Goal: Task Accomplishment & Management: Use online tool/utility

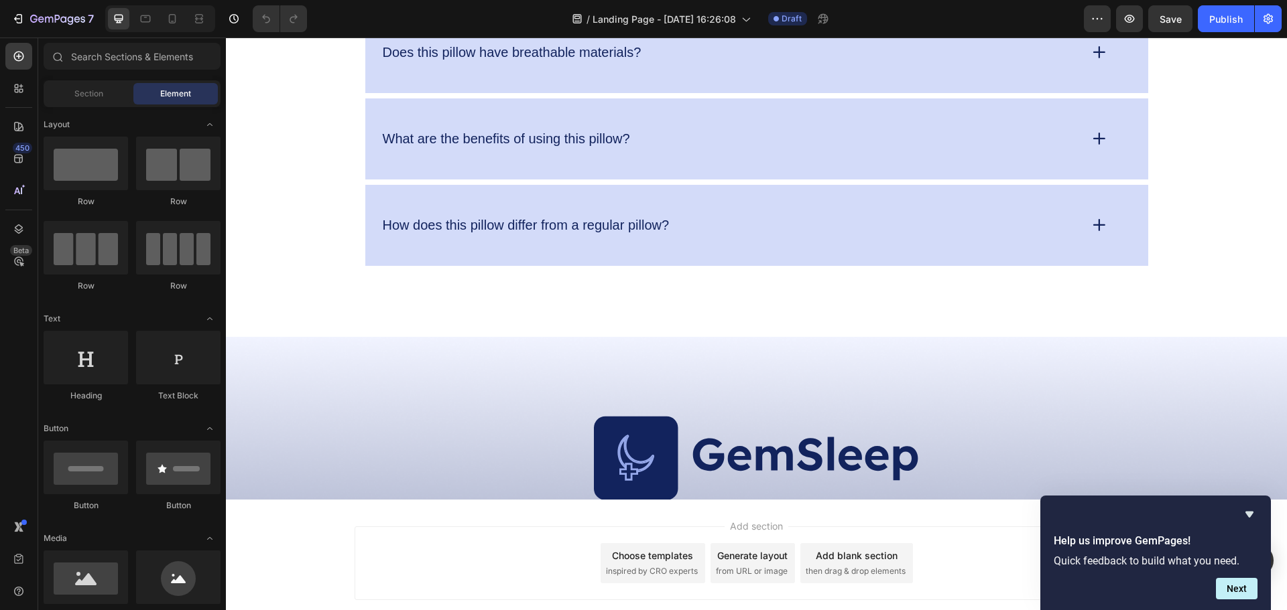
scroll to position [4117, 0]
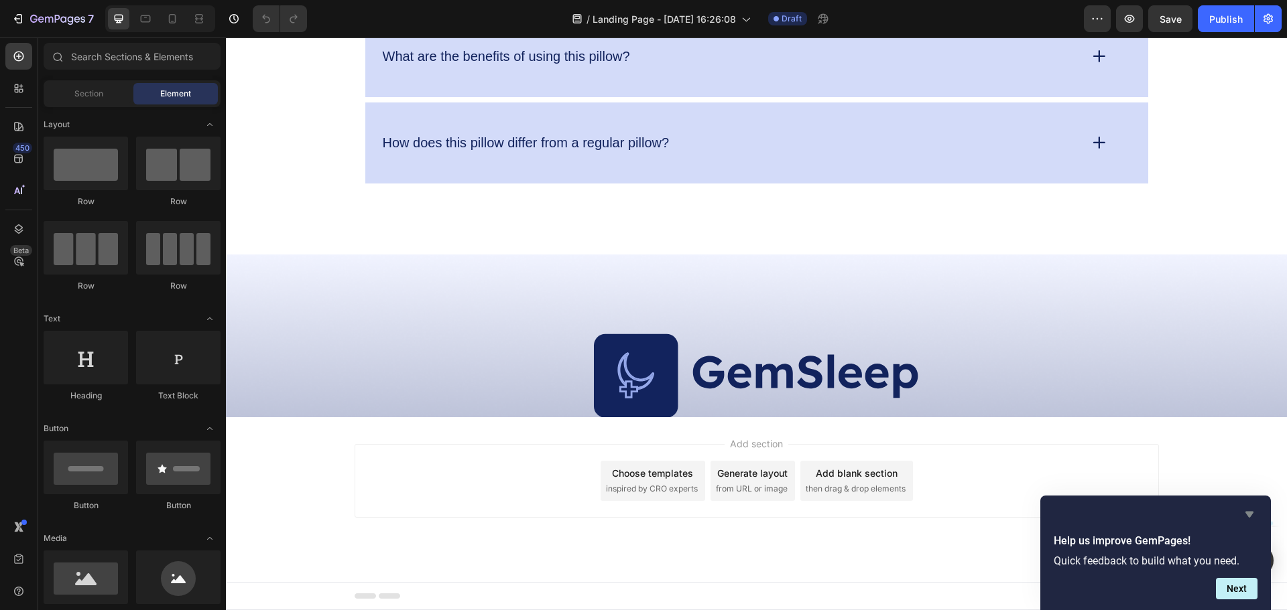
click at [1254, 515] on icon "Hide survey" at bounding box center [1249, 515] width 16 height 16
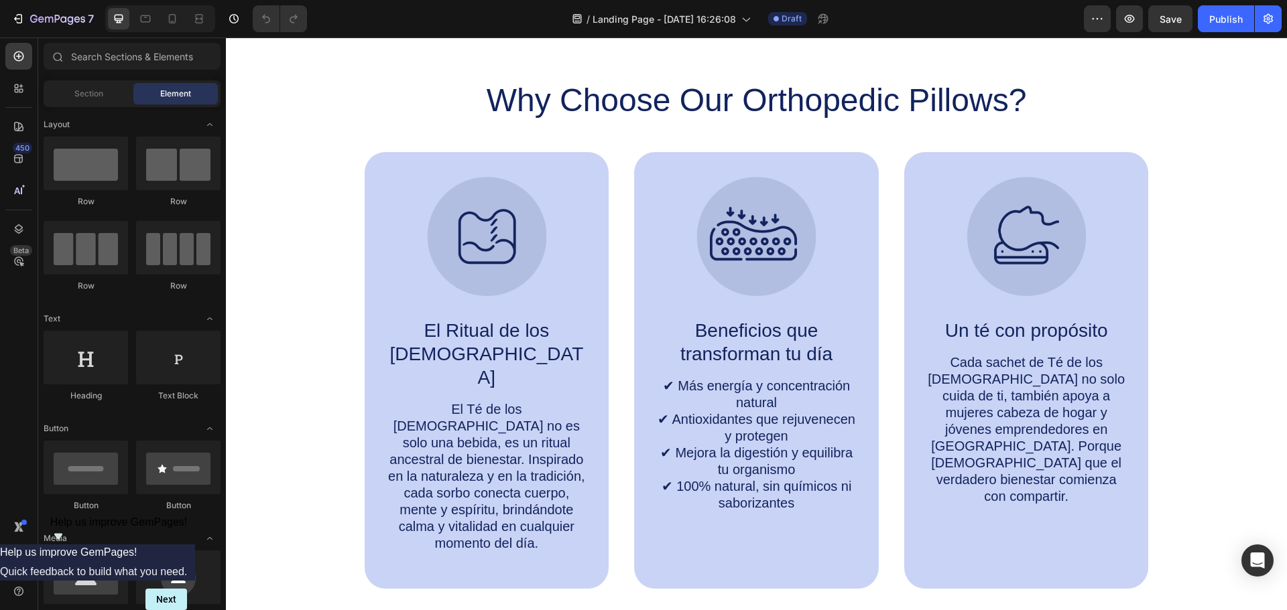
scroll to position [566, 0]
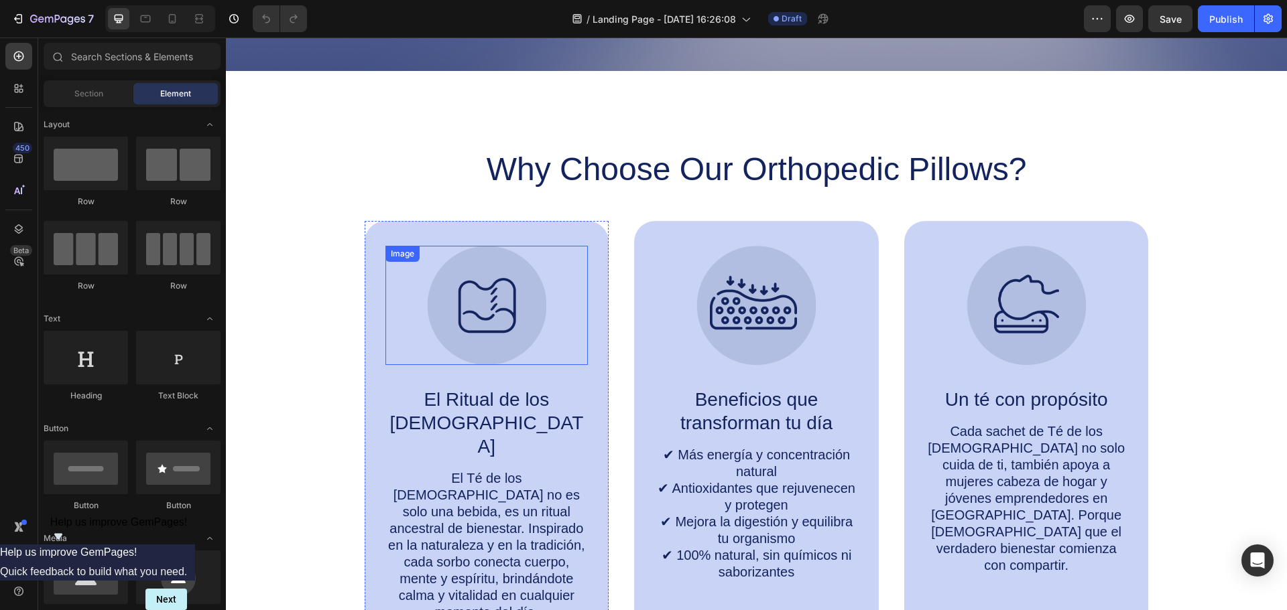
click at [511, 314] on img at bounding box center [486, 305] width 119 height 119
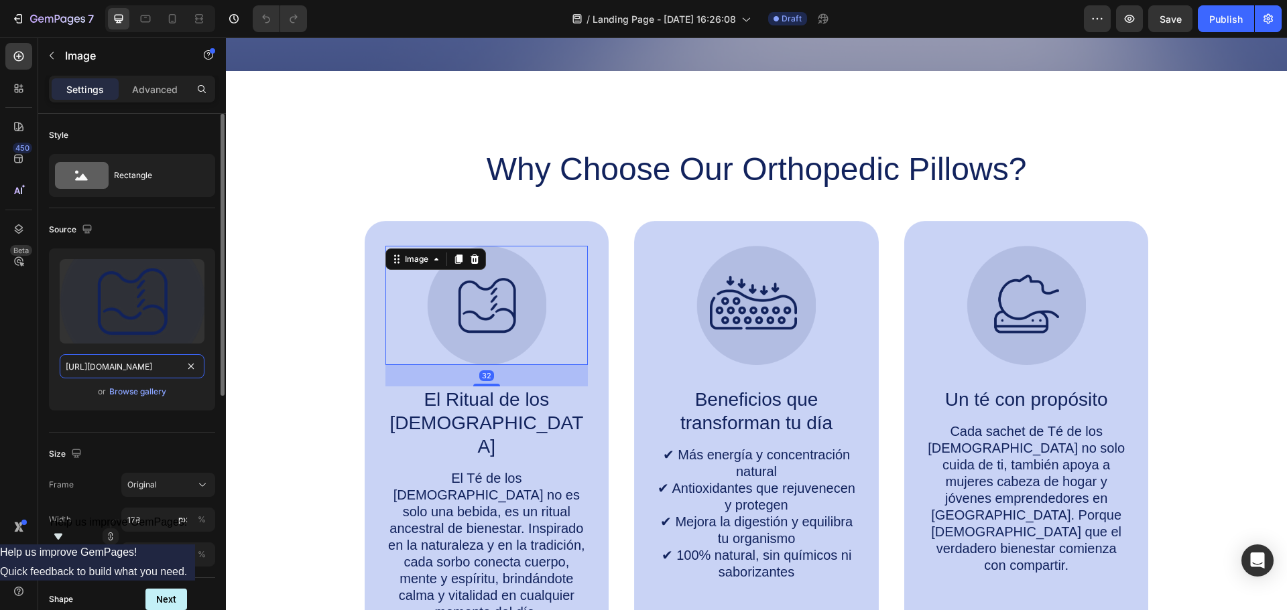
click at [149, 373] on input "[URL][DOMAIN_NAME]" at bounding box center [132, 366] width 145 height 24
click at [159, 393] on div "Browse gallery" at bounding box center [137, 392] width 57 height 12
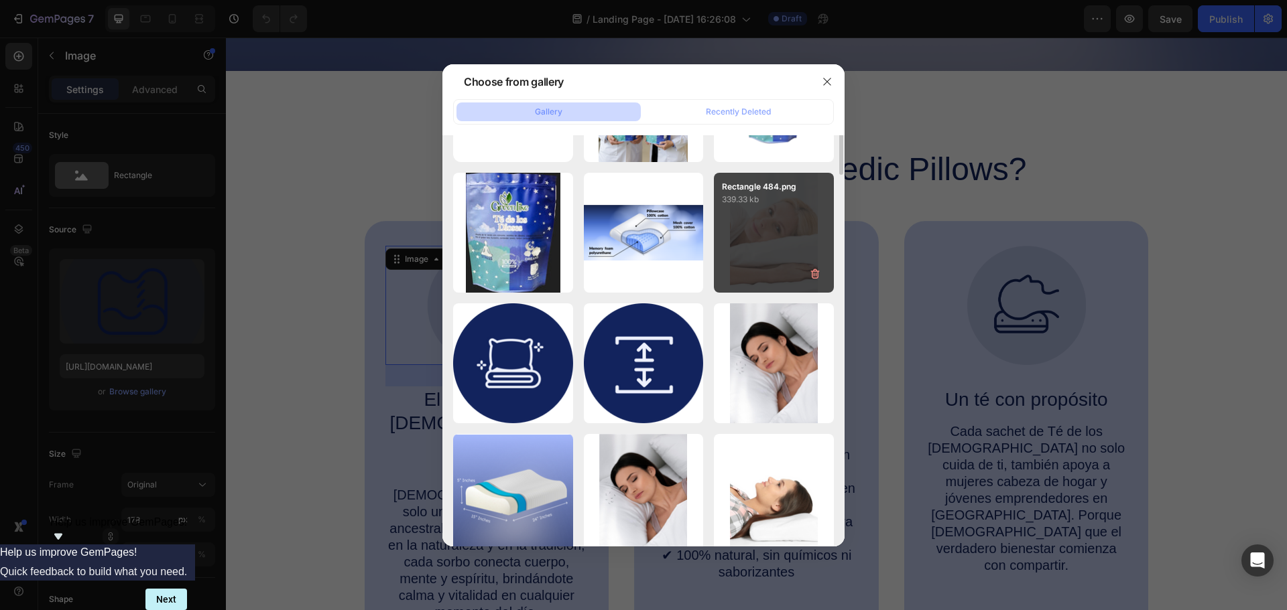
scroll to position [0, 0]
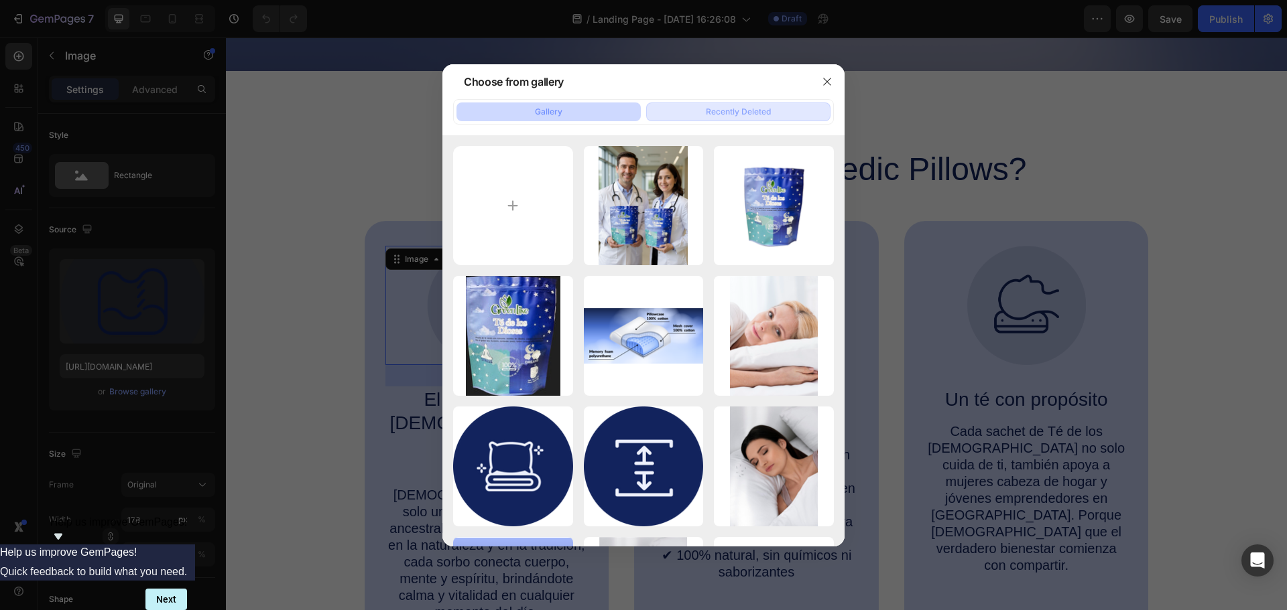
click at [720, 111] on div "Recently Deleted" at bounding box center [738, 112] width 65 height 12
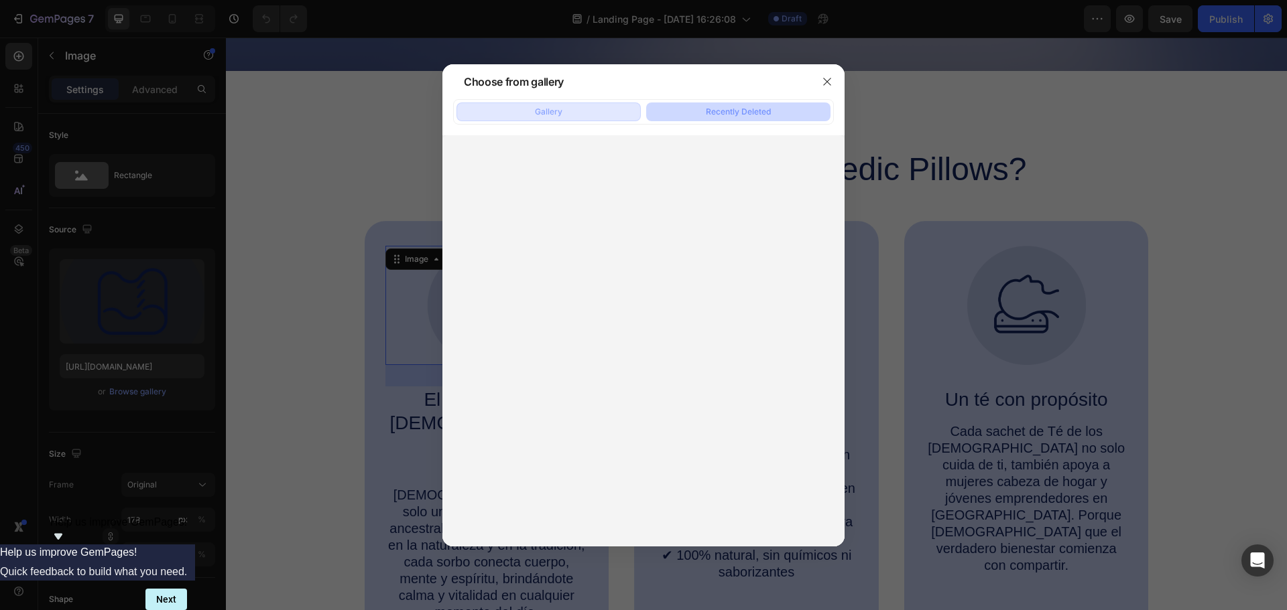
click at [566, 113] on button "Gallery" at bounding box center [548, 112] width 184 height 19
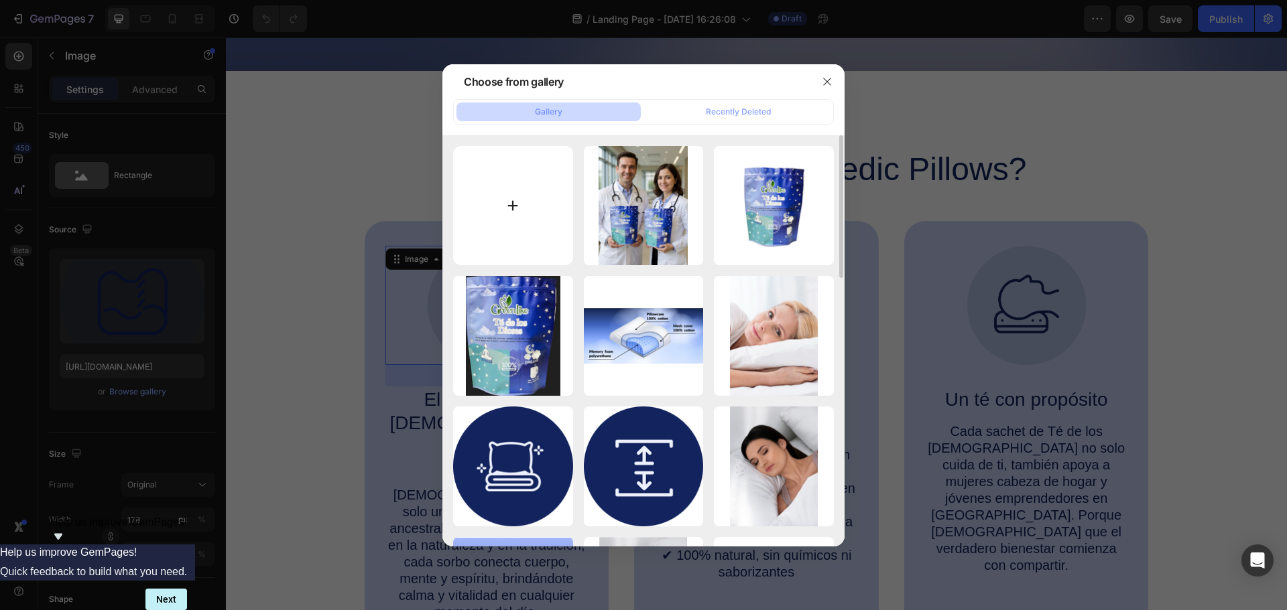
click at [486, 253] on input "file" at bounding box center [513, 206] width 120 height 120
click at [549, 189] on input "file" at bounding box center [513, 206] width 120 height 120
click at [538, 240] on input "file" at bounding box center [513, 206] width 120 height 120
type input "C:\fakepath\ChatGPT Image [DATE], 04_03_04 p.m..png"
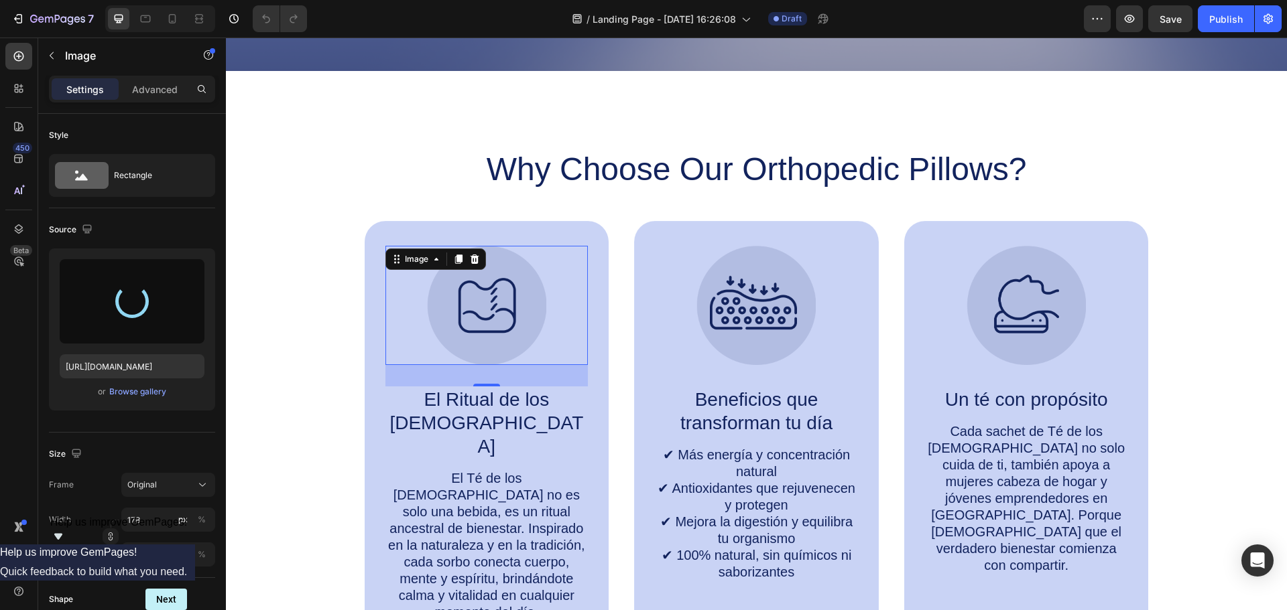
type input "[URL][DOMAIN_NAME]"
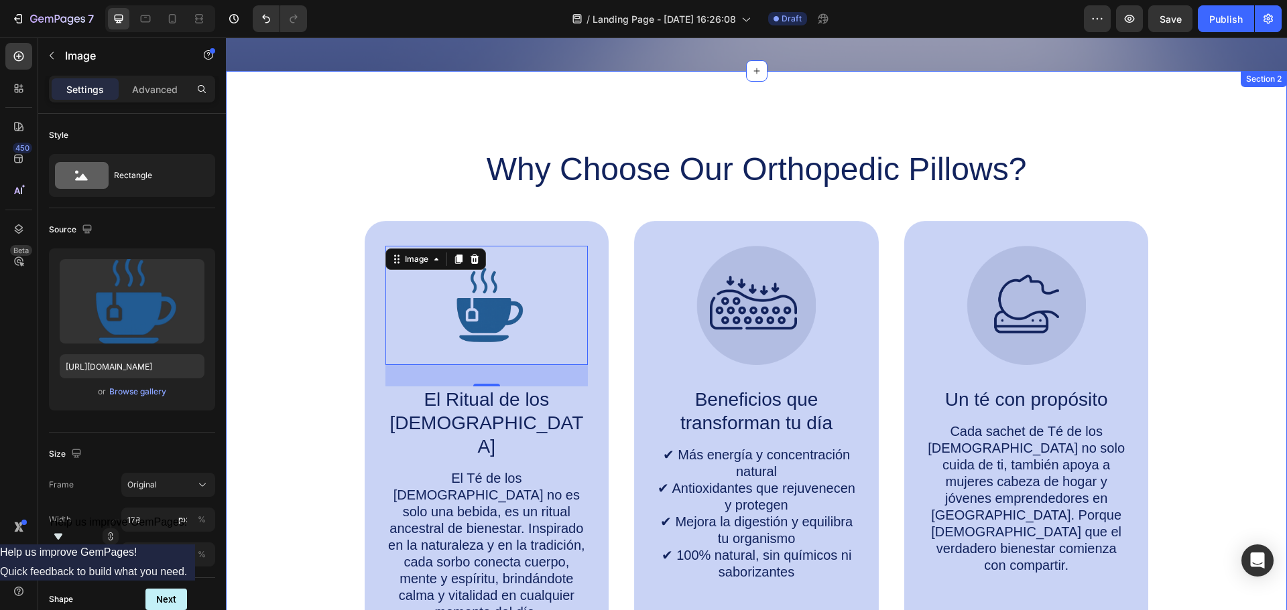
click at [285, 442] on div "Why Choose Our Orthopedic Pillows? Heading Image 32 El Ritual de los [DEMOGRAPH…" at bounding box center [756, 403] width 1034 height 510
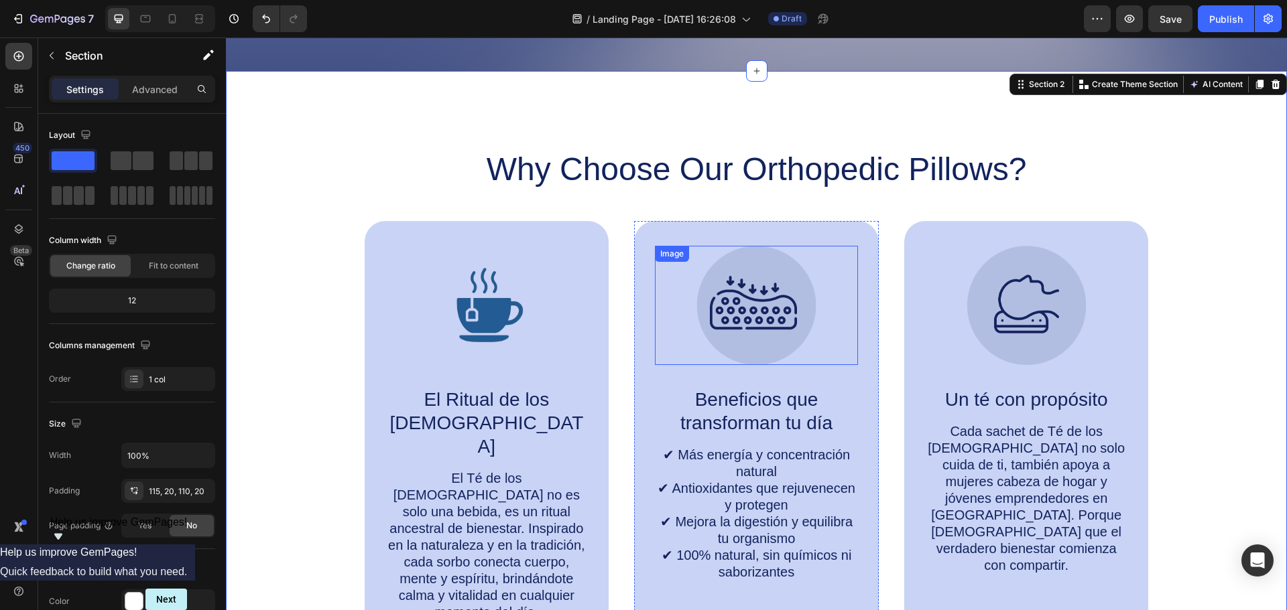
click at [746, 304] on img at bounding box center [755, 305] width 119 height 119
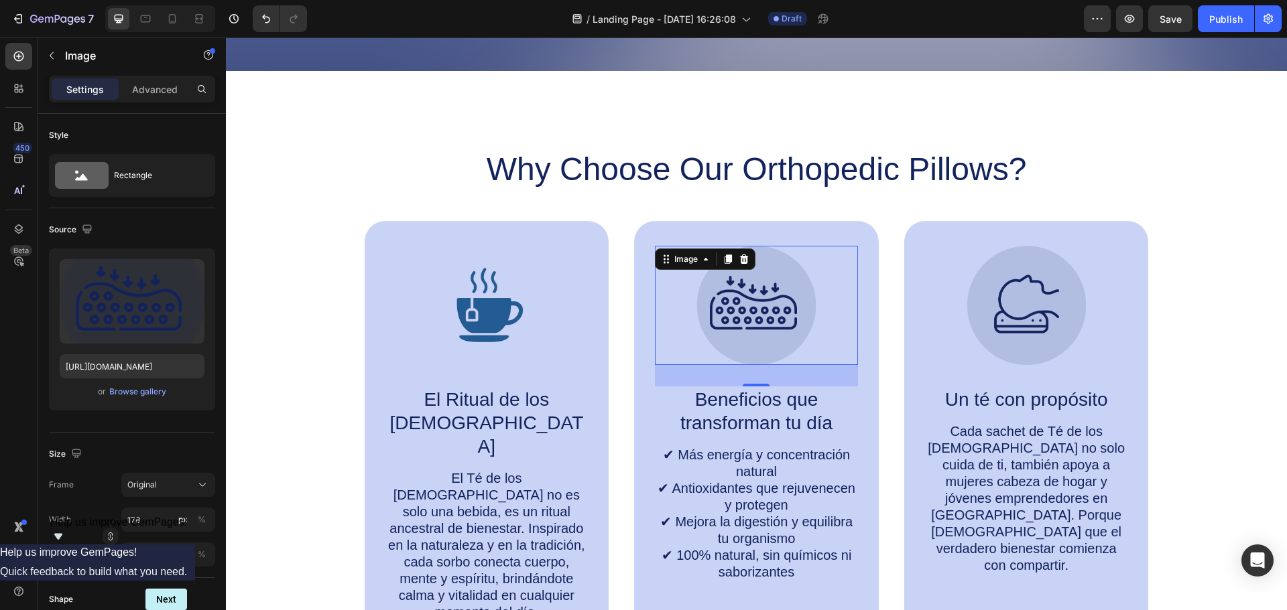
click at [660, 309] on div at bounding box center [756, 305] width 203 height 119
click at [730, 314] on img at bounding box center [755, 305] width 119 height 119
click at [748, 308] on img at bounding box center [755, 305] width 119 height 119
click at [155, 395] on div "Browse gallery" at bounding box center [137, 392] width 57 height 12
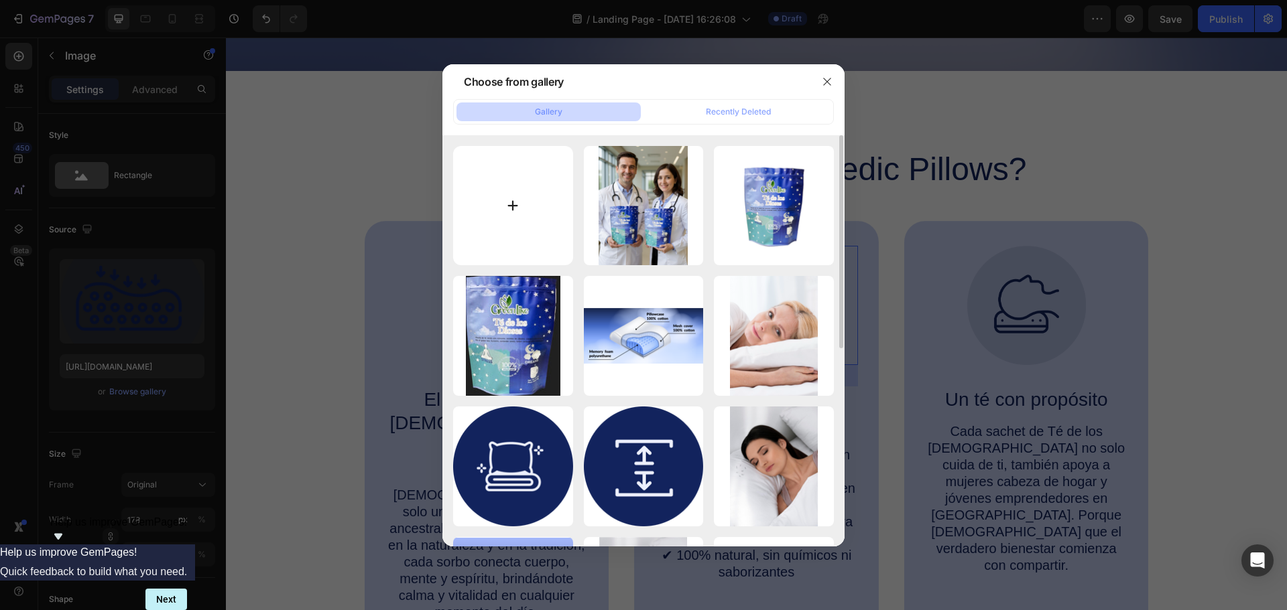
click at [503, 203] on input "file" at bounding box center [513, 206] width 120 height 120
type input "C:\fakepath\ChatGPT Image [DATE], 04_09_28 p.m..png"
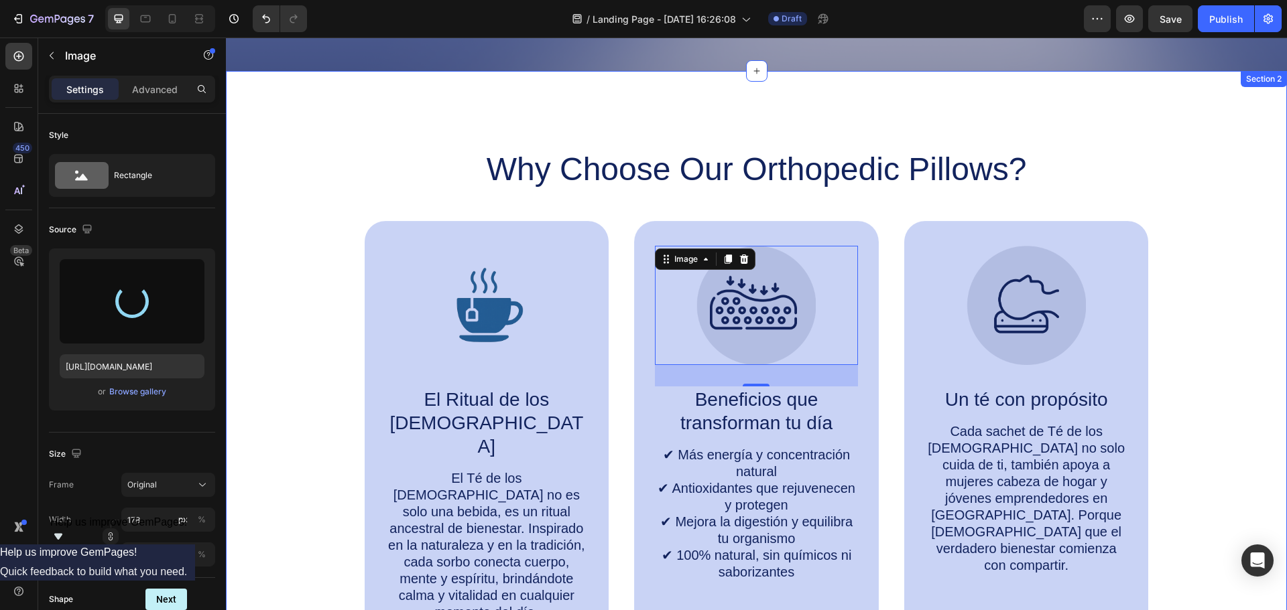
type input "[URL][DOMAIN_NAME]"
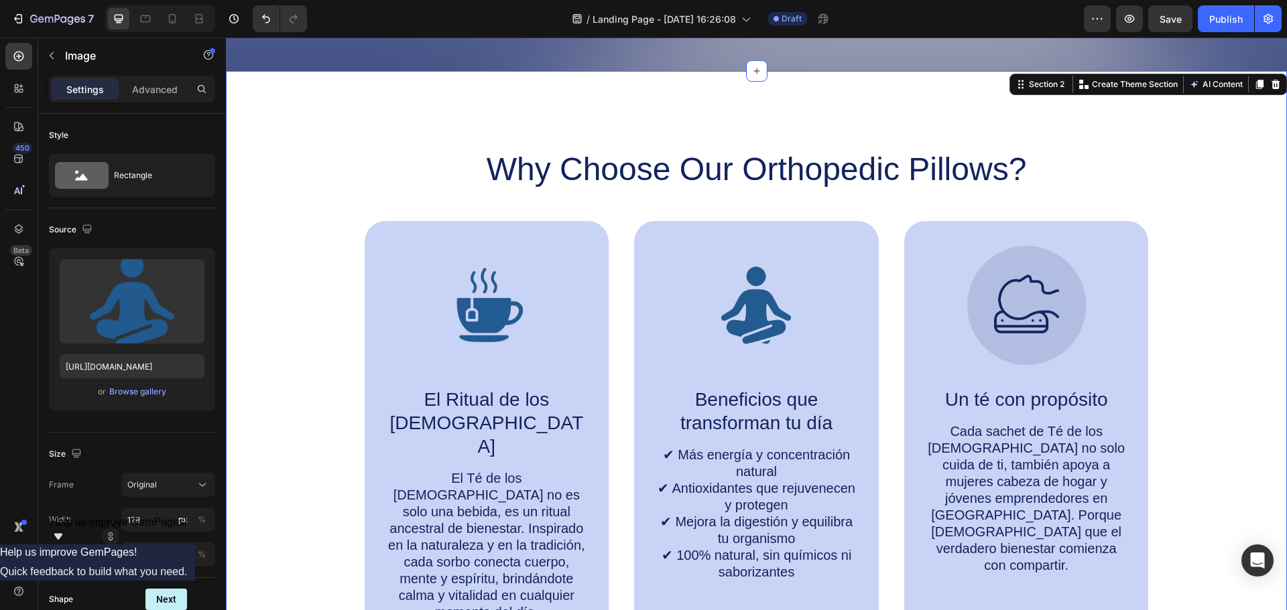
click at [1102, 143] on div "Why Choose Our Orthopedic Pillows? Heading Image El Ritual de los [DEMOGRAPHIC_…" at bounding box center [756, 401] width 1061 height 661
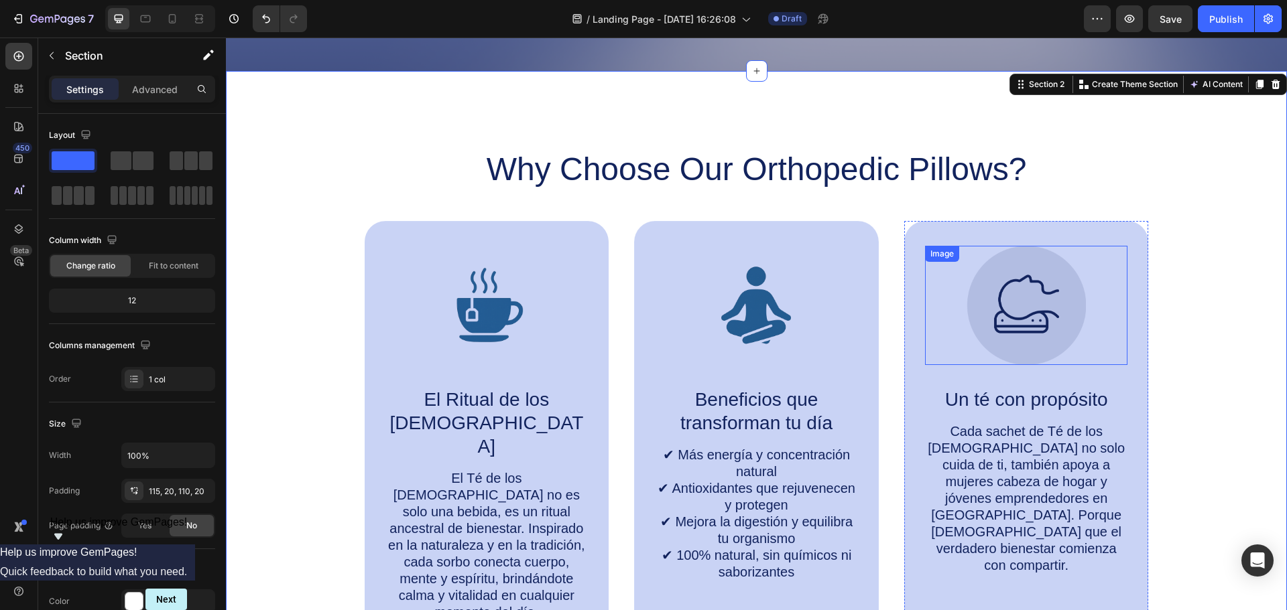
click at [1031, 344] on img at bounding box center [1025, 305] width 119 height 119
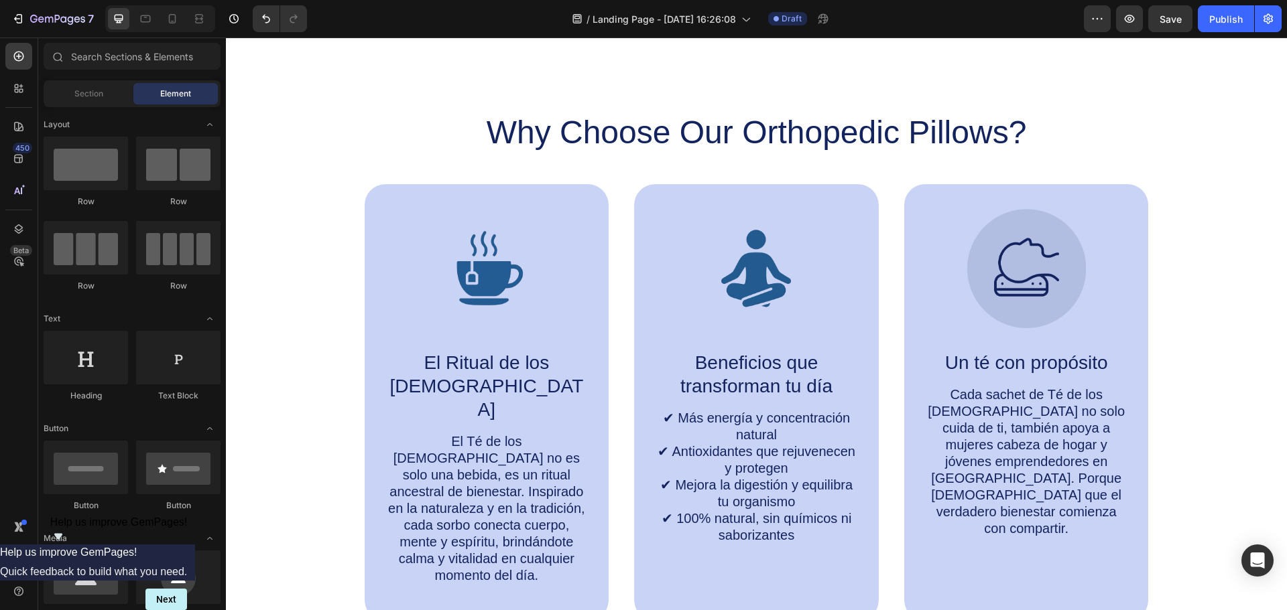
scroll to position [603, 0]
click at [1001, 283] on img at bounding box center [1025, 267] width 119 height 119
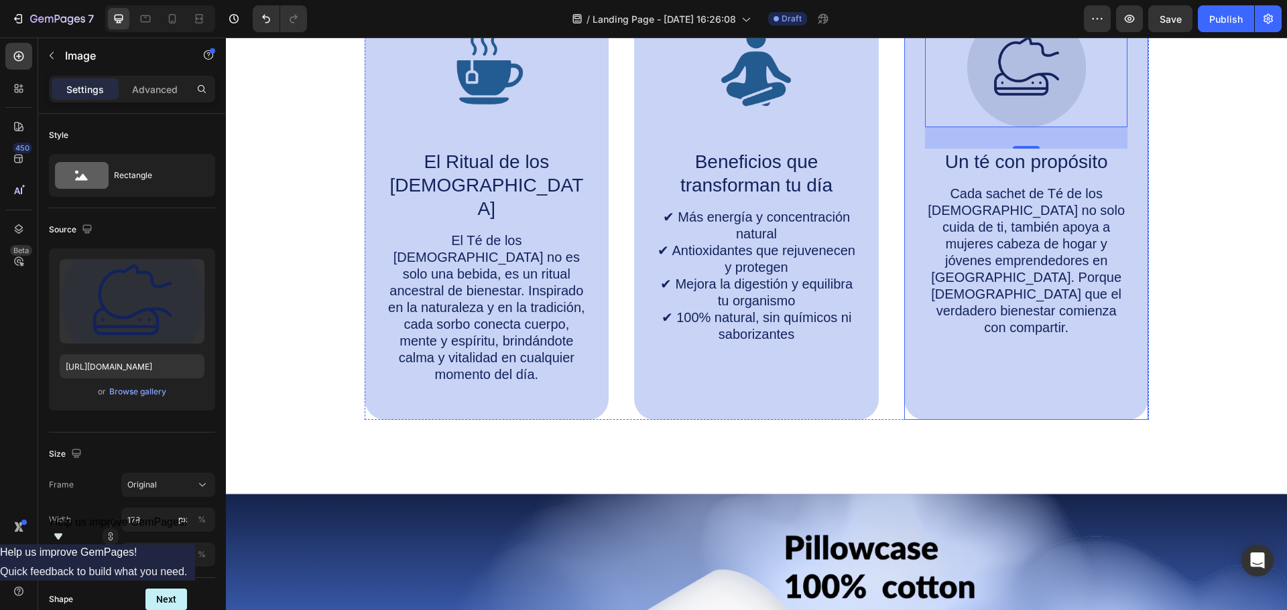
scroll to position [670, 0]
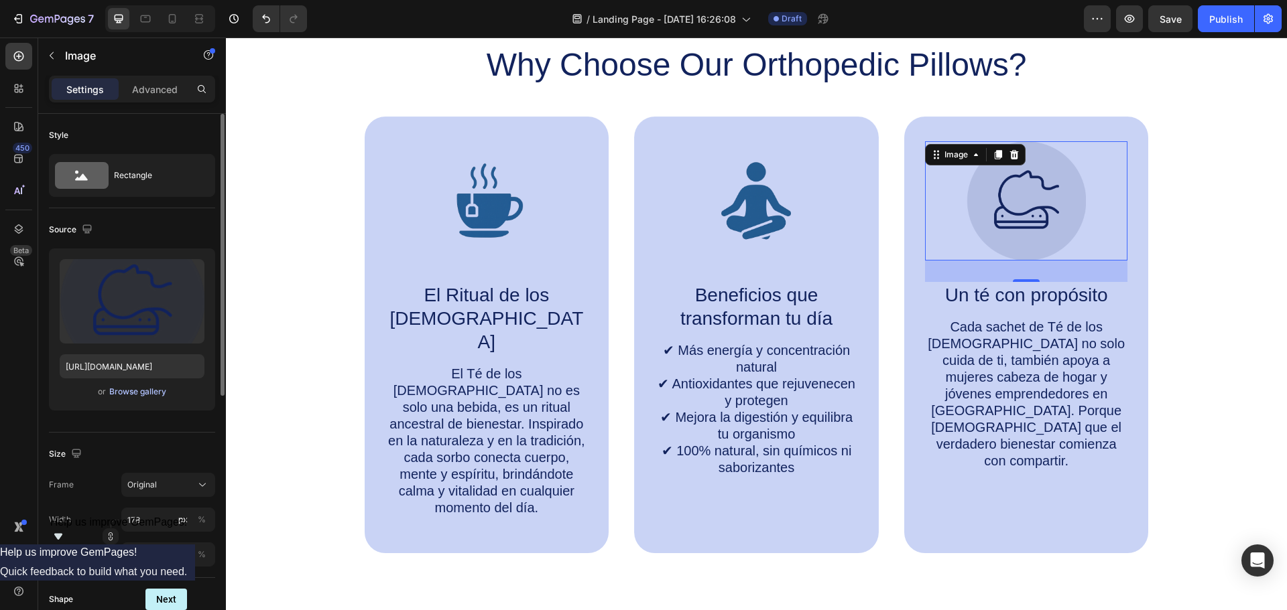
click at [141, 391] on div "Browse gallery" at bounding box center [137, 392] width 57 height 12
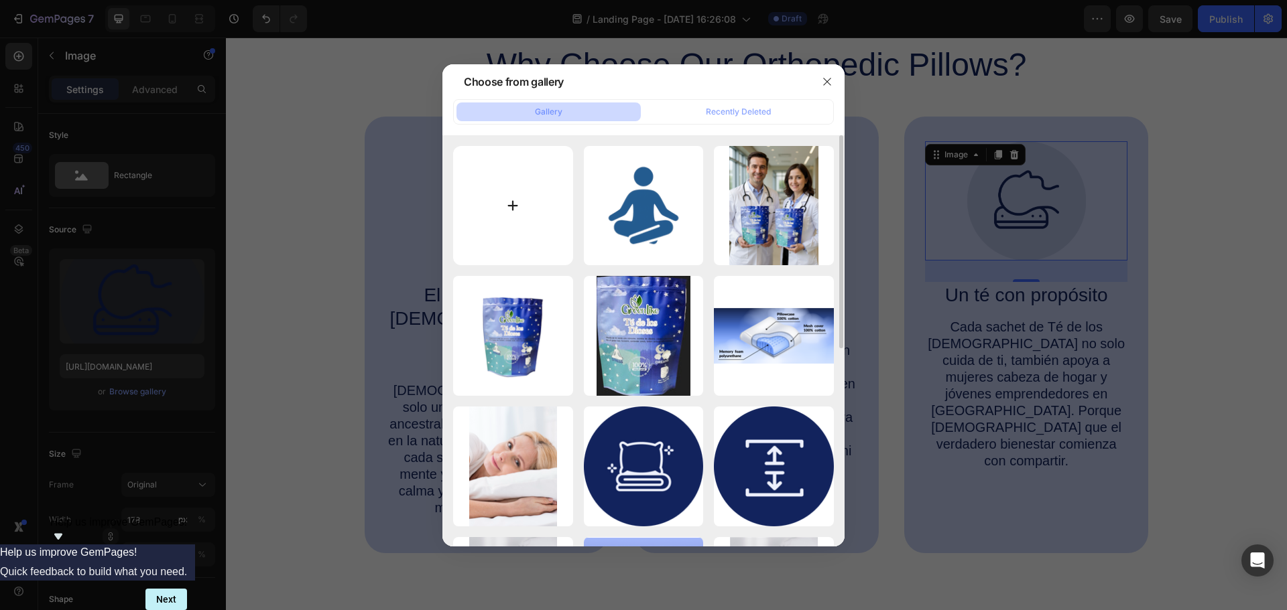
click at [519, 193] on input "file" at bounding box center [513, 206] width 120 height 120
type input "C:\fakepath\ChatGPT Image [DATE], 04_11_42 p.m..png"
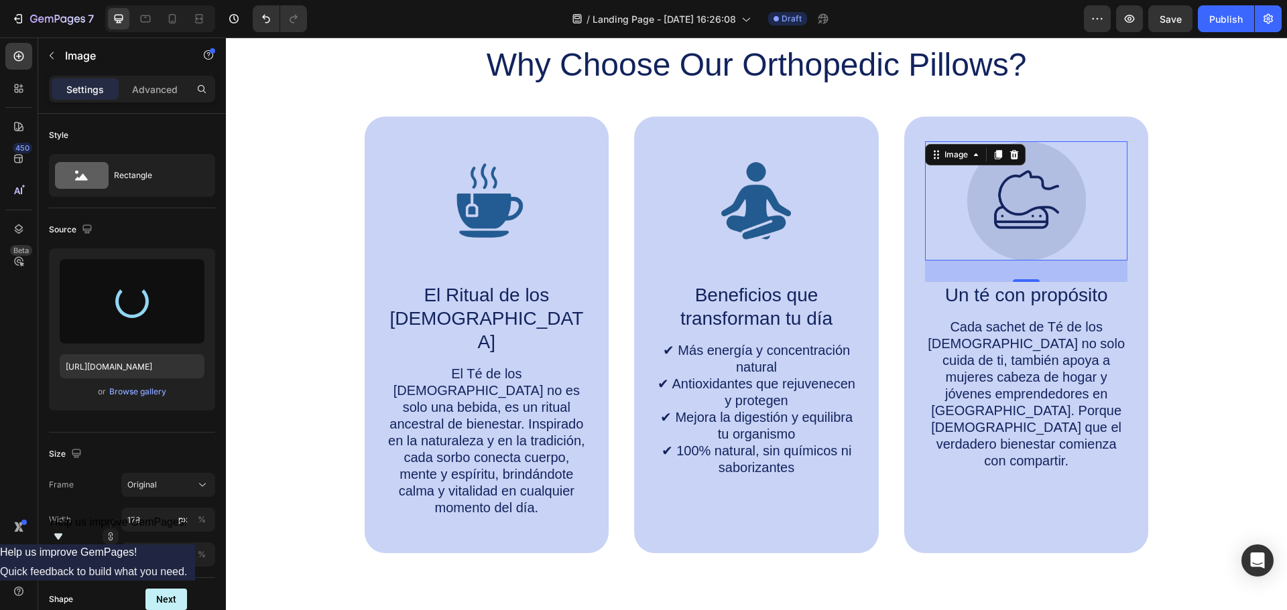
type input "[URL][DOMAIN_NAME]"
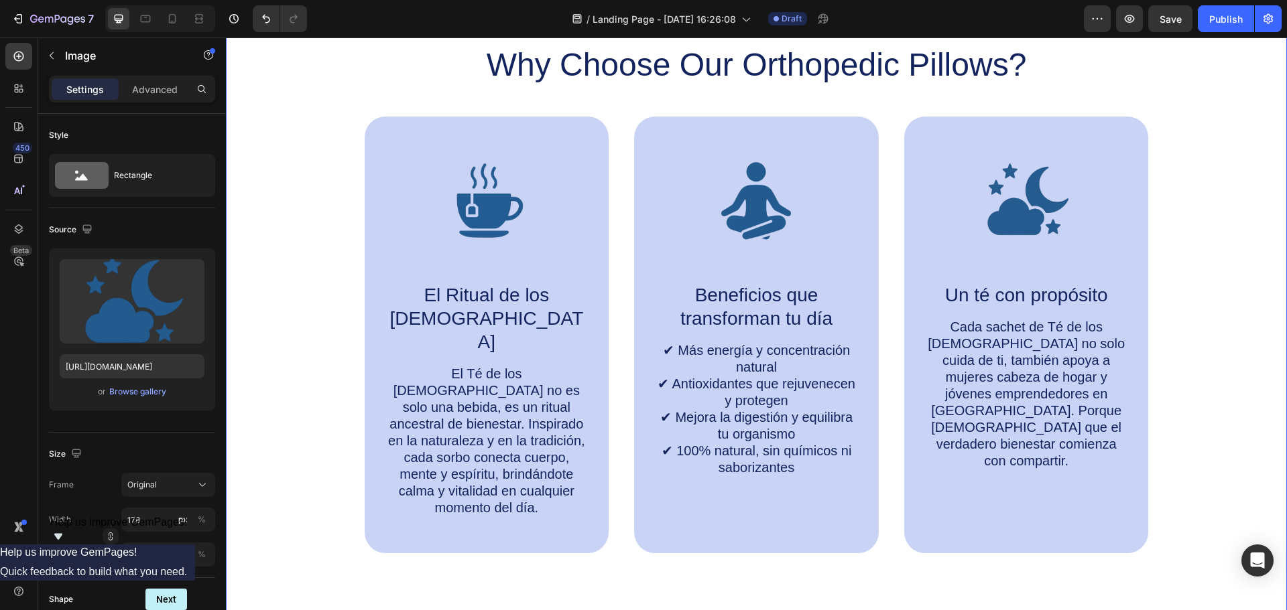
click at [1235, 333] on div "Why Choose Our Orthopedic Pillows? Heading Image El Ritual de los [DEMOGRAPHIC_…" at bounding box center [756, 299] width 1034 height 510
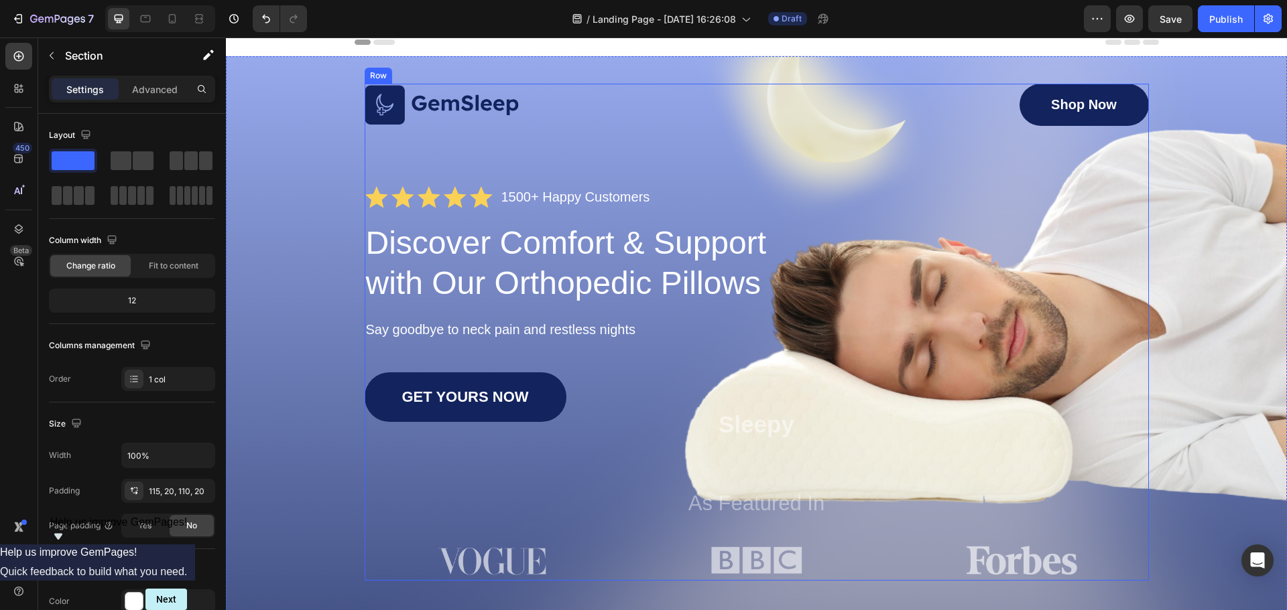
scroll to position [134, 0]
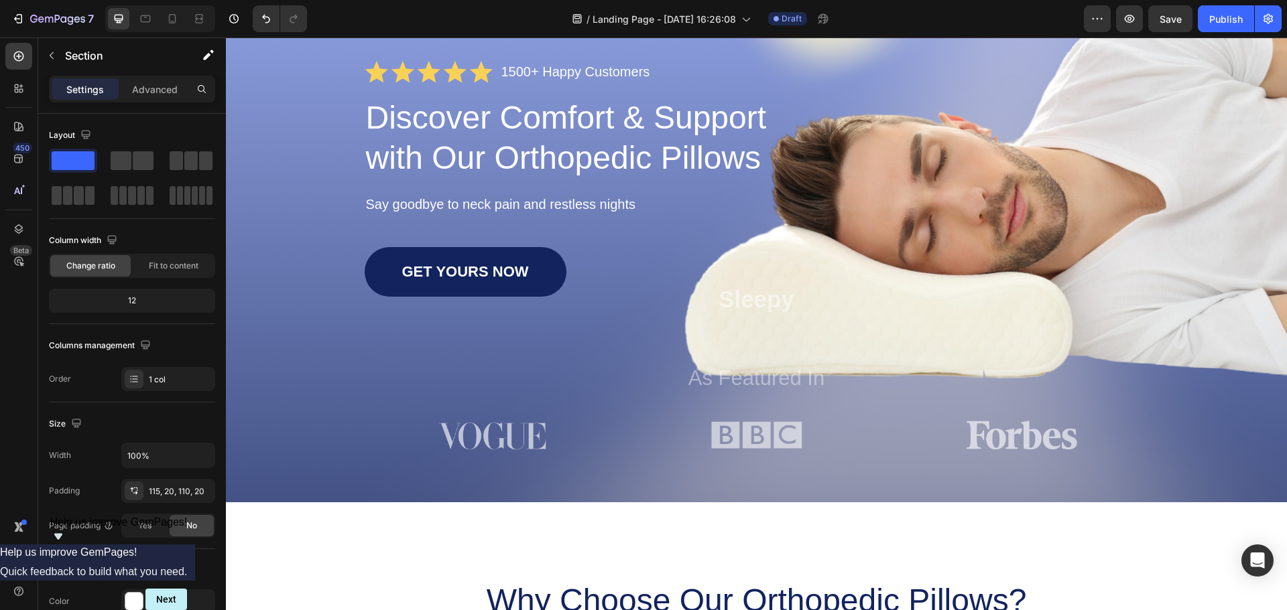
click at [188, 528] on span "Help us improve GemPages!" at bounding box center [118, 522] width 137 height 11
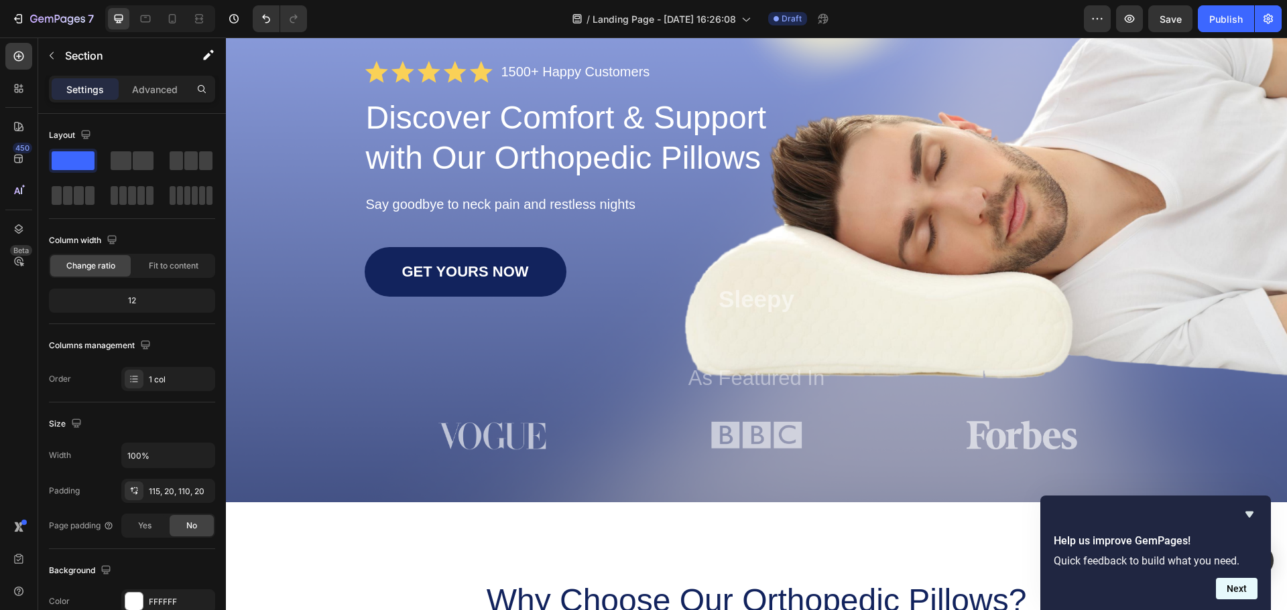
click at [1218, 587] on button "Next" at bounding box center [1237, 588] width 42 height 21
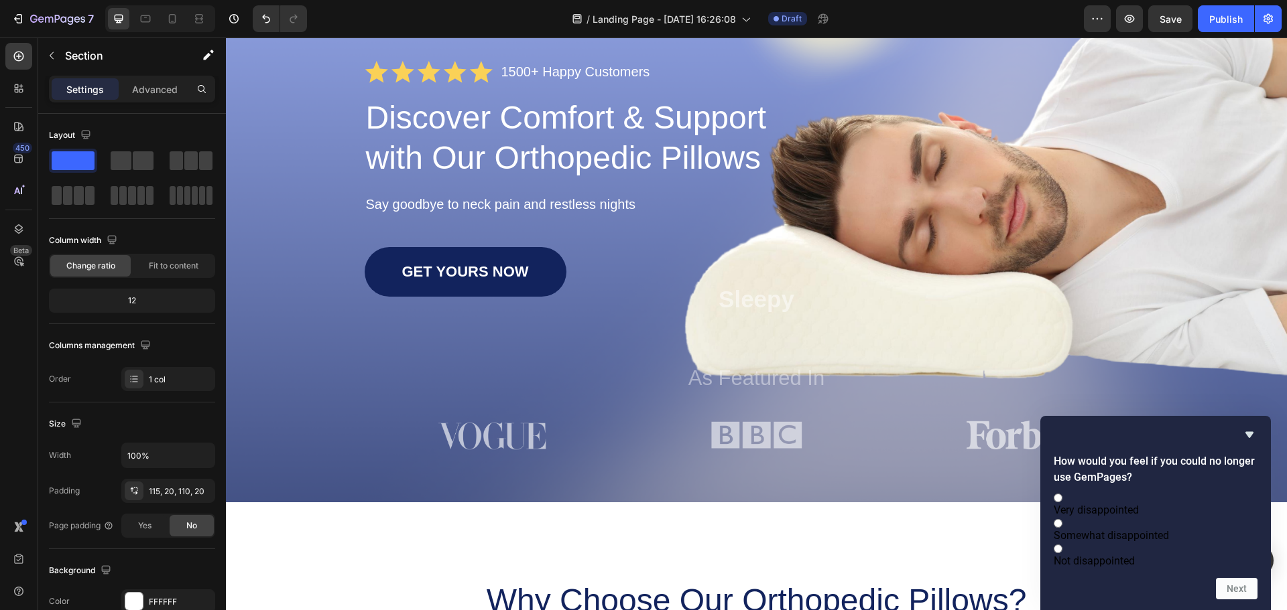
click at [1248, 416] on div "How would you feel if you could no longer use GemPages? Very disappointed Somew…" at bounding box center [1155, 513] width 231 height 194
click at [1245, 427] on icon "Hide survey" at bounding box center [1249, 435] width 16 height 16
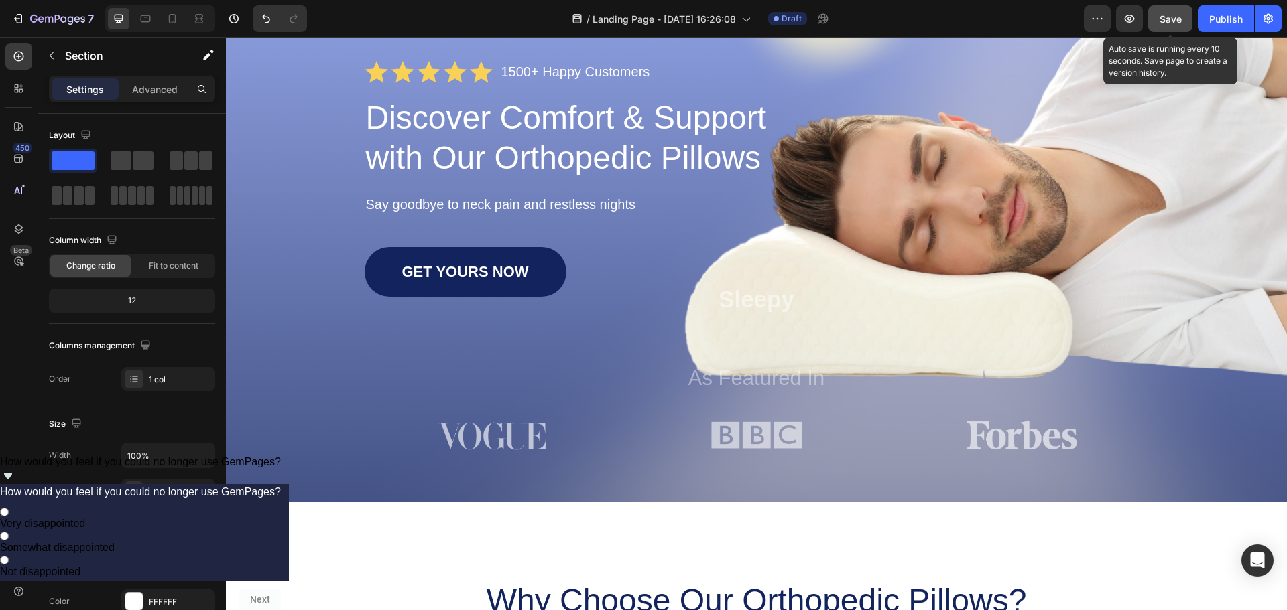
click at [1166, 19] on span "Save" at bounding box center [1170, 18] width 22 height 11
click at [1142, 17] on button "button" at bounding box center [1129, 18] width 27 height 27
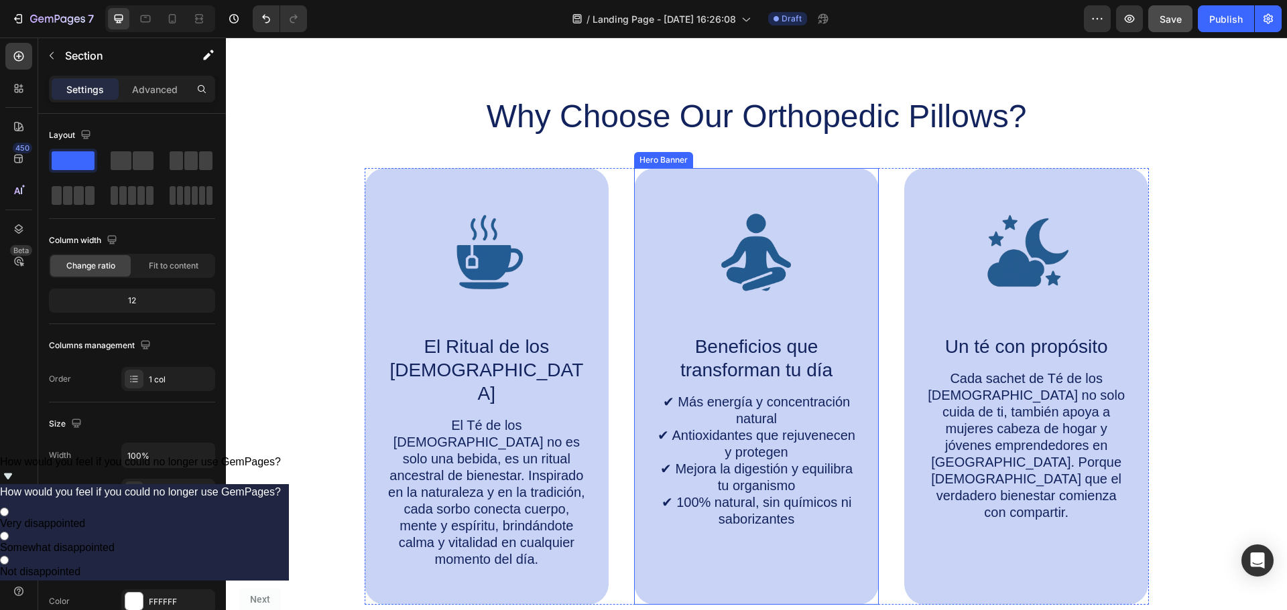
scroll to position [603, 0]
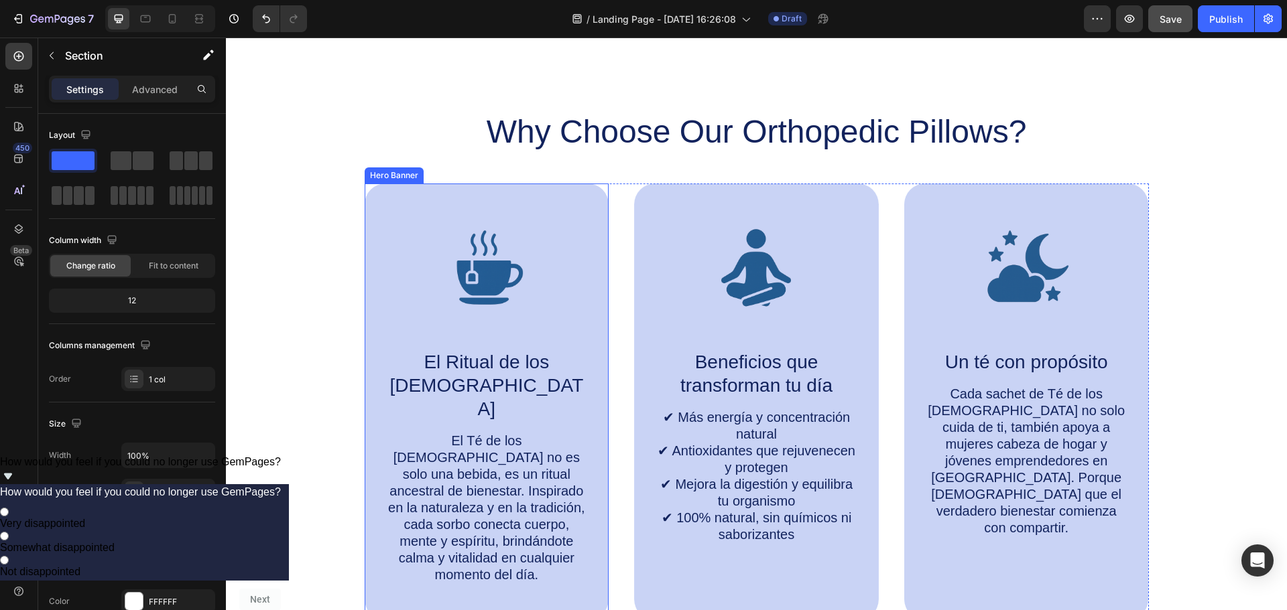
click at [610, 112] on h2 "Why Choose Our Orthopedic Pillows?" at bounding box center [757, 132] width 784 height 43
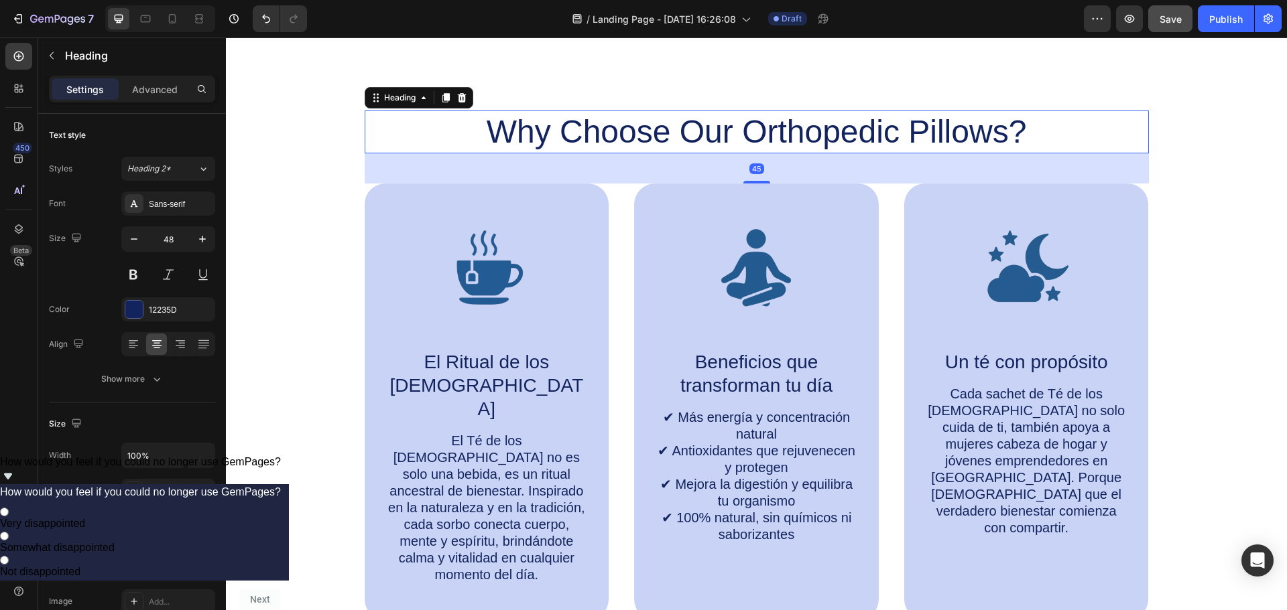
click at [614, 135] on h2 "Why Choose Our Orthopedic Pillows?" at bounding box center [757, 132] width 784 height 43
click at [614, 135] on p "Why Choose Our Orthopedic Pillows?" at bounding box center [756, 132] width 781 height 40
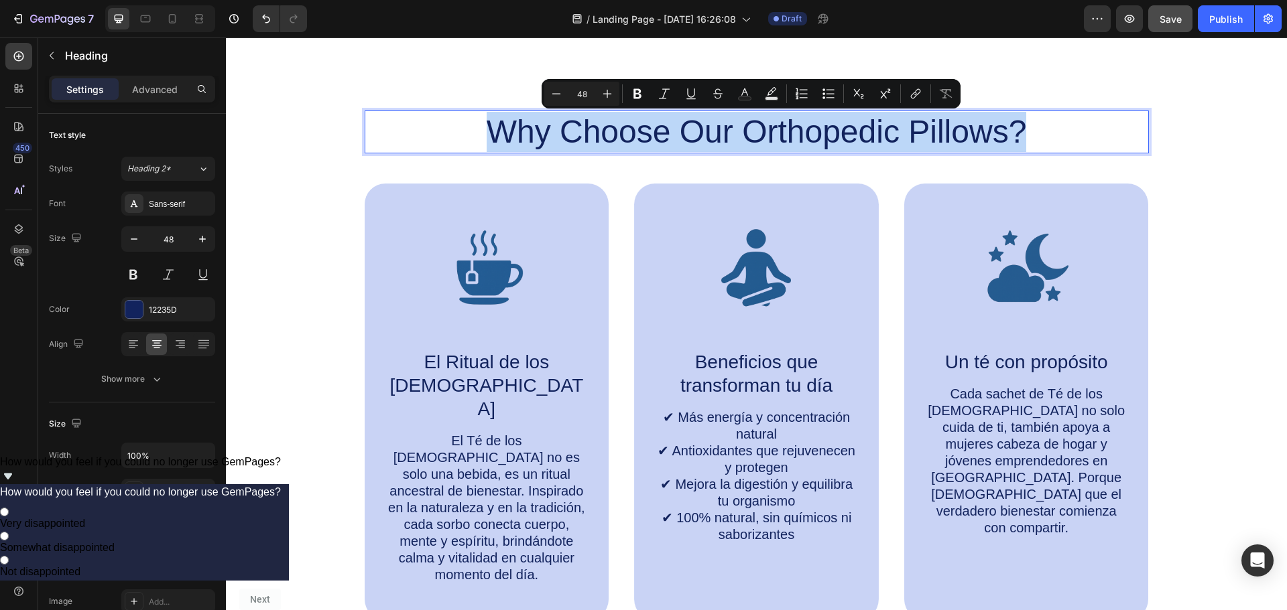
drag, startPoint x: 1056, startPoint y: 132, endPoint x: 487, endPoint y: 145, distance: 569.1
click at [487, 145] on p "Why Choose Our Orthopedic Pillows?" at bounding box center [756, 132] width 781 height 40
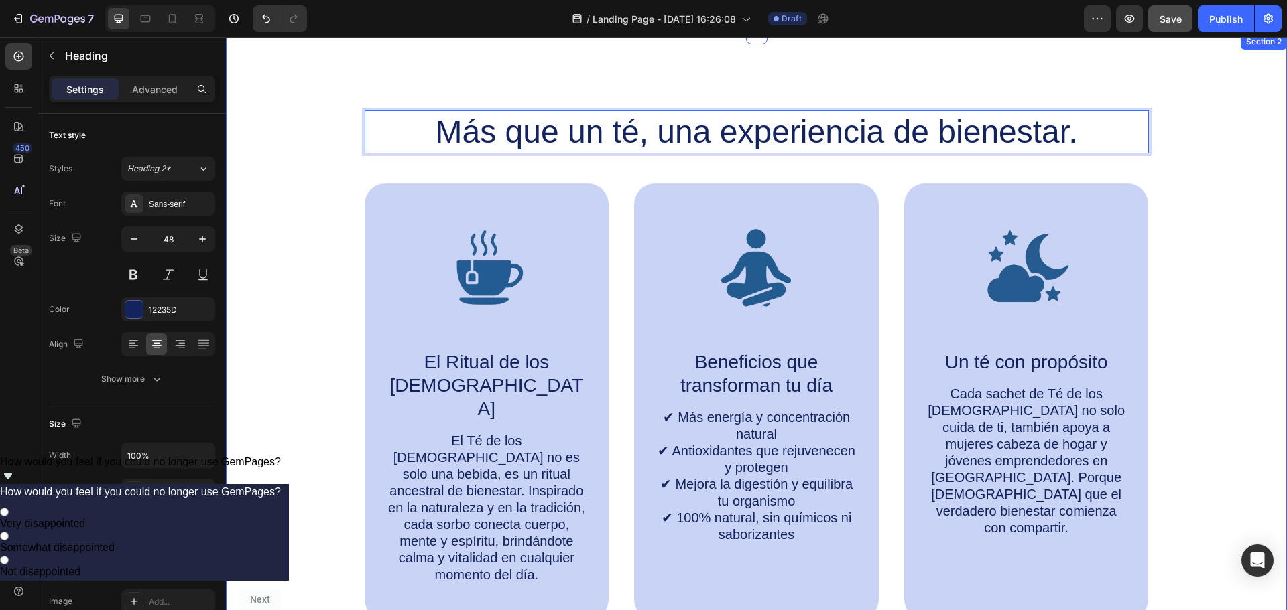
click at [1240, 218] on div "Más que un té, una experiencia de bienestar. Heading 45 Image El Ritual de los …" at bounding box center [756, 366] width 1034 height 510
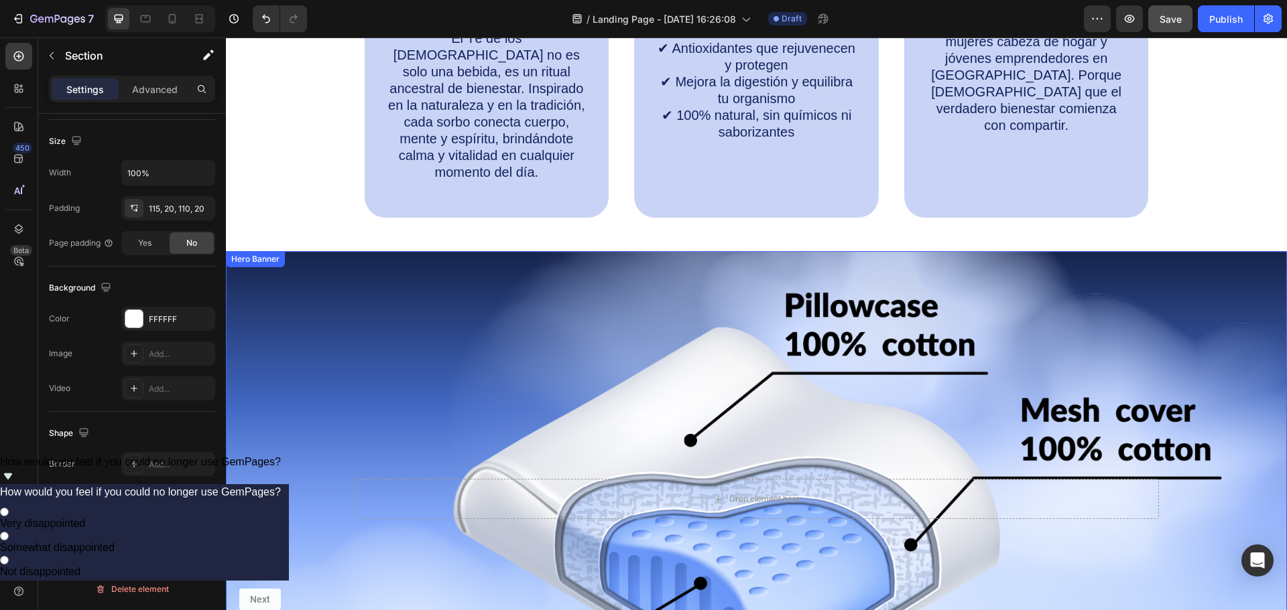
scroll to position [1005, 0]
click at [639, 301] on div "Background Image" at bounding box center [756, 500] width 1061 height 496
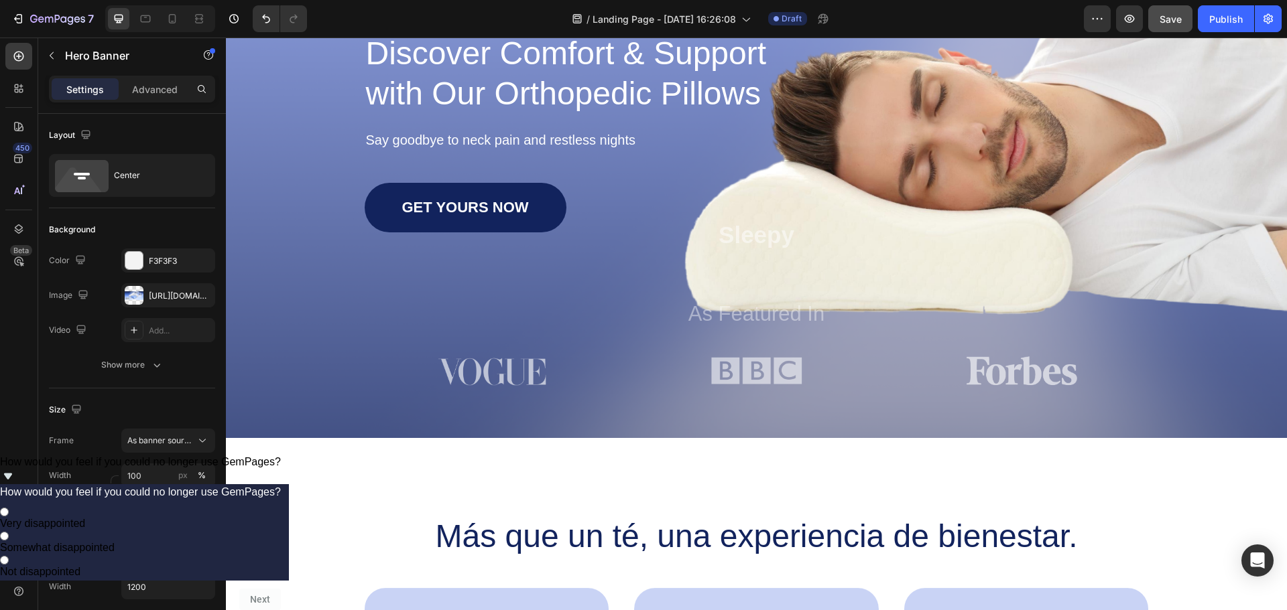
scroll to position [0, 0]
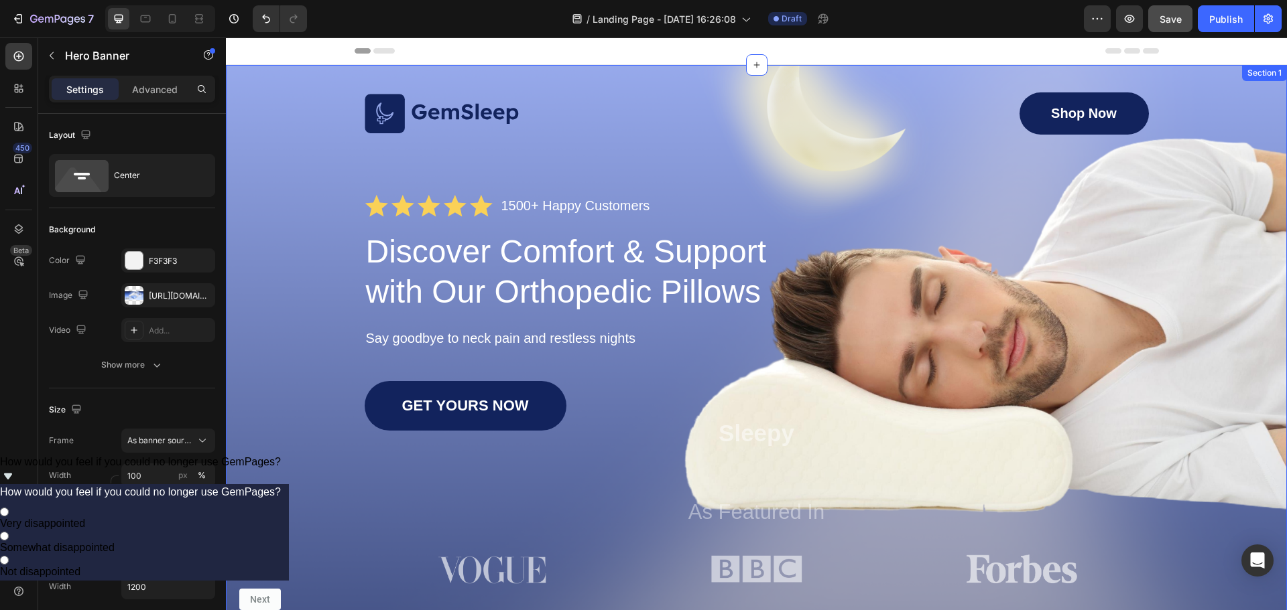
click at [306, 102] on div "Image Shop Now Button Row Icon Icon Icon Icon Icon Icon List 1500+ Happy Custom…" at bounding box center [756, 340] width 1034 height 497
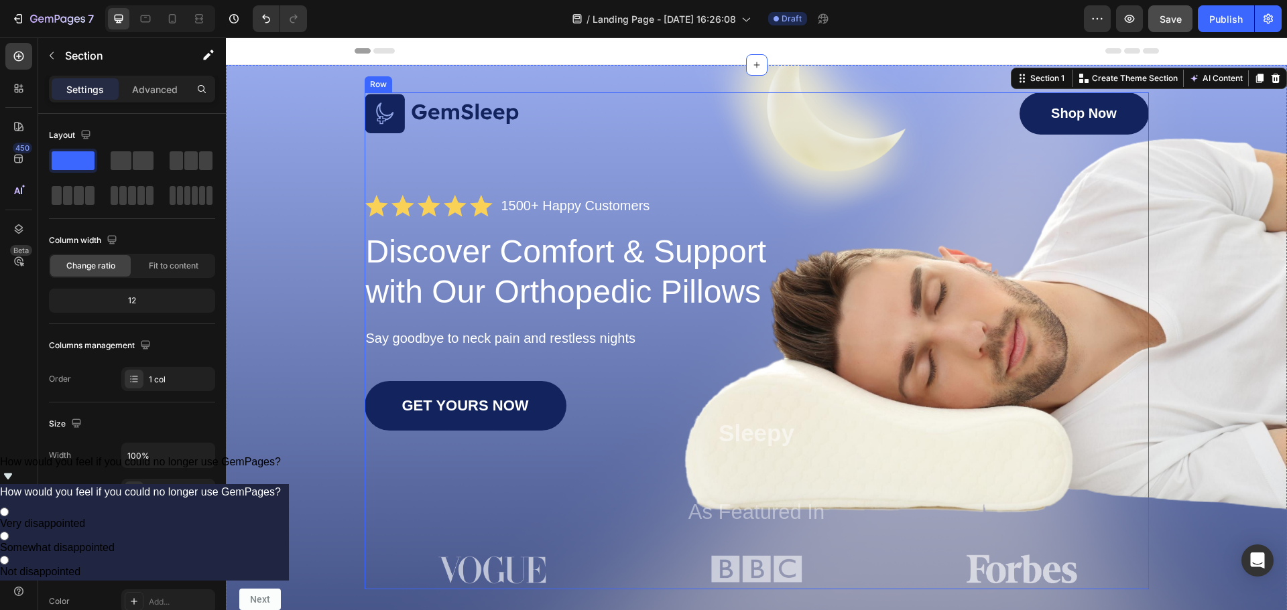
scroll to position [201, 0]
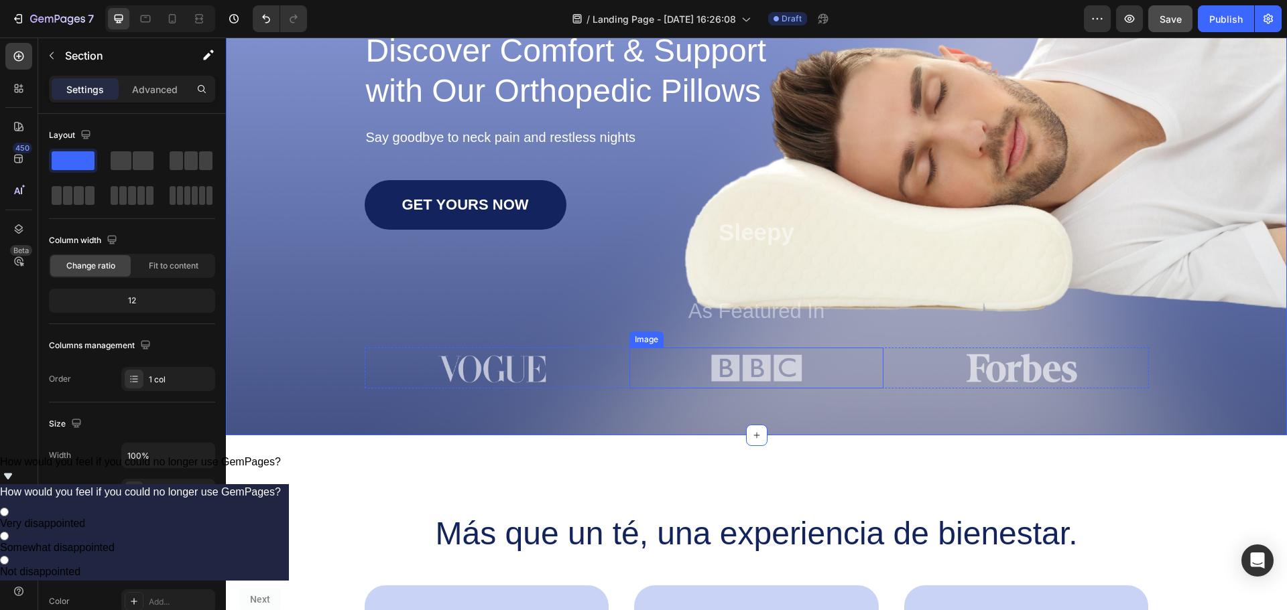
drag, startPoint x: 755, startPoint y: 438, endPoint x: 757, endPoint y: 339, distance: 99.2
click at [1031, 433] on div "Image Shop Now Button Row Icon Icon Icon Icon Icon Icon List 1500+ Happy Custom…" at bounding box center [756, 150] width 1061 height 572
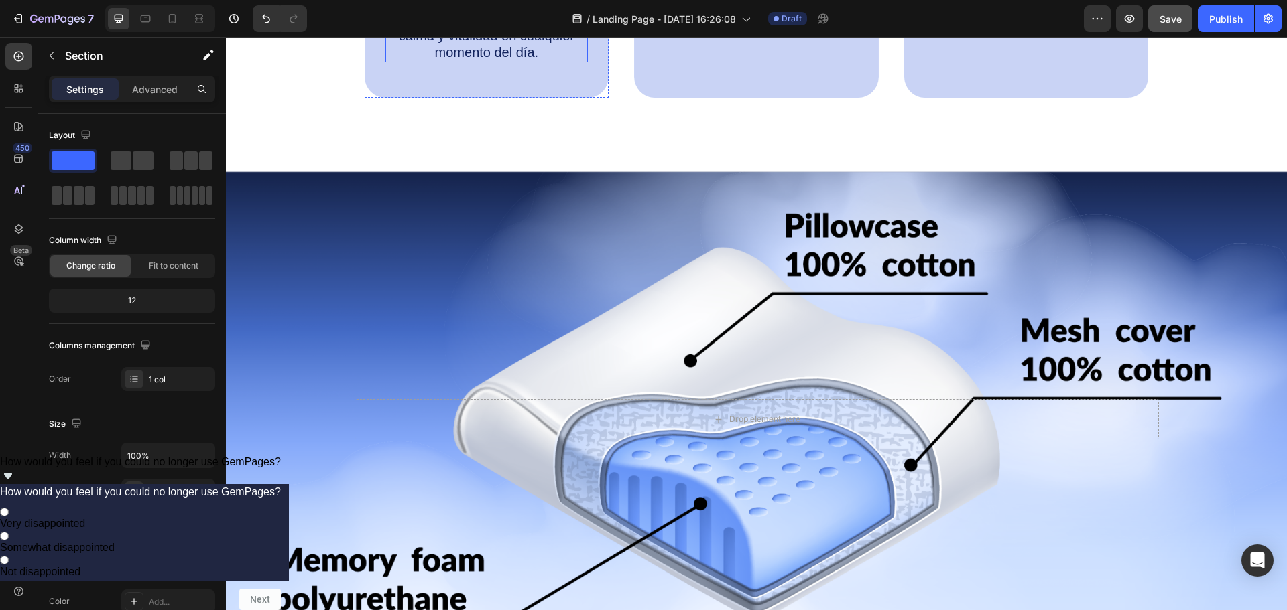
scroll to position [1206, 0]
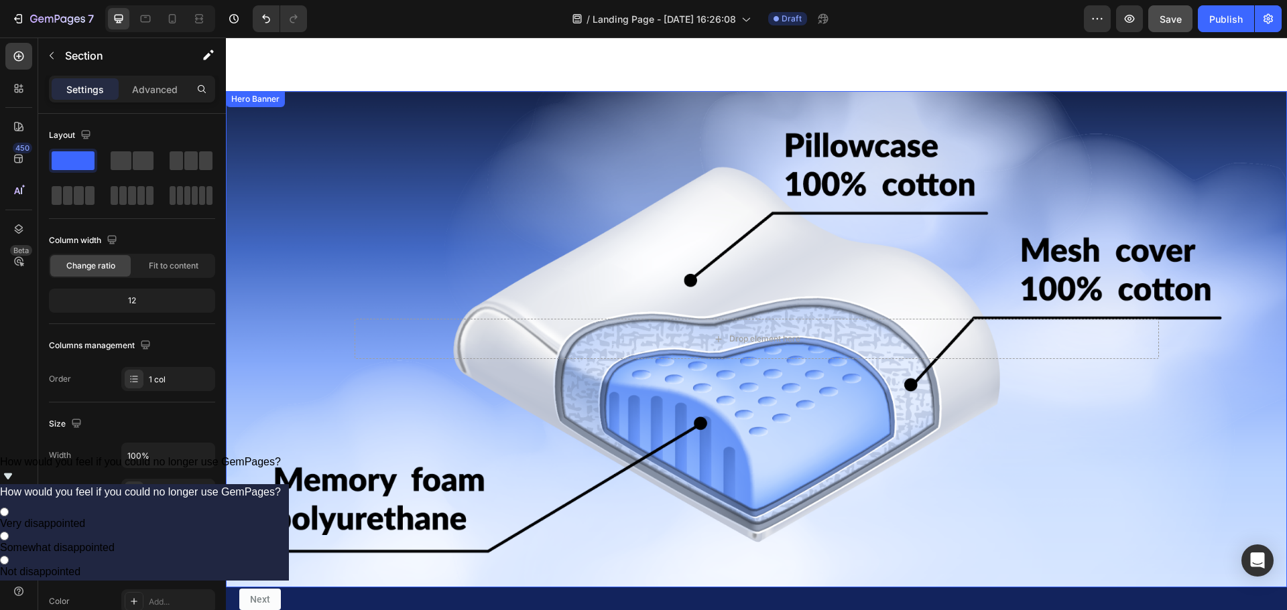
click at [788, 122] on div "Background Image" at bounding box center [756, 339] width 1061 height 496
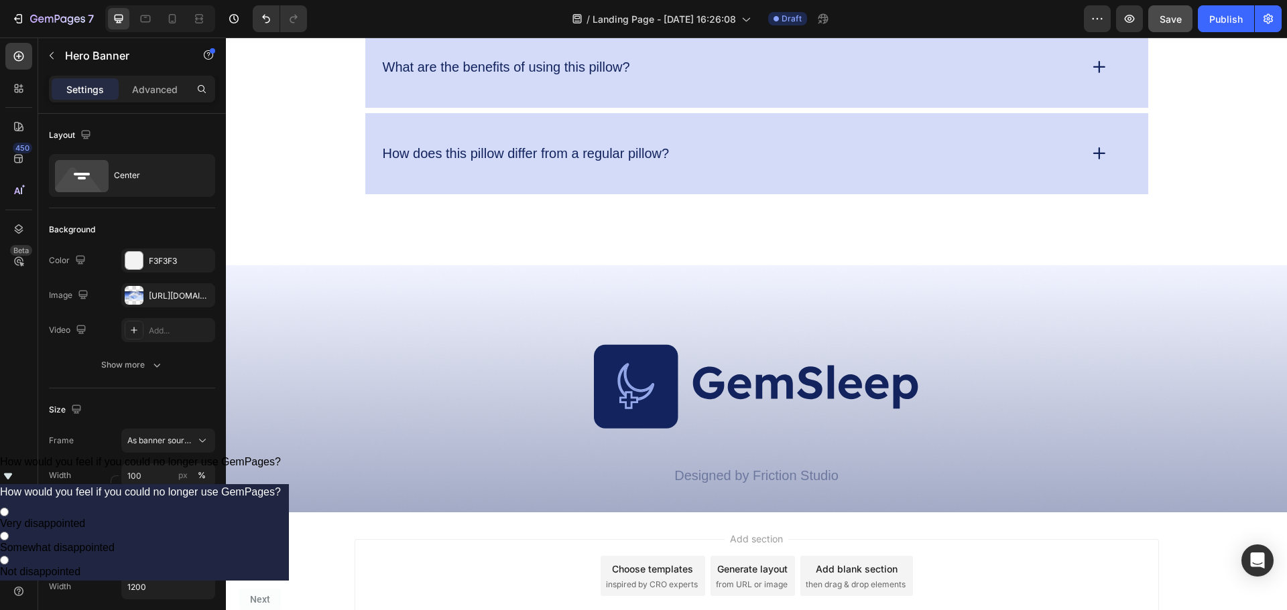
scroll to position [4201, 0]
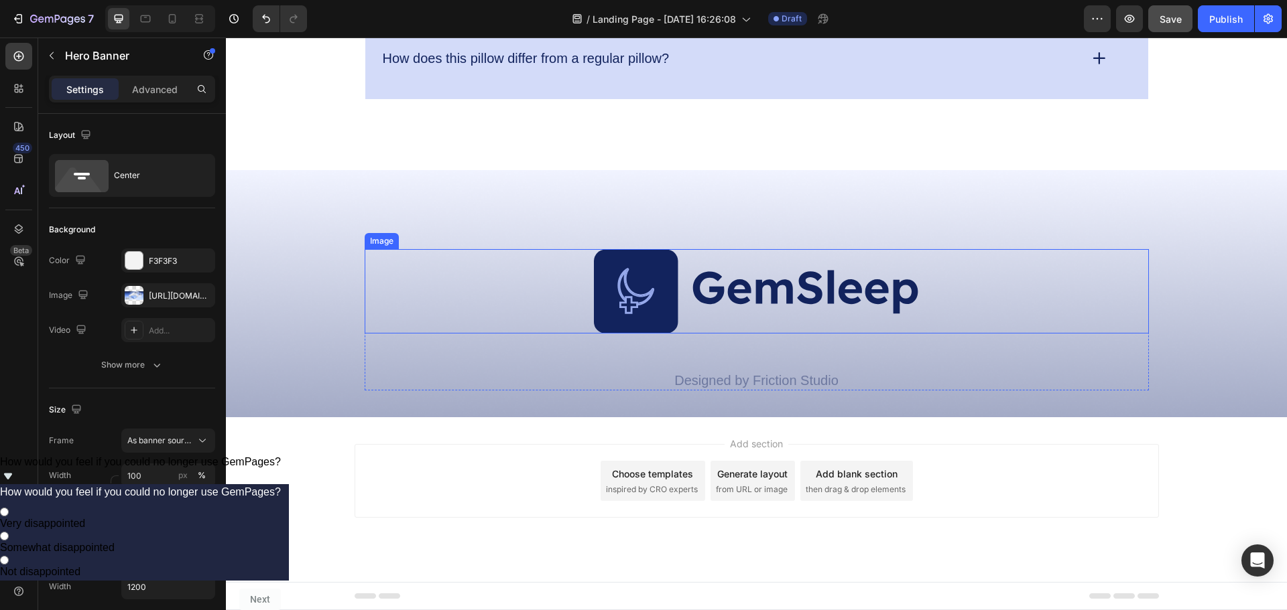
click at [788, 307] on img at bounding box center [756, 291] width 327 height 84
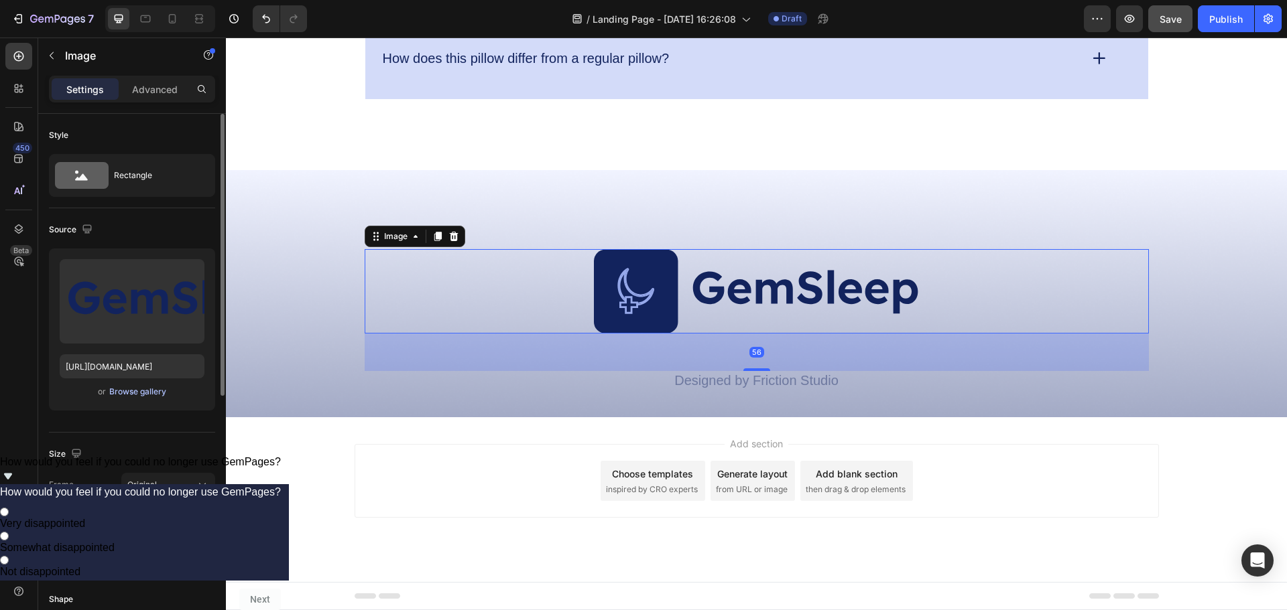
click at [129, 397] on div "Browse gallery" at bounding box center [137, 392] width 57 height 12
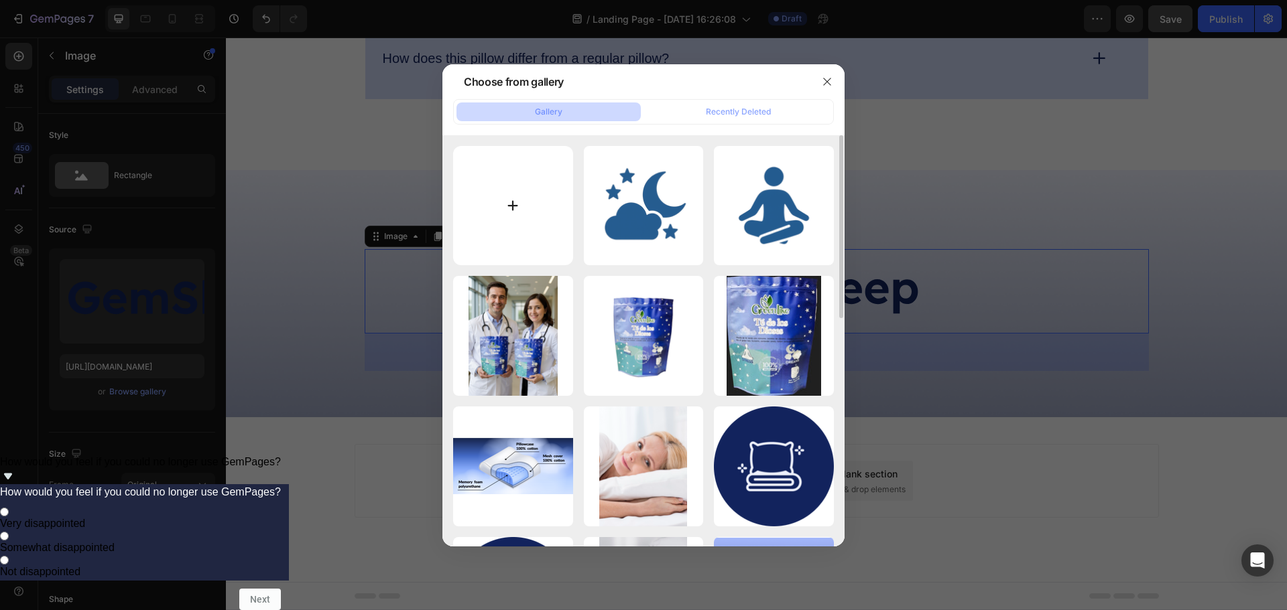
click at [550, 212] on input "file" at bounding box center [513, 206] width 120 height 120
type input "C:\fakepath\logo -100.jpg"
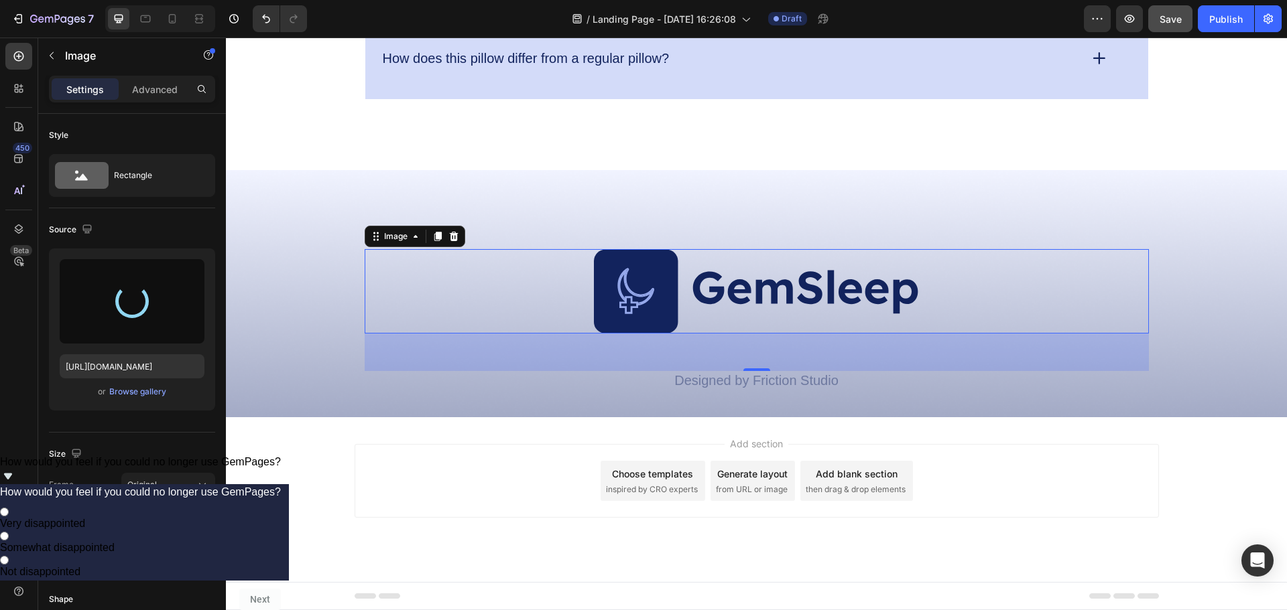
type input "[URL][DOMAIN_NAME]"
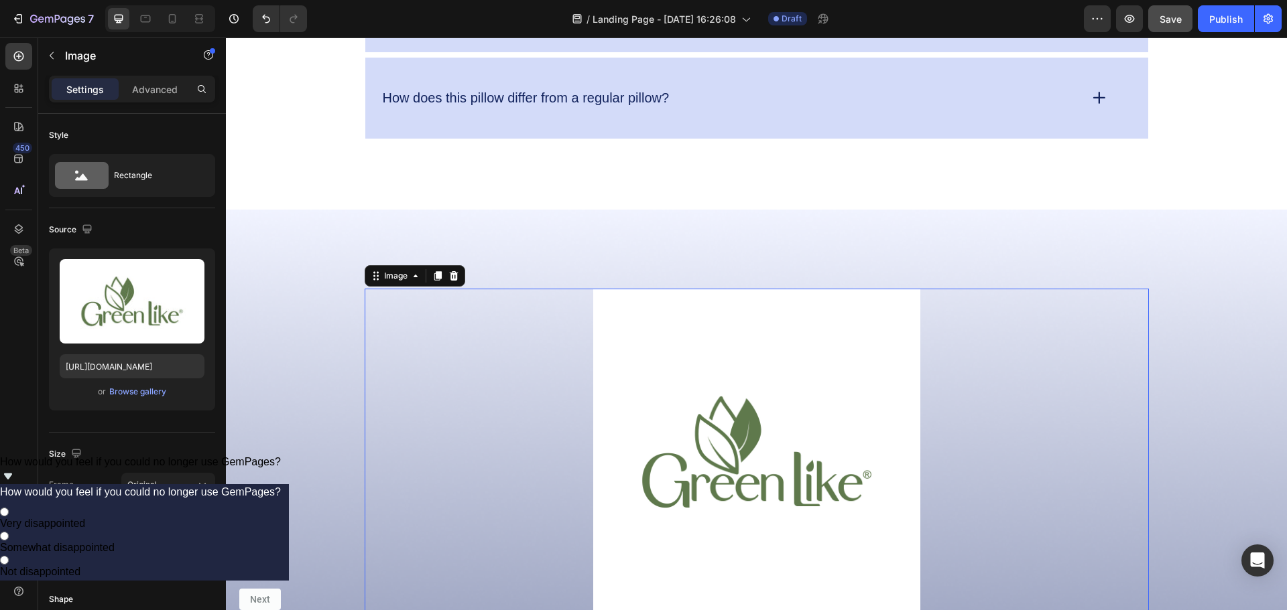
scroll to position [4243, 0]
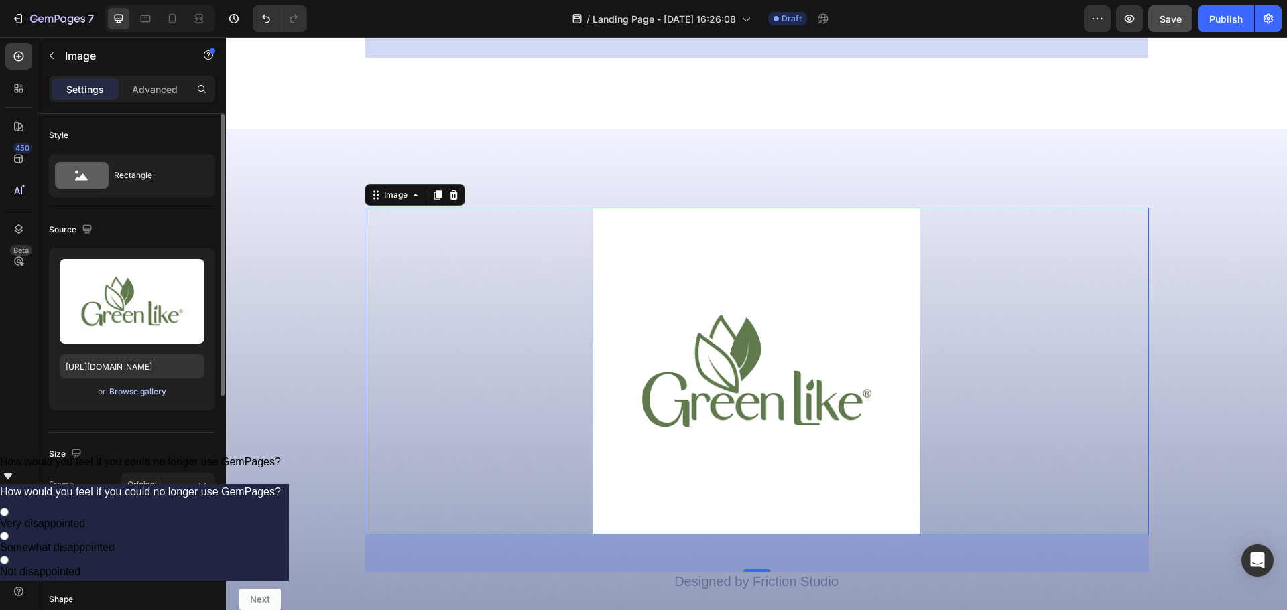
click at [156, 394] on div "Browse gallery" at bounding box center [137, 392] width 57 height 12
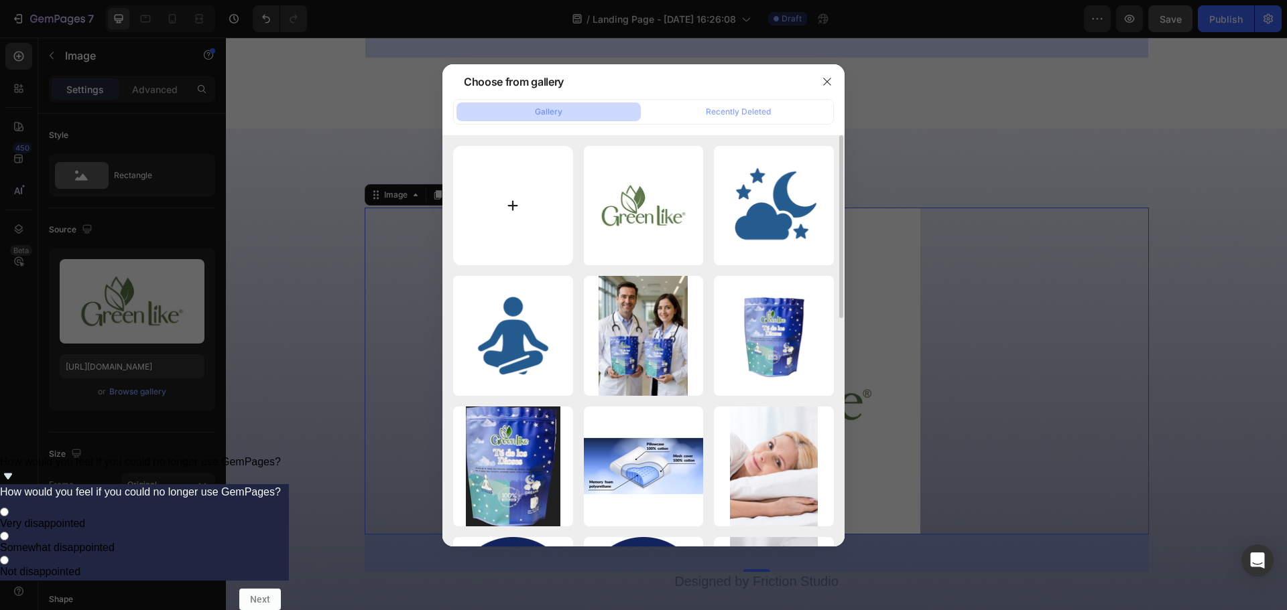
click at [507, 224] on input "file" at bounding box center [513, 206] width 120 height 120
click at [505, 210] on input "file" at bounding box center [513, 206] width 120 height 120
type input "C:\fakepath\logo greenlike@4x.png"
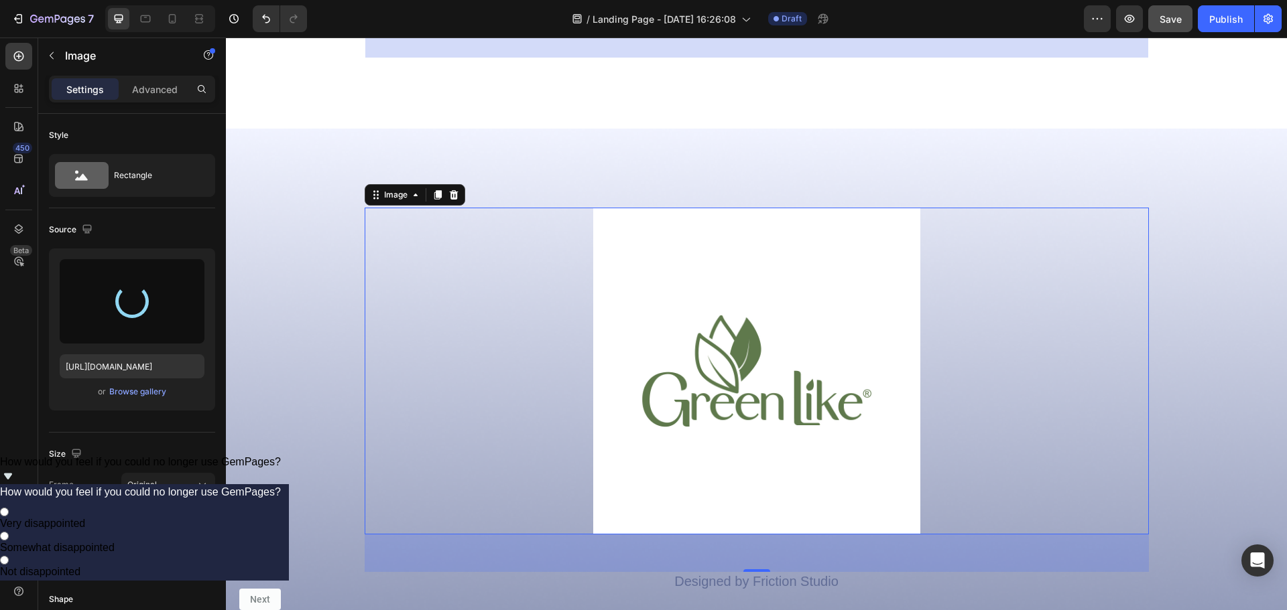
type input "[URL][DOMAIN_NAME]"
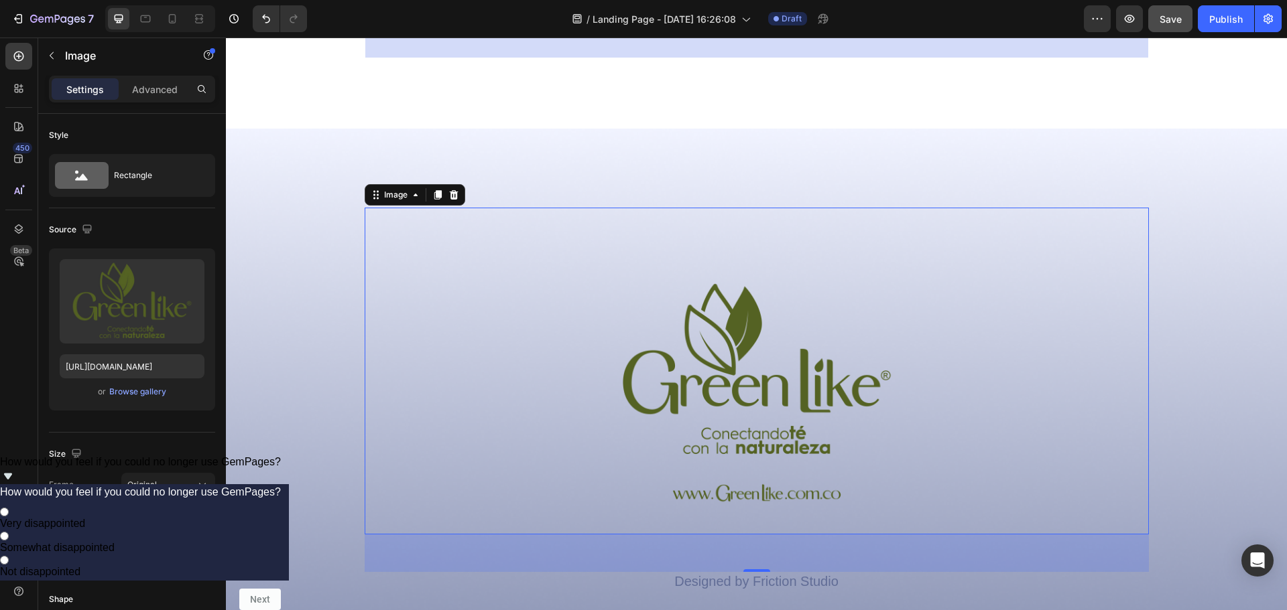
click at [781, 395] on img at bounding box center [756, 371] width 327 height 327
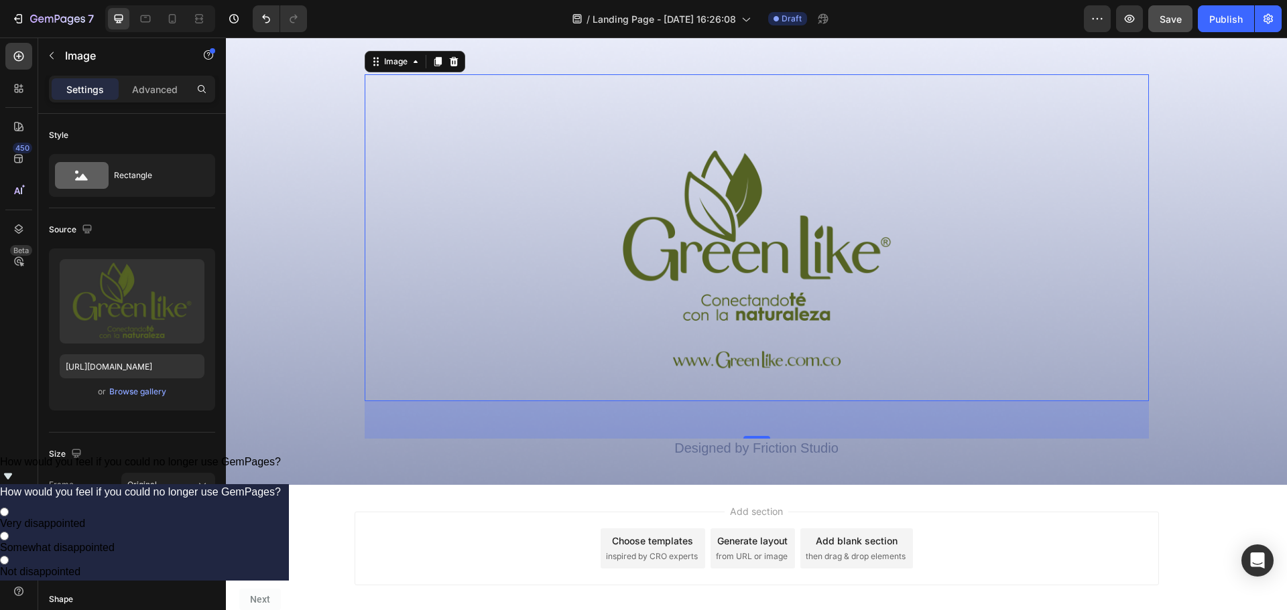
scroll to position [4377, 0]
click at [1004, 279] on div at bounding box center [757, 237] width 784 height 327
click at [1128, 391] on div at bounding box center [757, 237] width 784 height 327
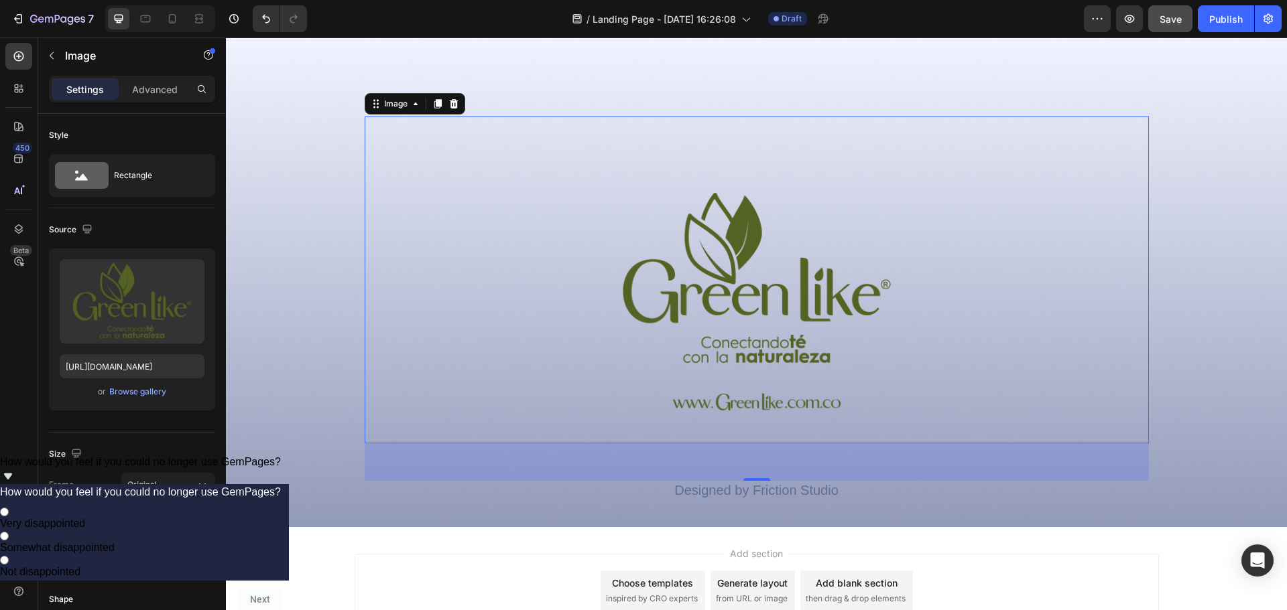
scroll to position [4310, 0]
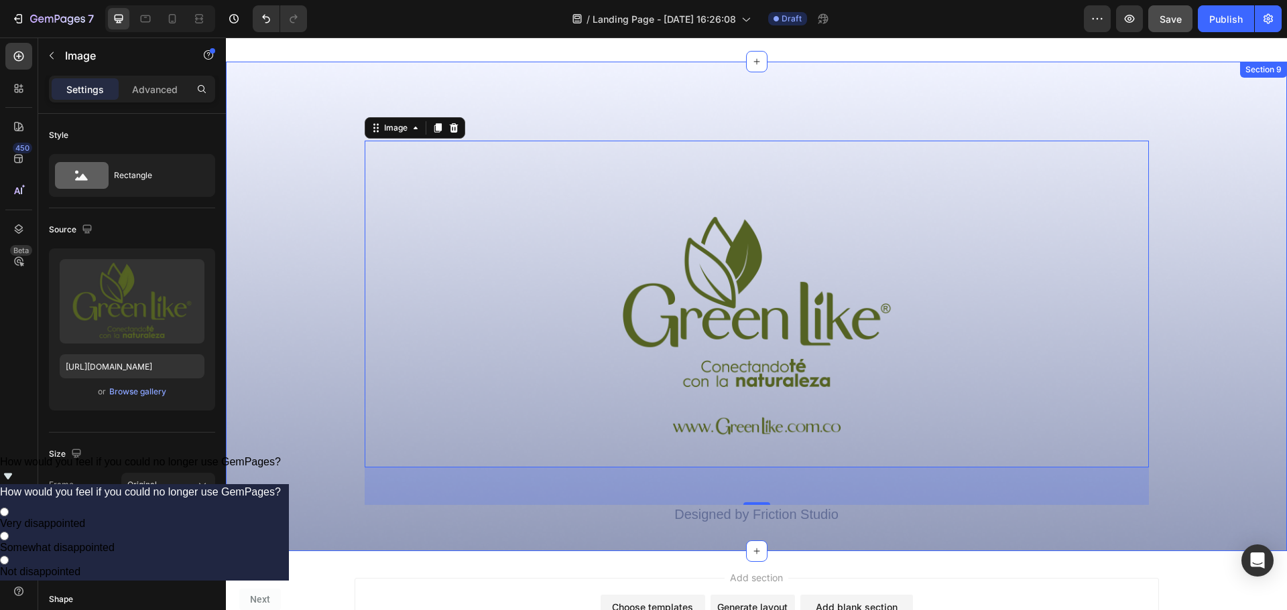
click at [1144, 430] on div "Image 56 Designed by Friction Studio Text Block Row" at bounding box center [756, 333] width 1061 height 384
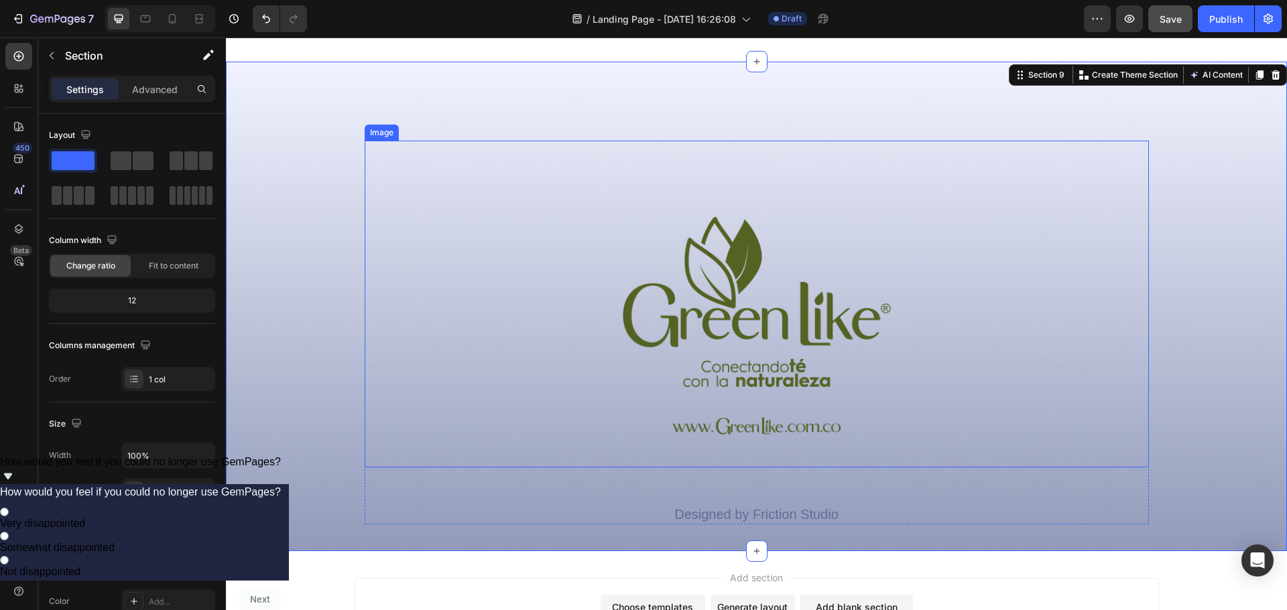
click at [964, 361] on div at bounding box center [757, 304] width 784 height 327
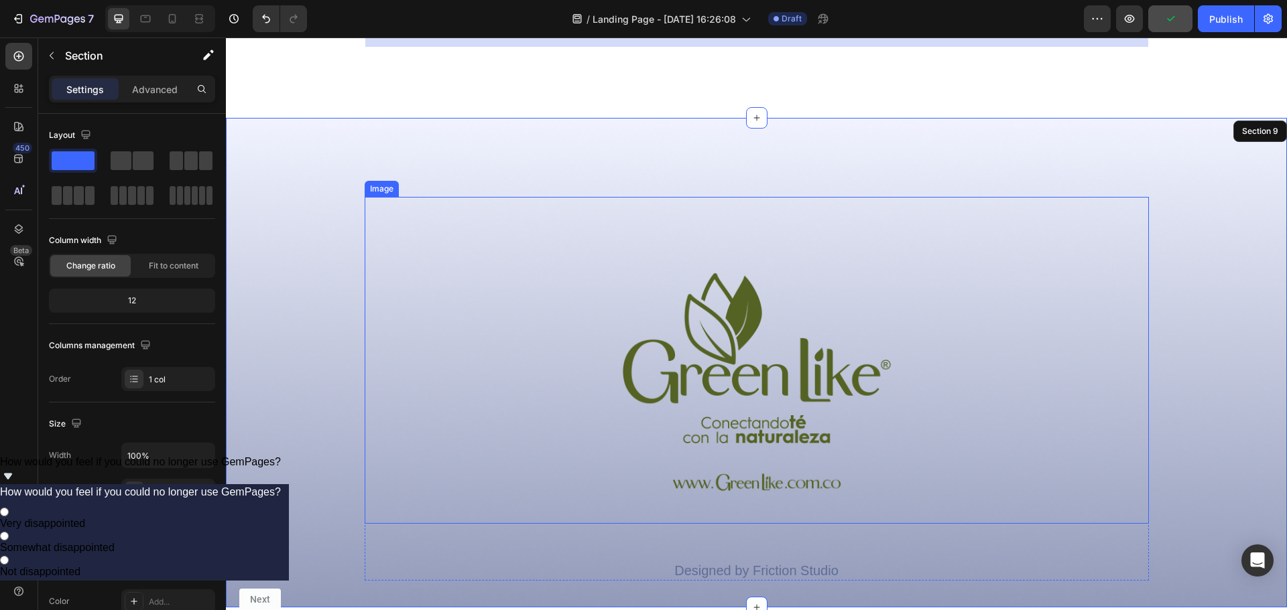
scroll to position [4176, 0]
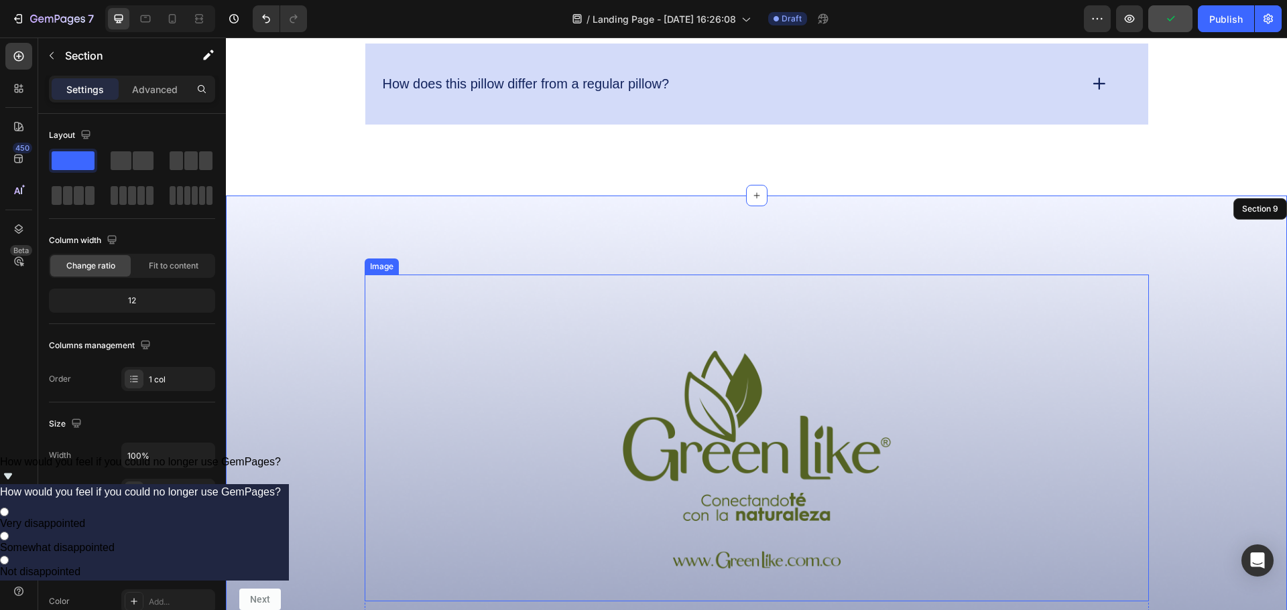
click at [804, 291] on img at bounding box center [756, 438] width 327 height 327
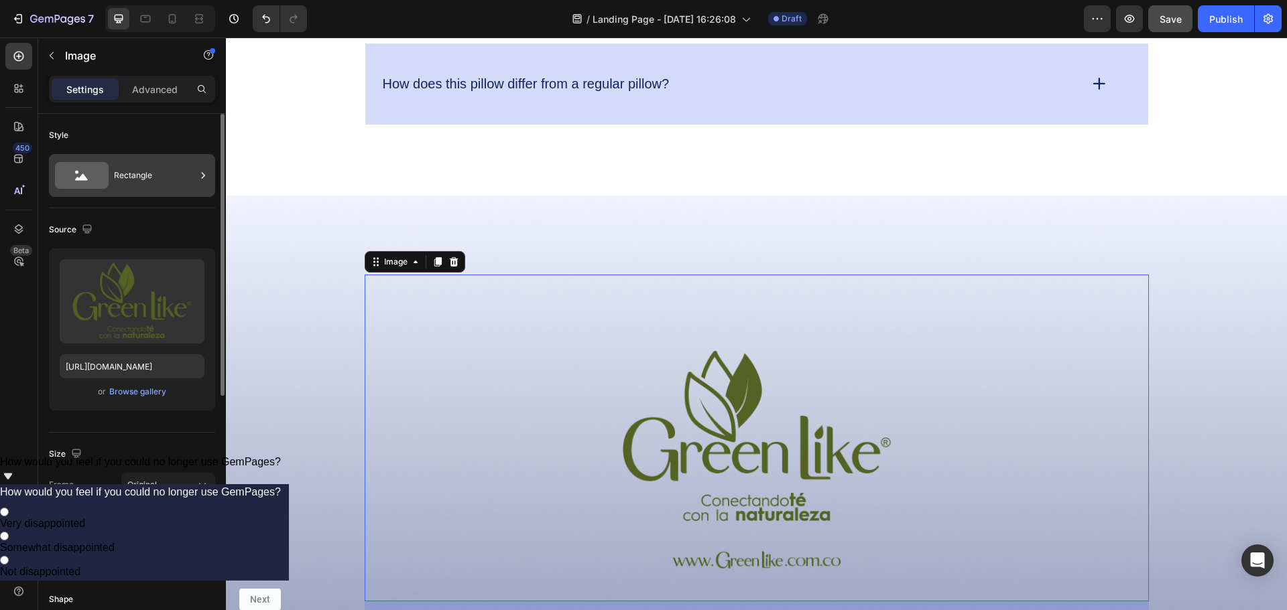
click at [155, 184] on div "Rectangle" at bounding box center [155, 175] width 82 height 31
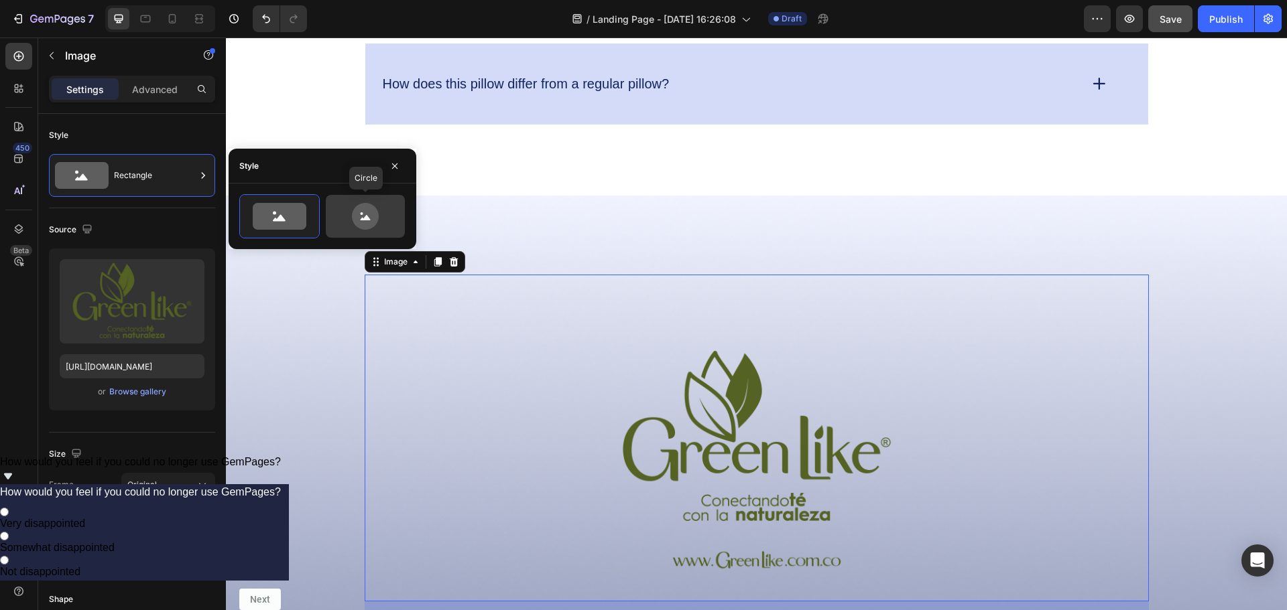
click at [373, 224] on icon at bounding box center [365, 216] width 27 height 27
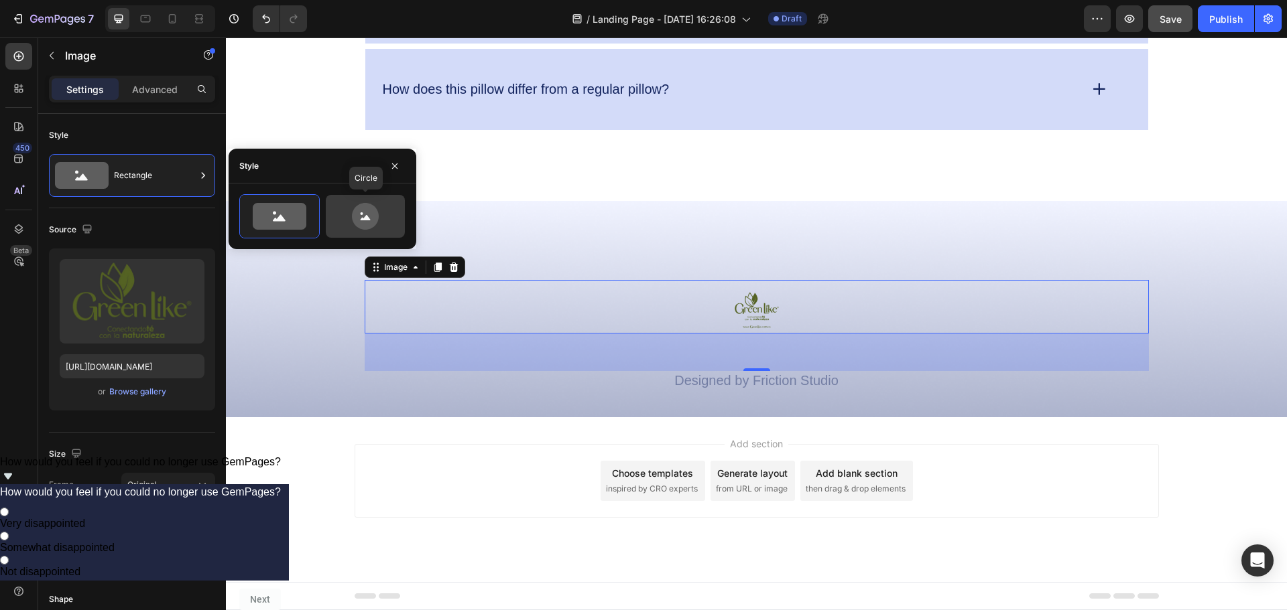
scroll to position [4171, 0]
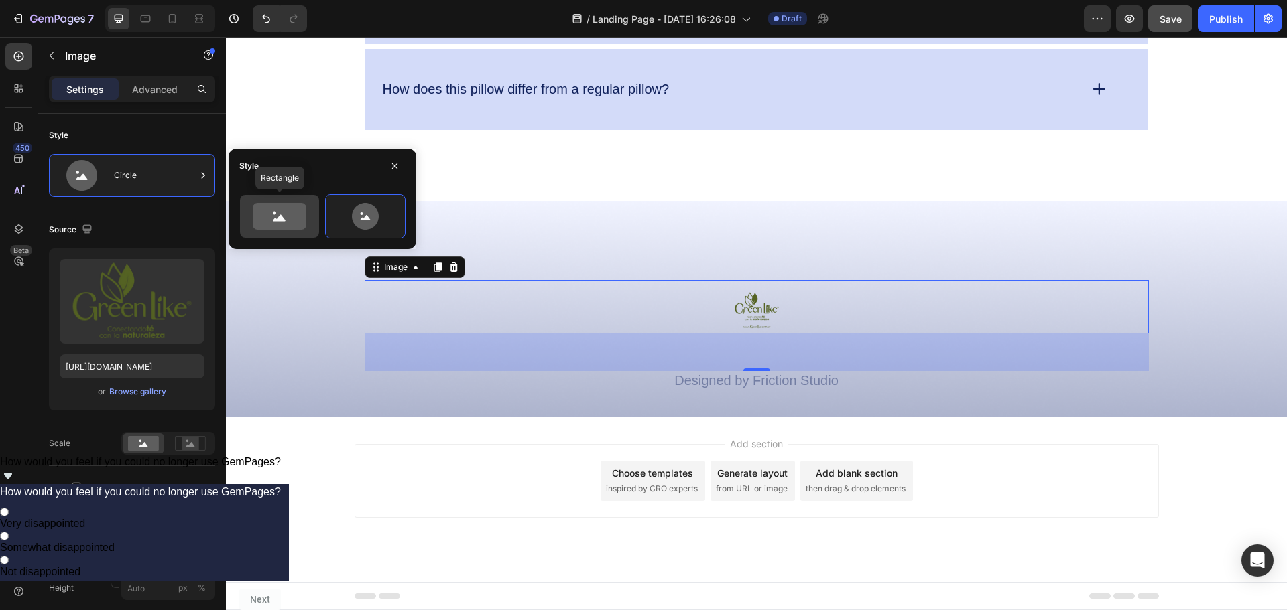
click at [291, 231] on div at bounding box center [279, 216] width 79 height 43
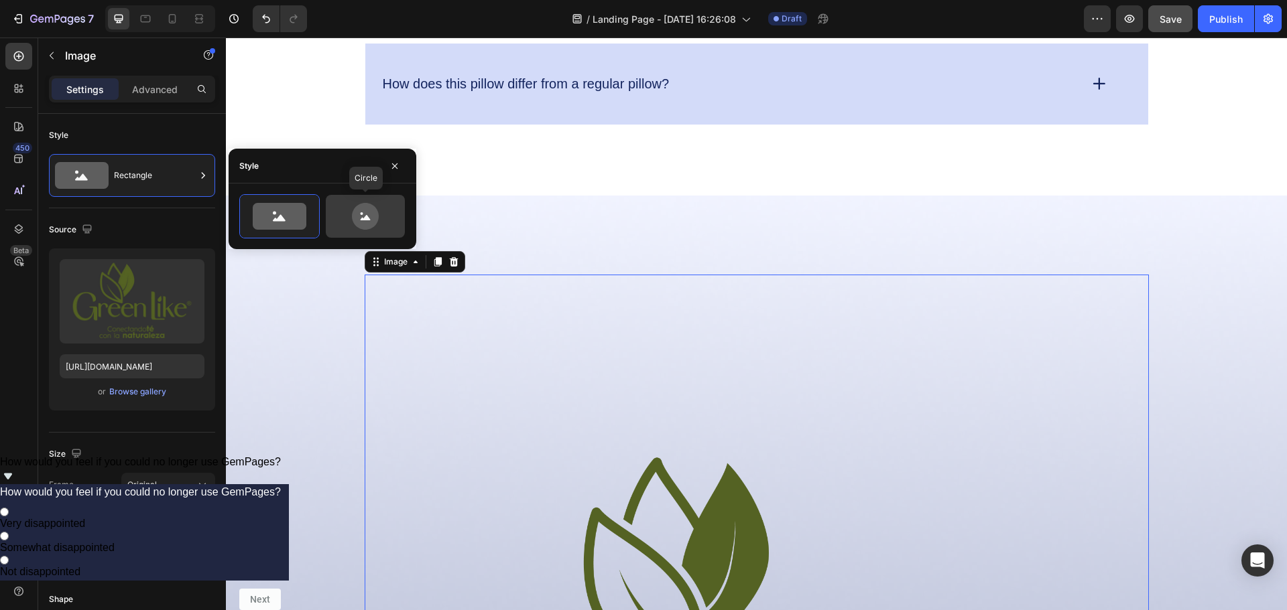
click at [368, 231] on div at bounding box center [365, 216] width 79 height 43
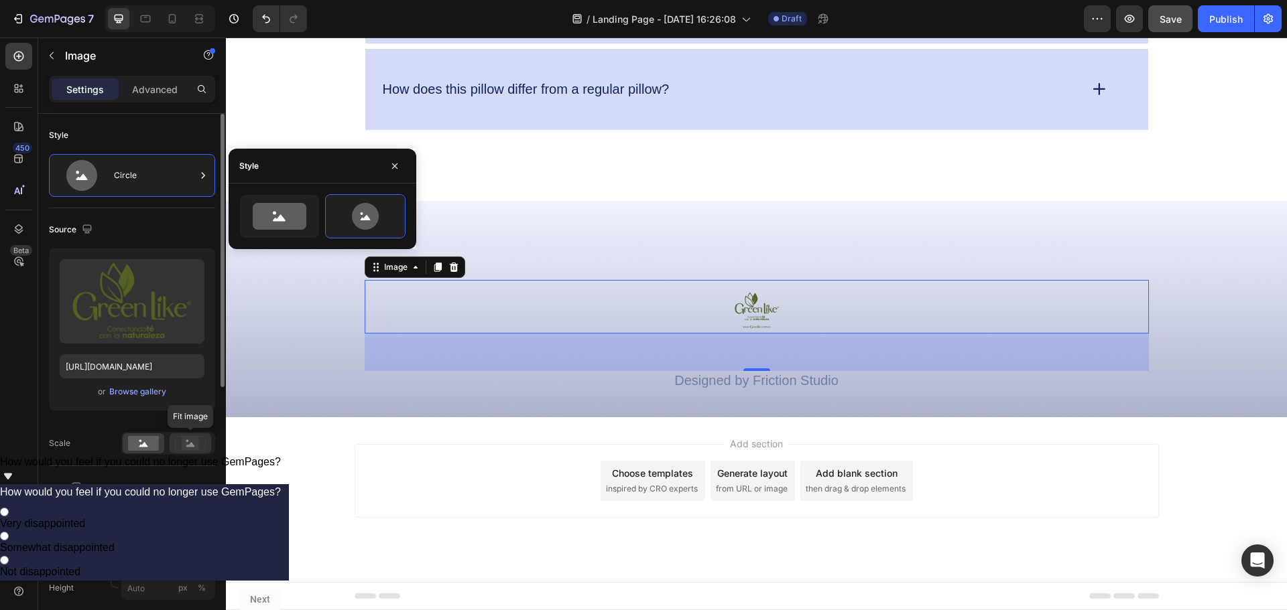
click at [186, 445] on rect at bounding box center [190, 443] width 17 height 13
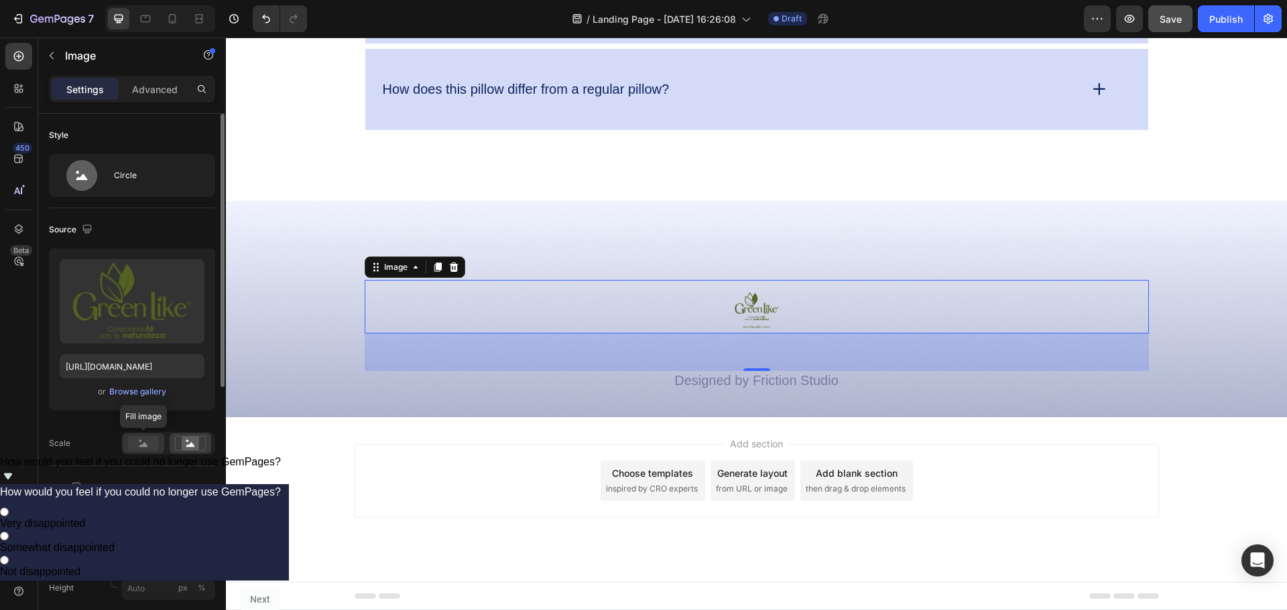
click at [151, 448] on rect at bounding box center [143, 443] width 31 height 15
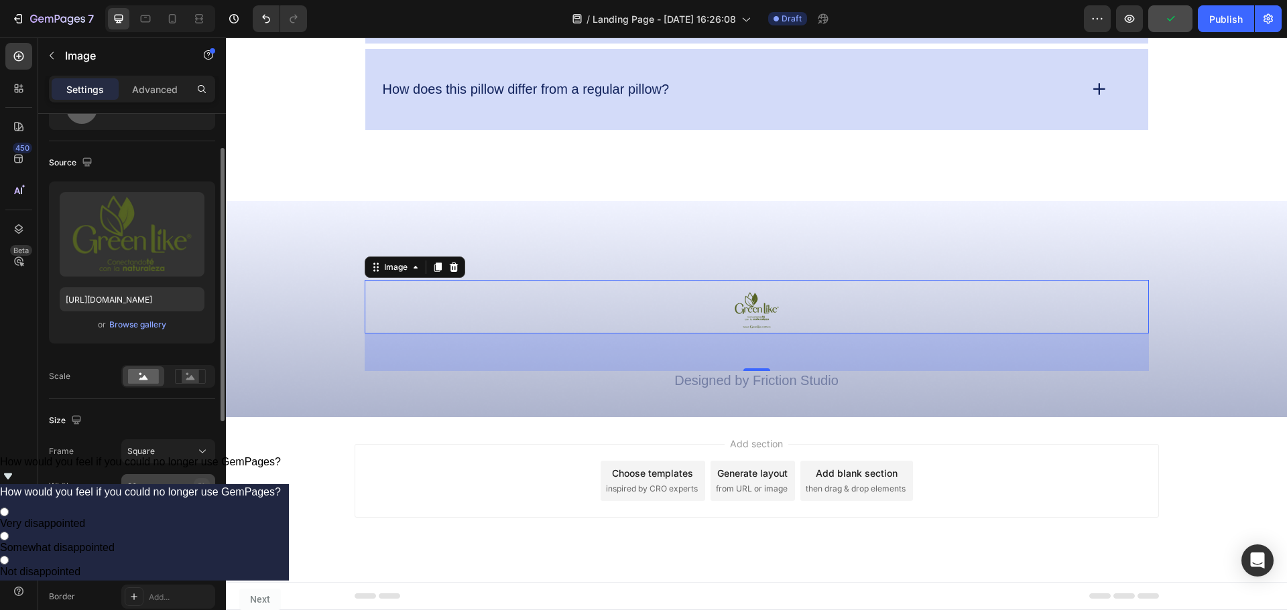
click at [199, 490] on div "%" at bounding box center [202, 486] width 8 height 12
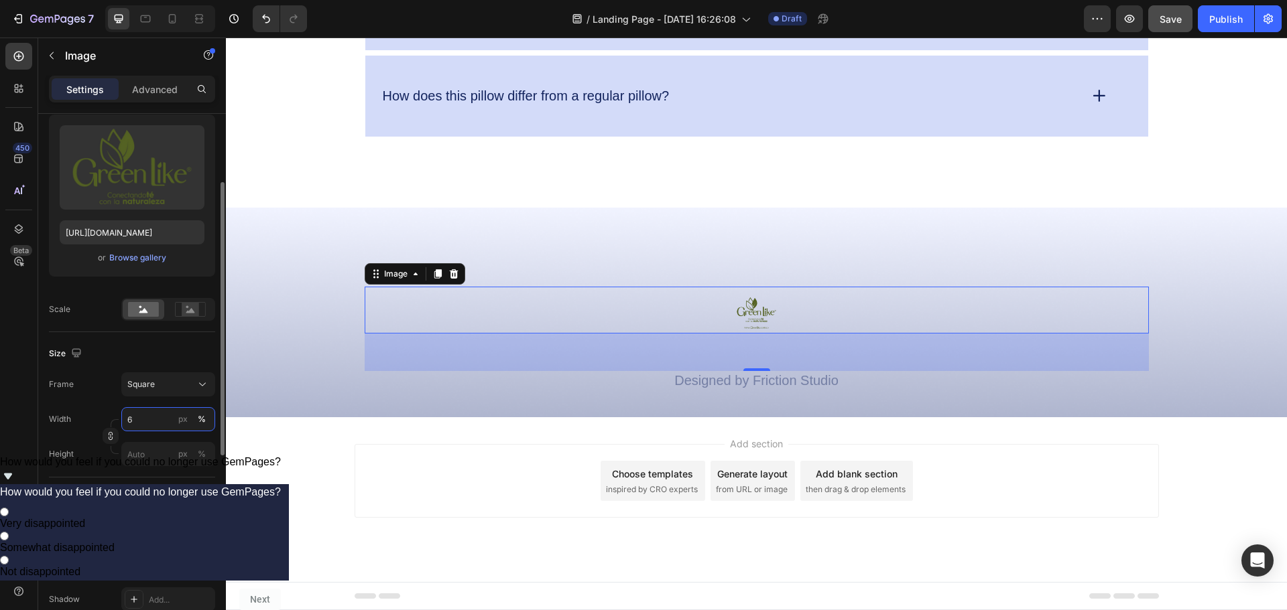
scroll to position [4176, 0]
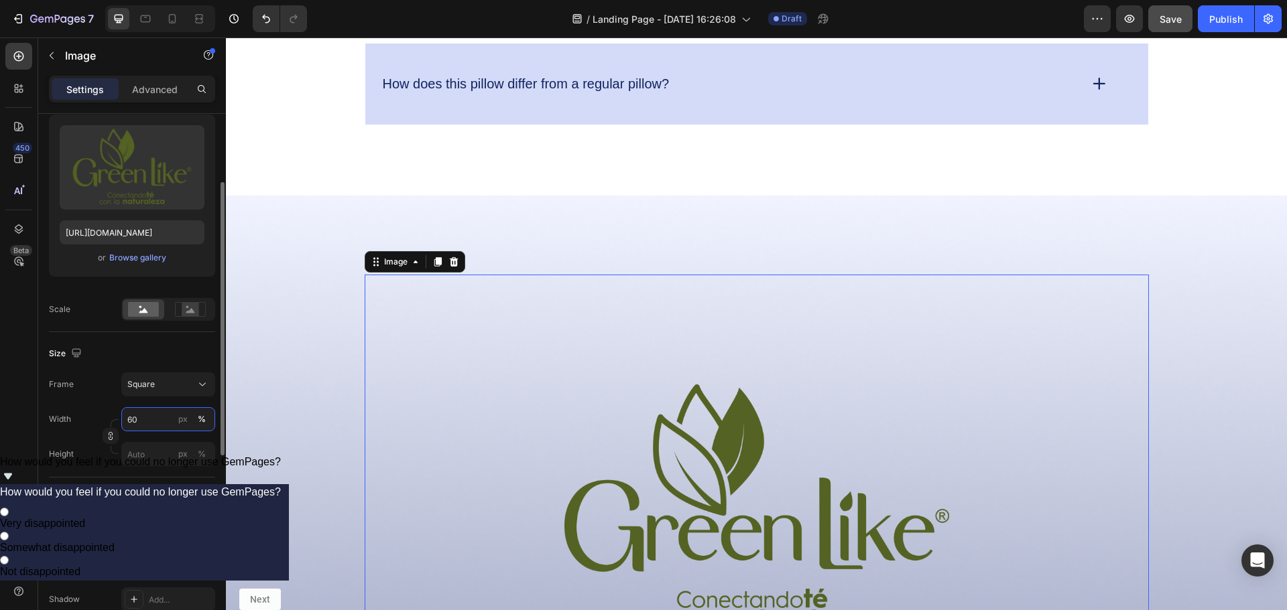
click at [151, 417] on input "60" at bounding box center [168, 419] width 94 height 24
drag, startPoint x: 151, startPoint y: 417, endPoint x: 119, endPoint y: 415, distance: 32.2
click at [119, 415] on div "Width 60 px %" at bounding box center [132, 419] width 166 height 24
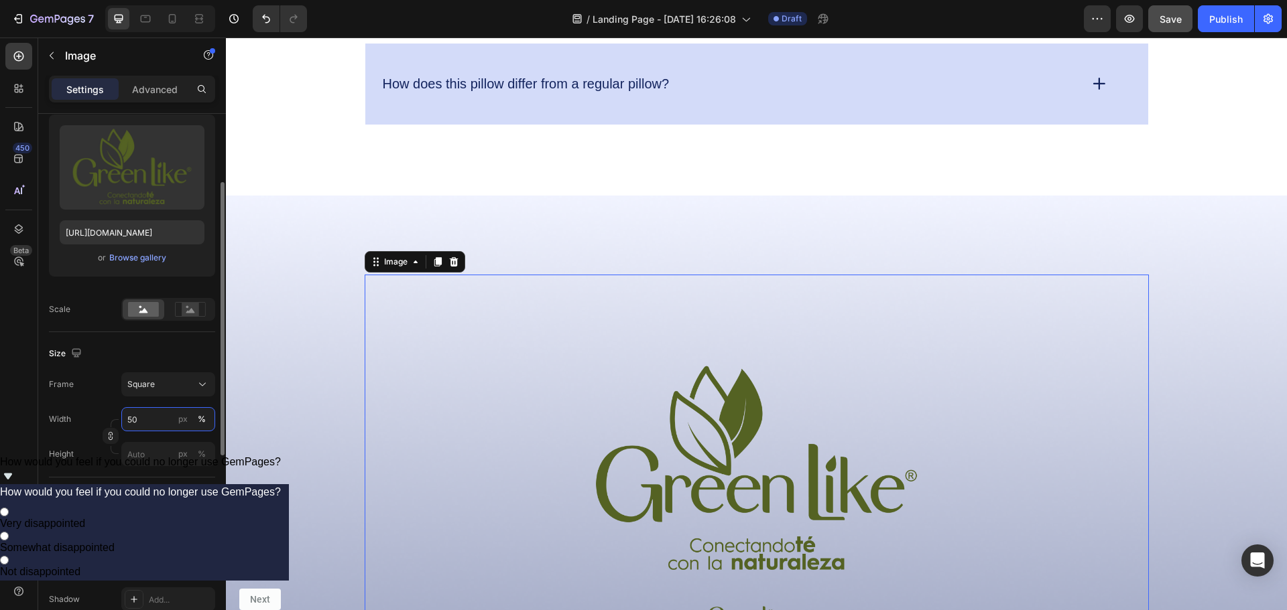
type input "5"
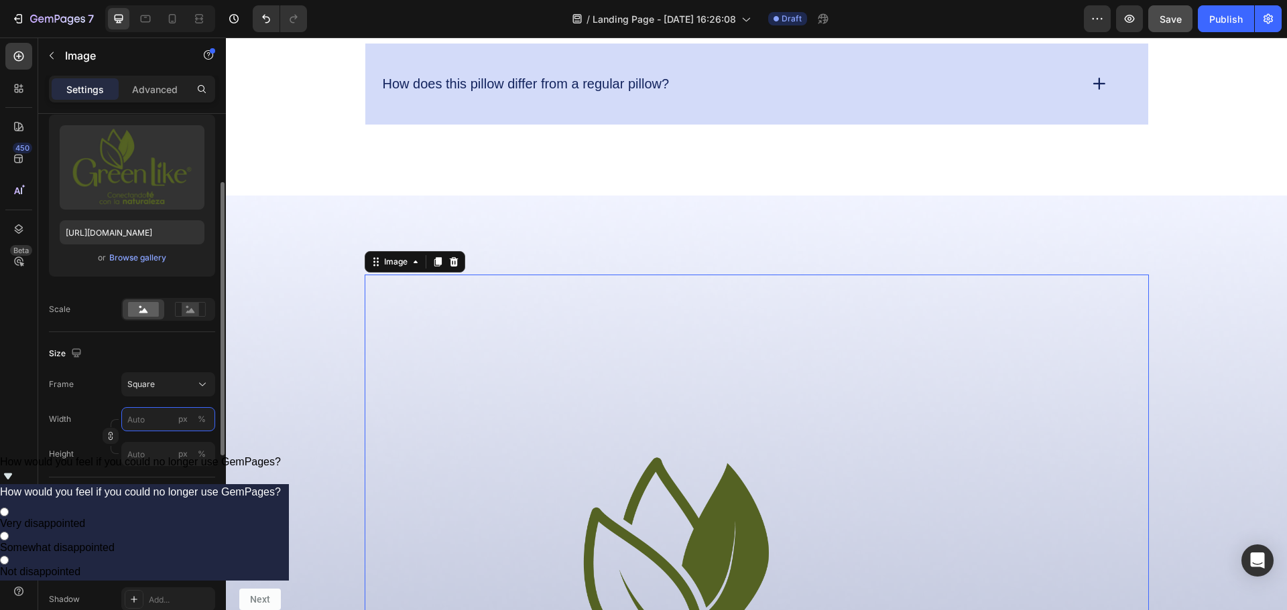
type input "5"
type input "1"
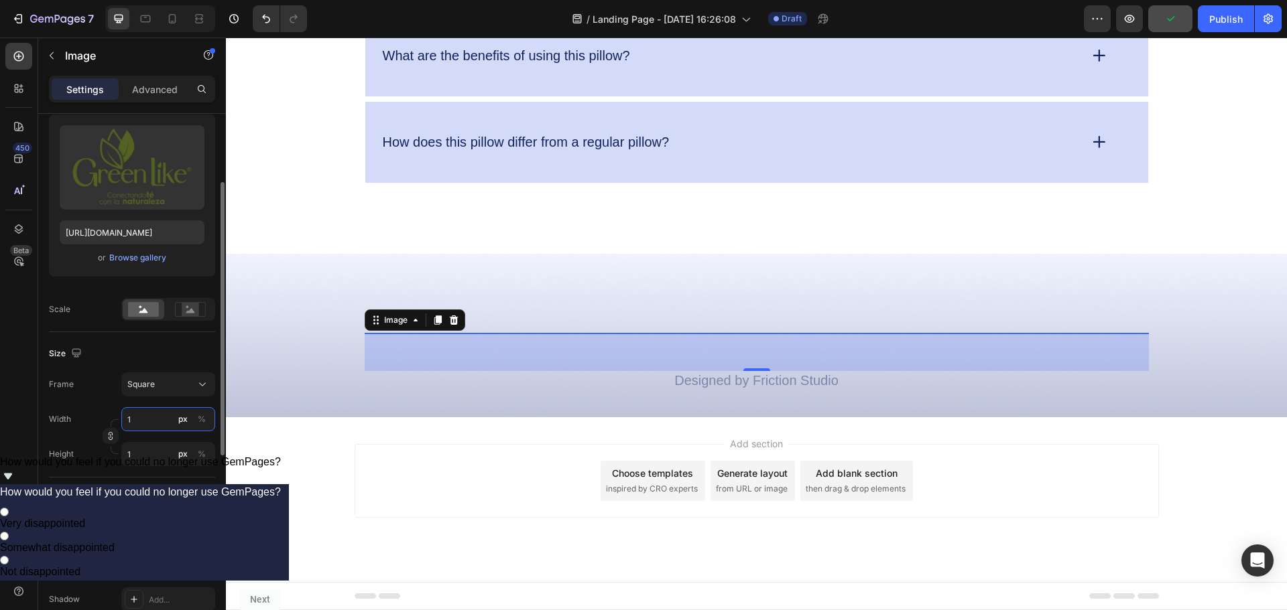
type input "10"
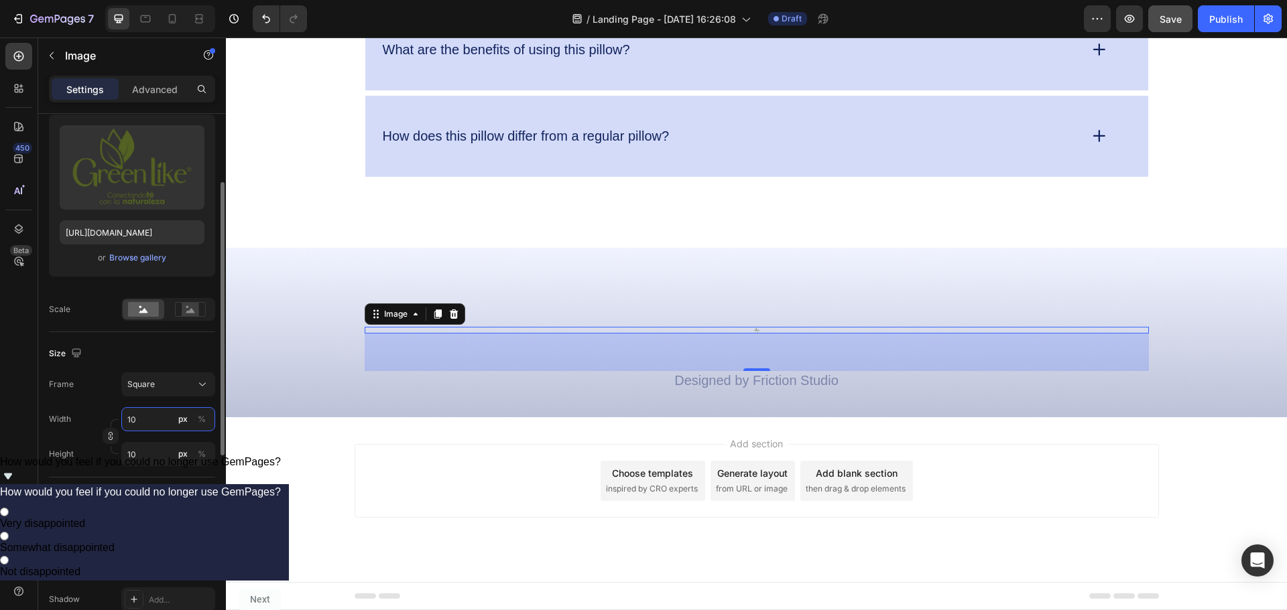
type input "1"
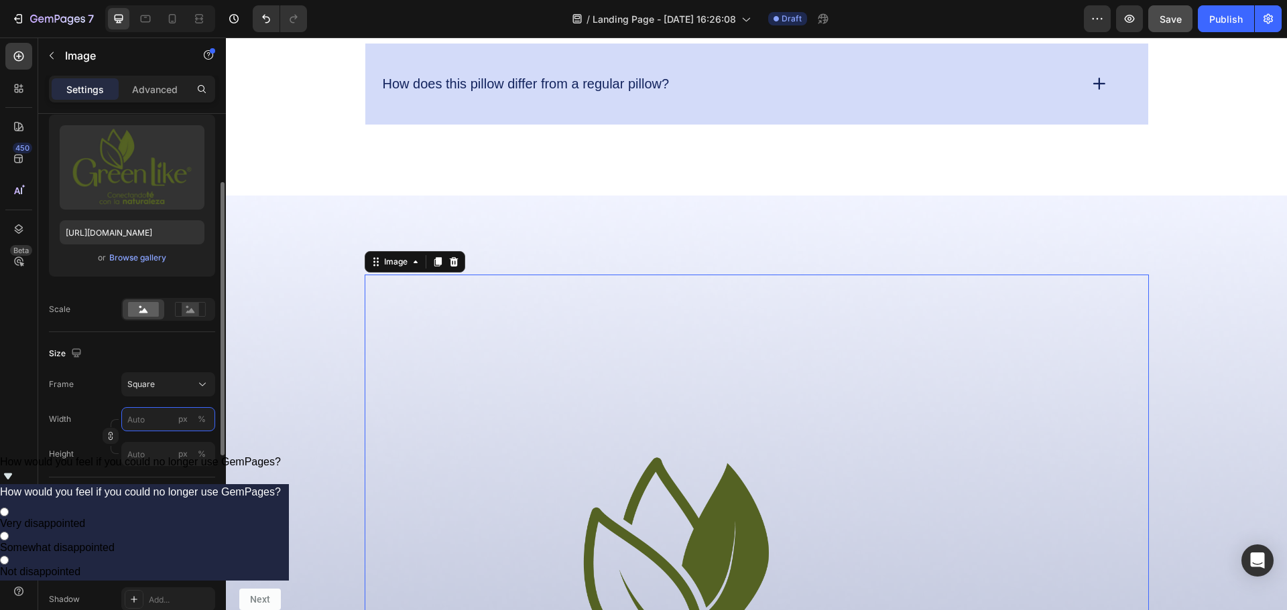
type input "3"
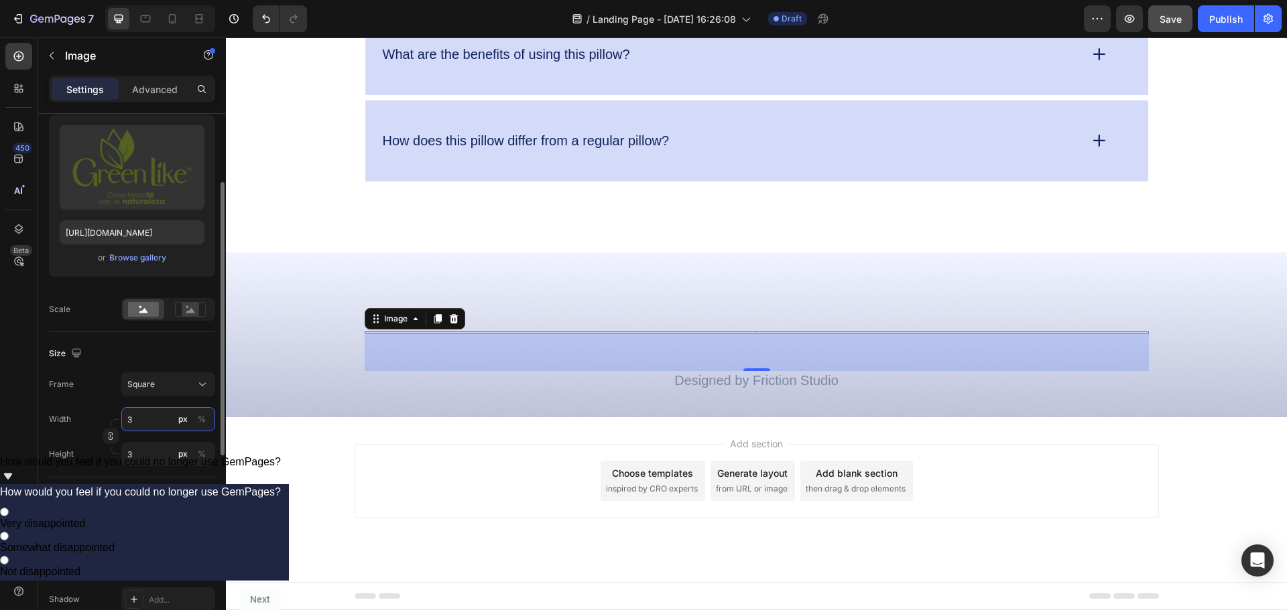
type input "30"
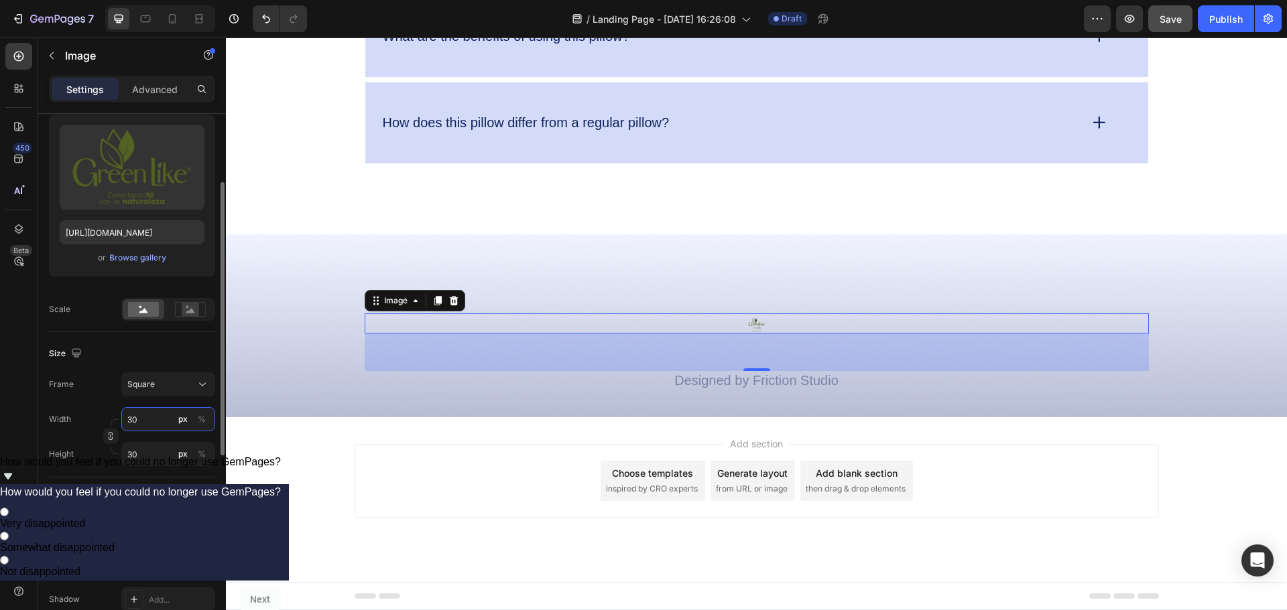
type input "3"
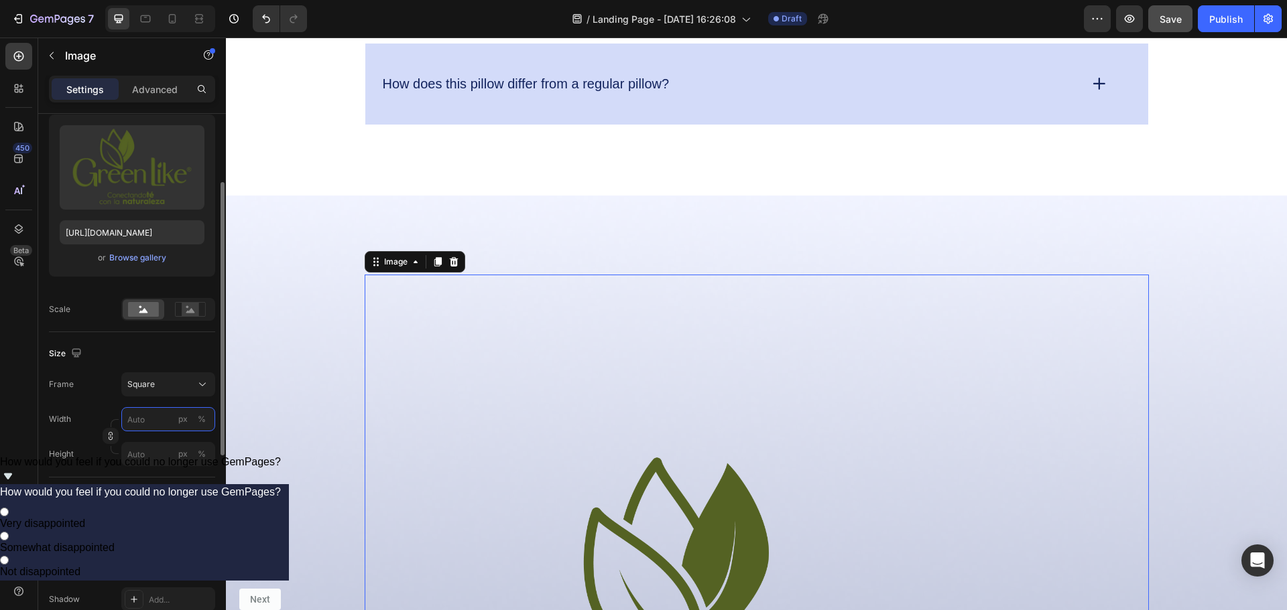
type input "8"
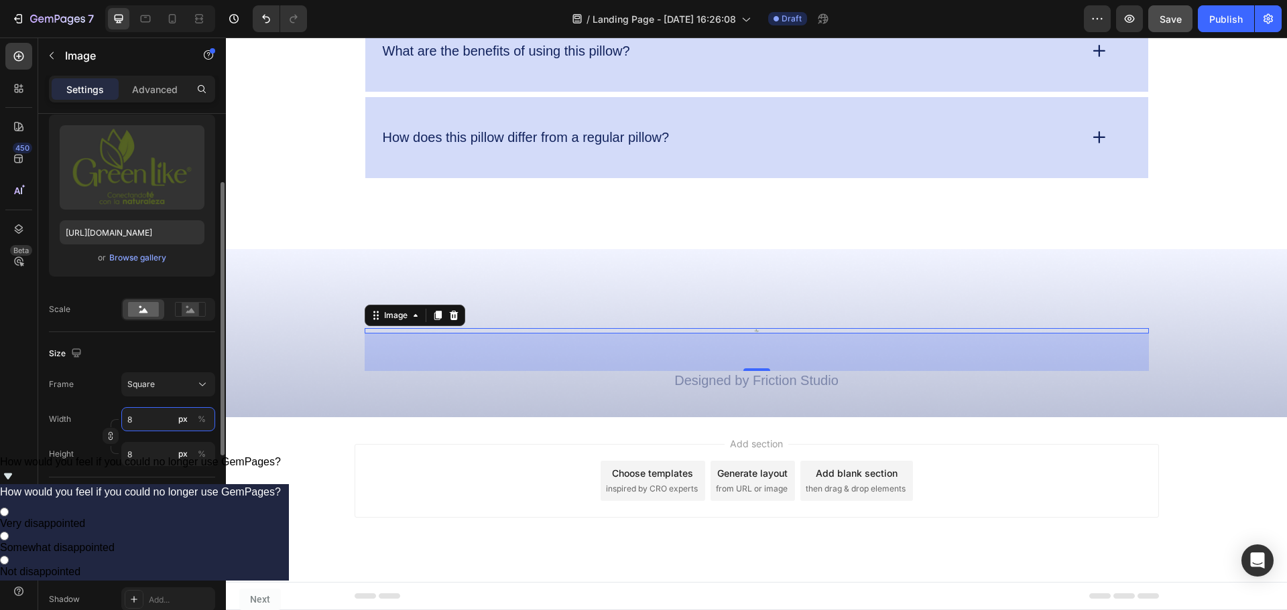
type input "80"
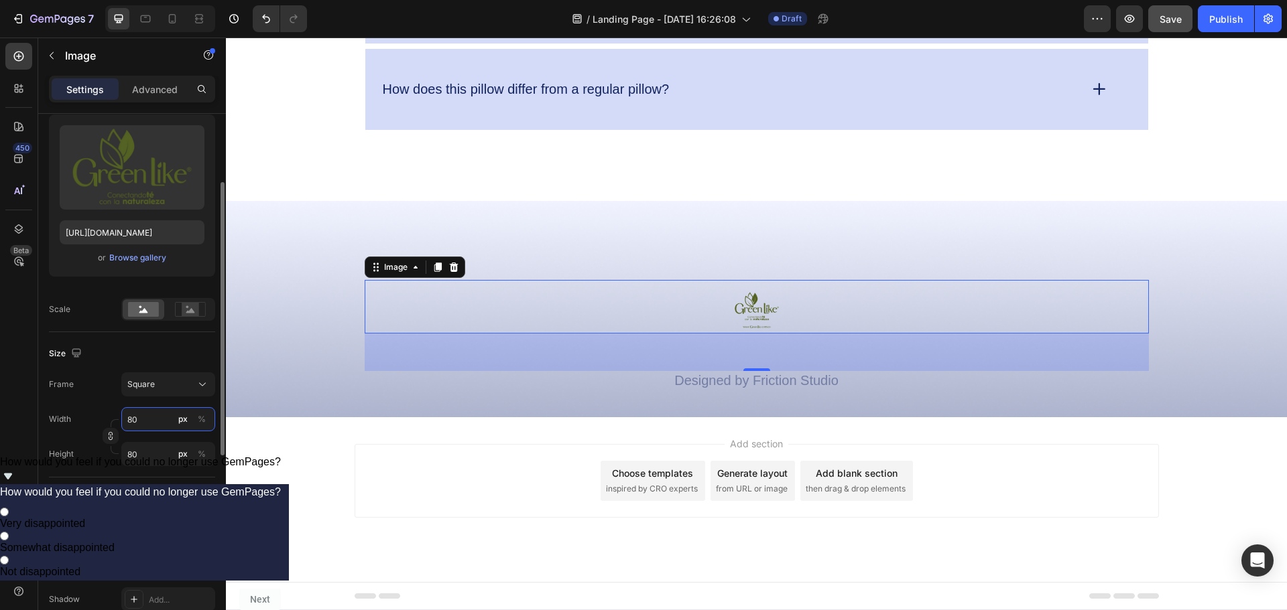
type input "8"
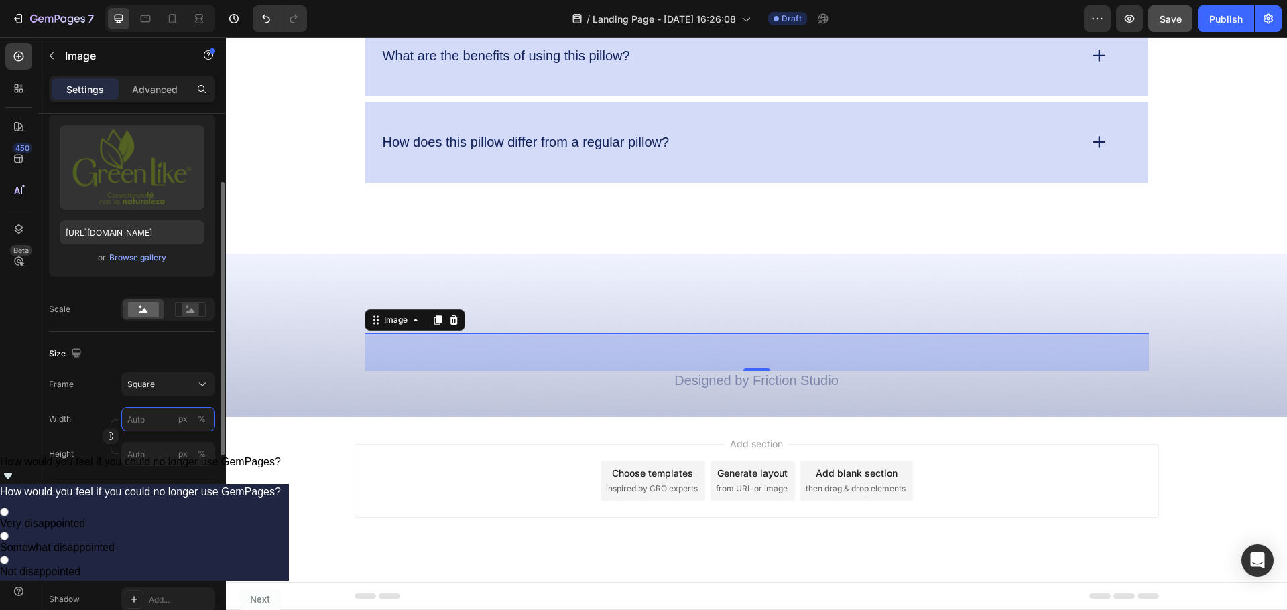
type input "1"
type input "10"
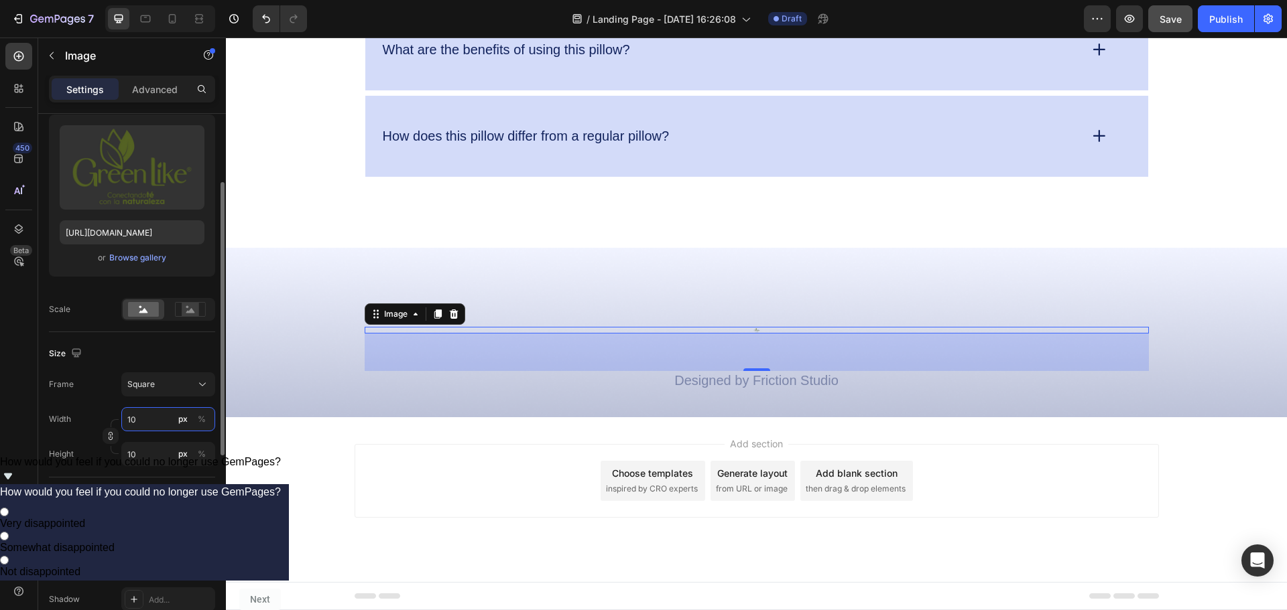
type input "100"
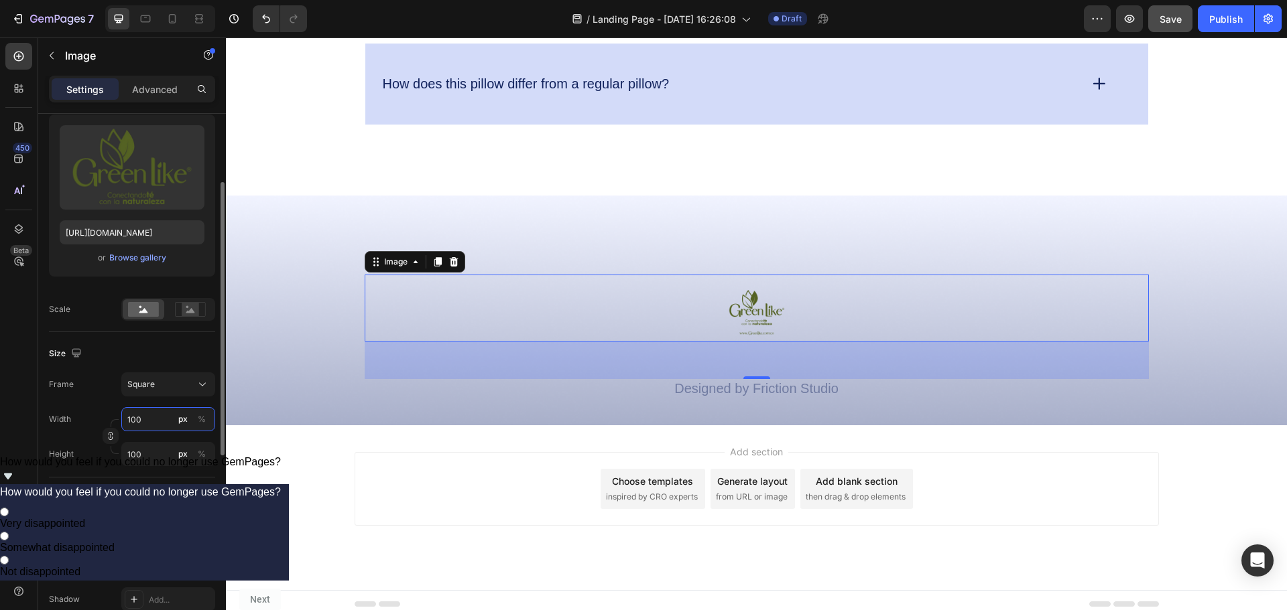
type input "10"
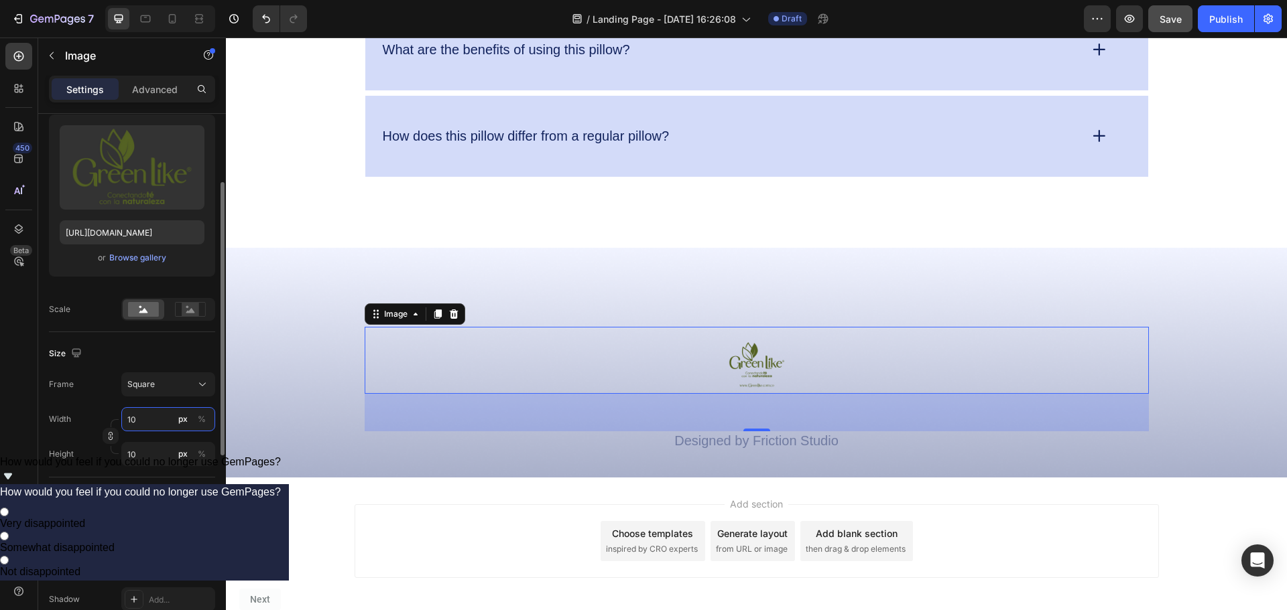
type input "1"
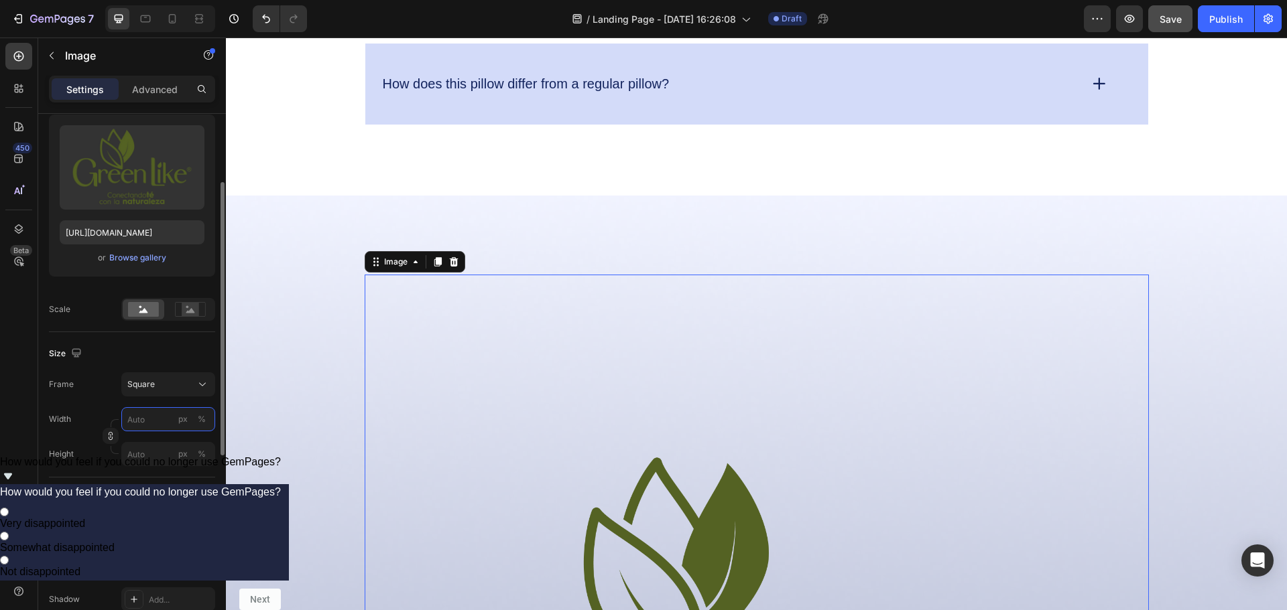
type input "2"
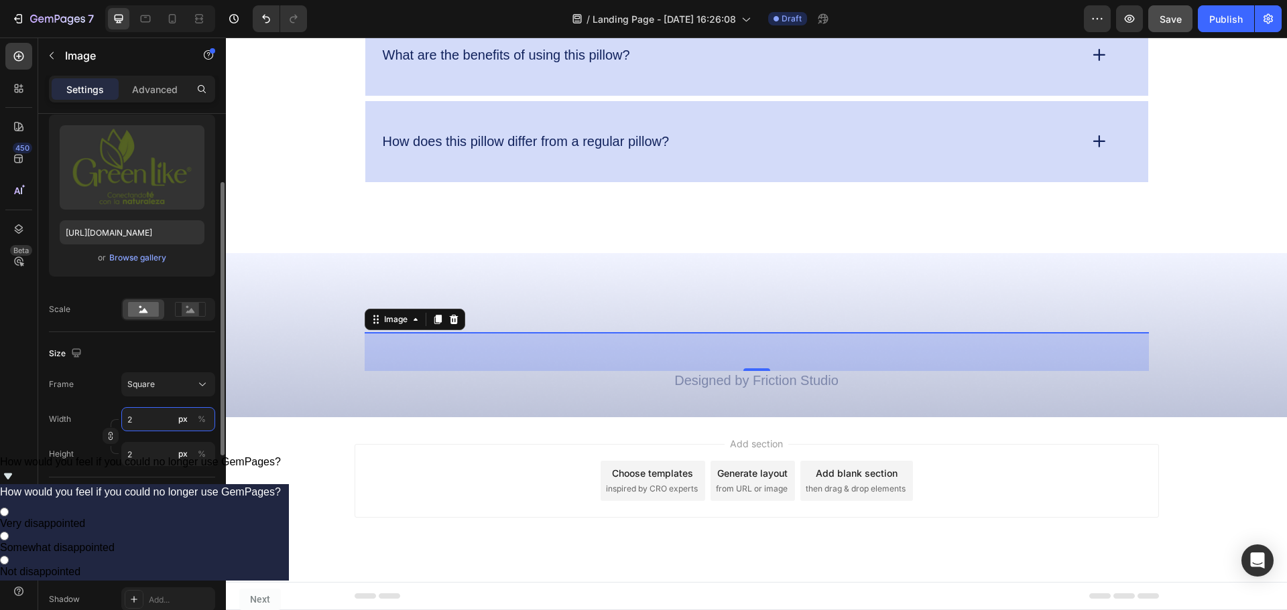
type input "20"
type input "200"
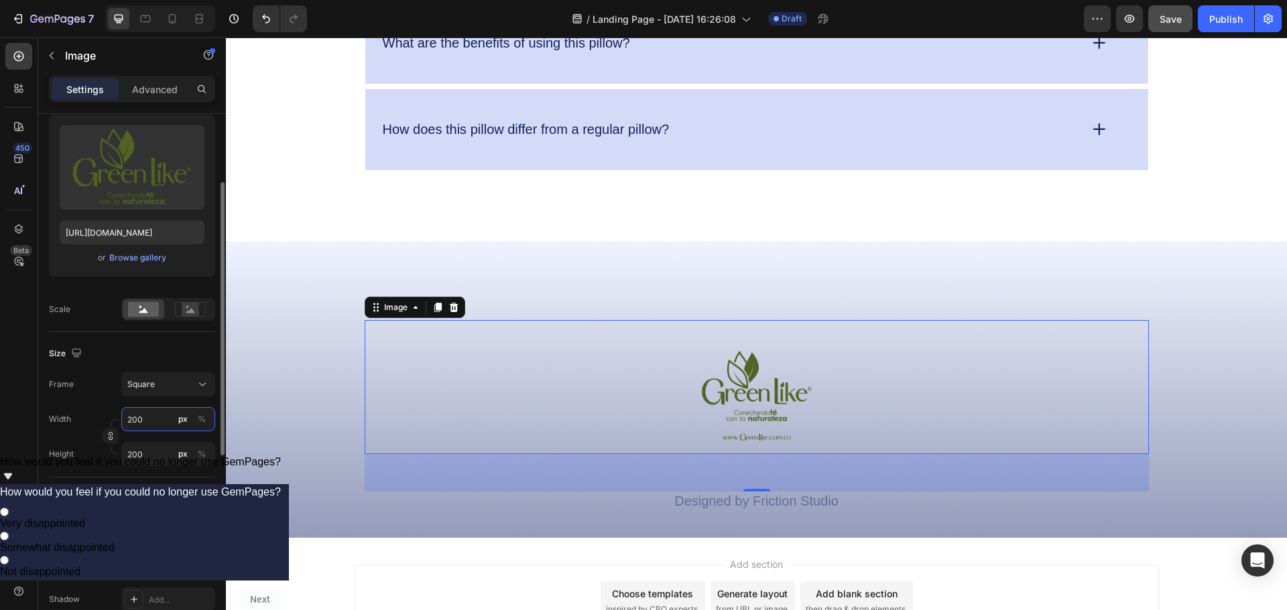
scroll to position [4176, 0]
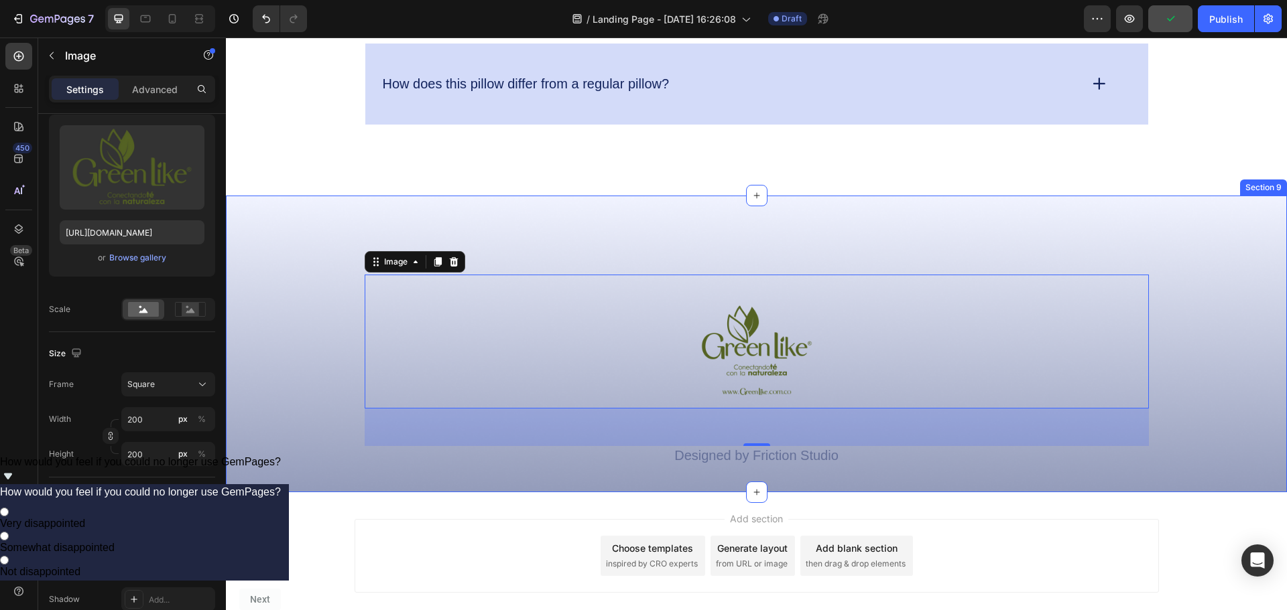
click at [332, 466] on div "Image 56 Designed by Friction Studio Text Block Row Section 9" at bounding box center [756, 344] width 1061 height 297
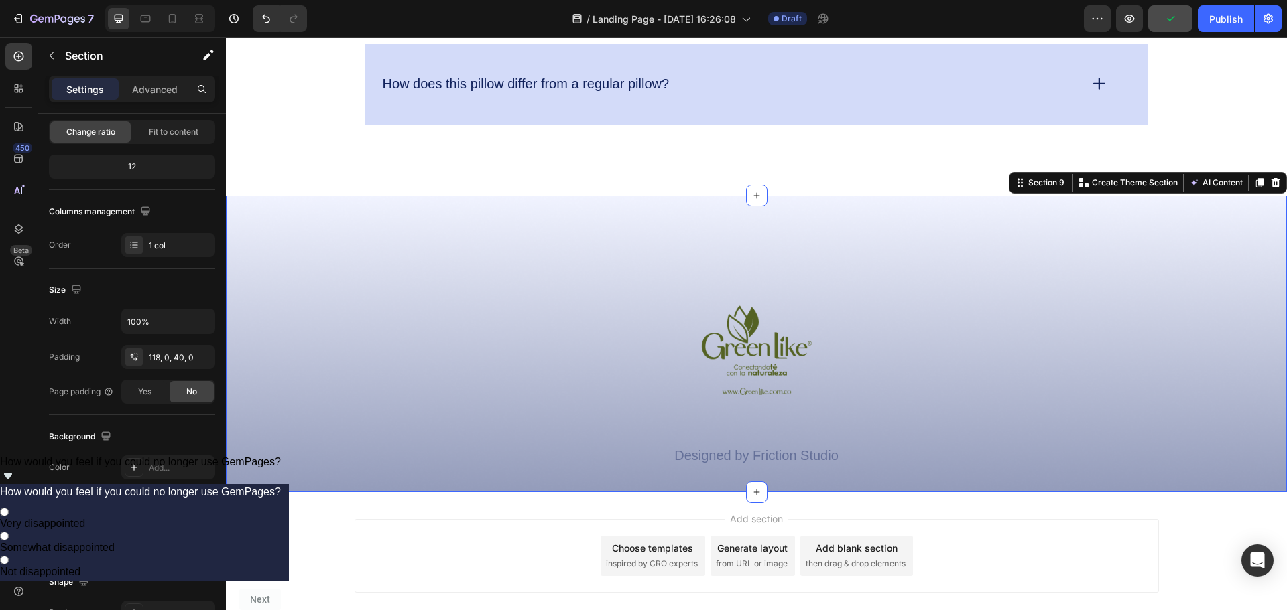
scroll to position [0, 0]
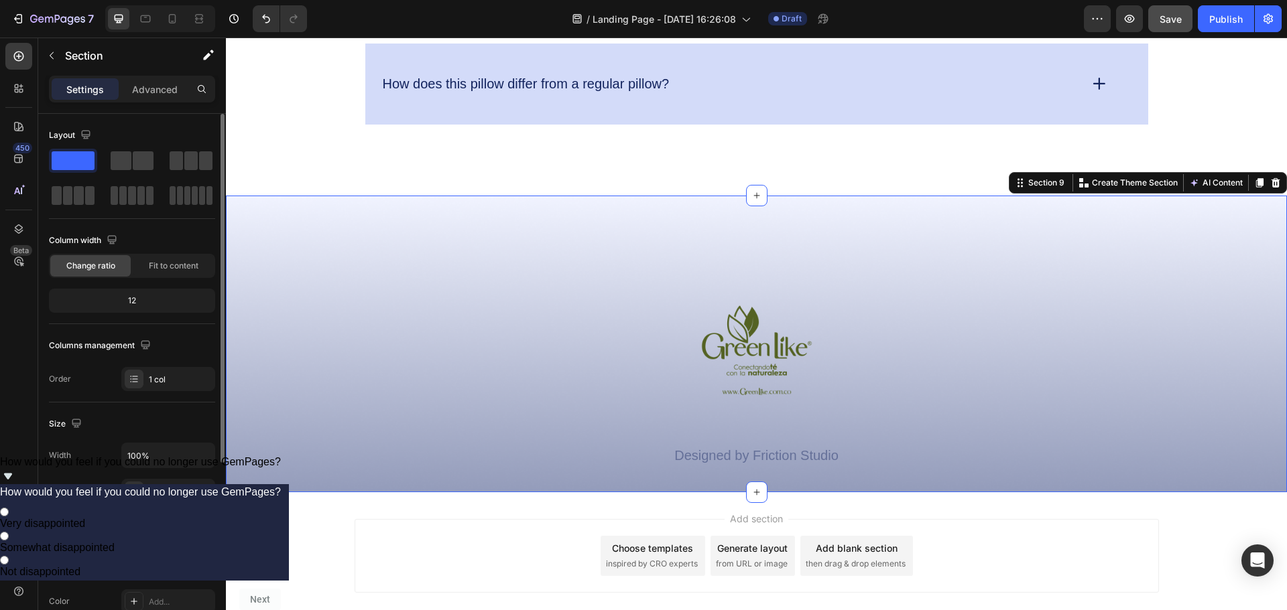
click at [757, 459] on p "Designed by Friction Studio" at bounding box center [756, 456] width 781 height 17
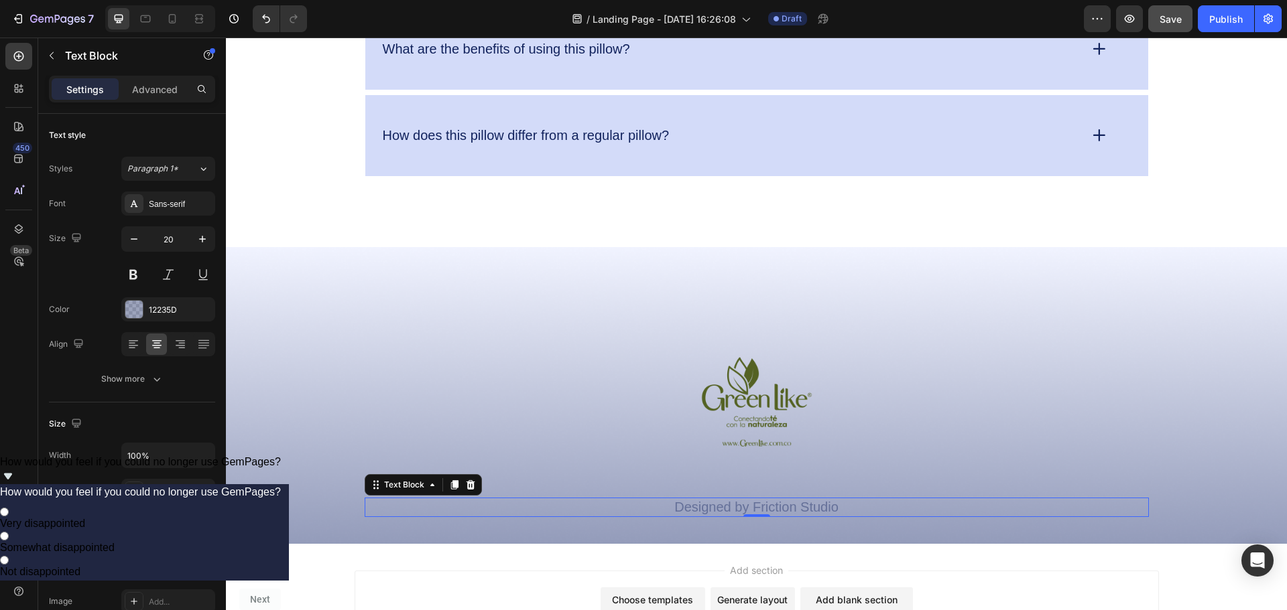
scroll to position [4109, 0]
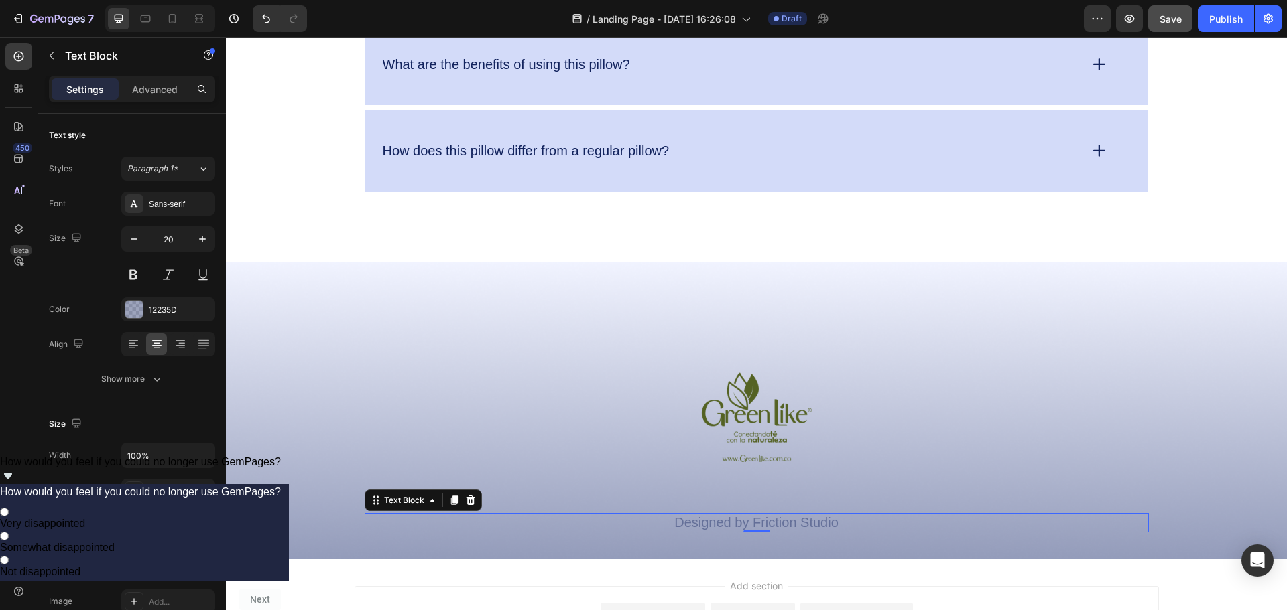
click at [844, 526] on p "Designed by Friction Studio" at bounding box center [756, 523] width 781 height 17
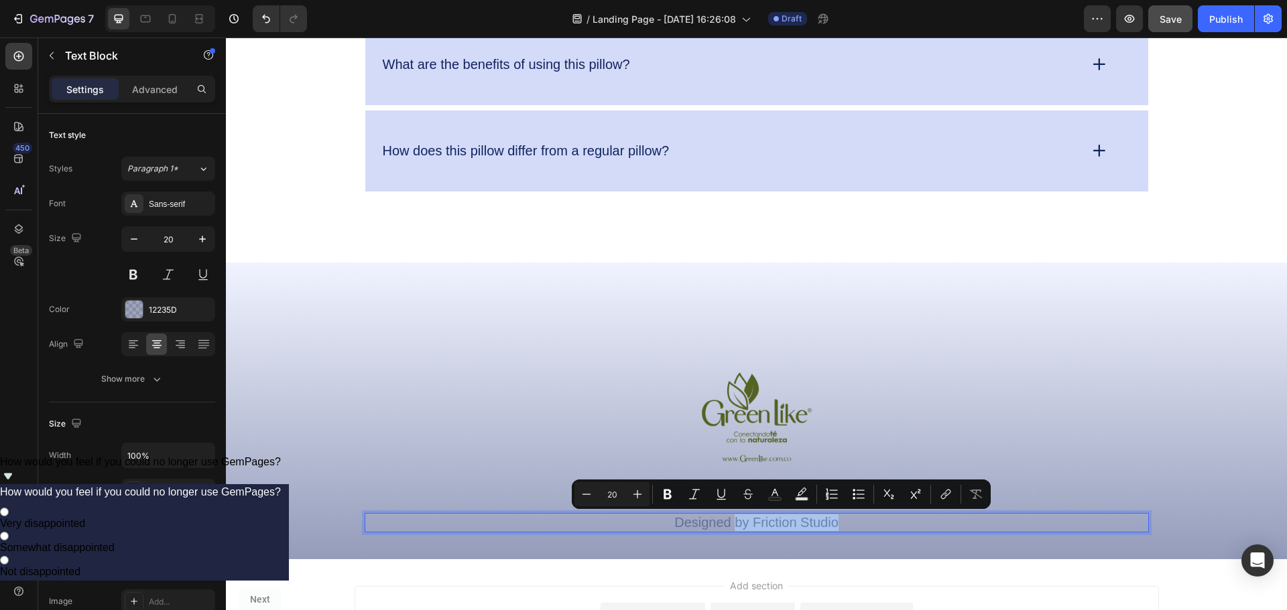
drag, startPoint x: 844, startPoint y: 526, endPoint x: 731, endPoint y: 529, distance: 112.6
click at [731, 529] on p "Designed by Friction Studio" at bounding box center [756, 523] width 781 height 17
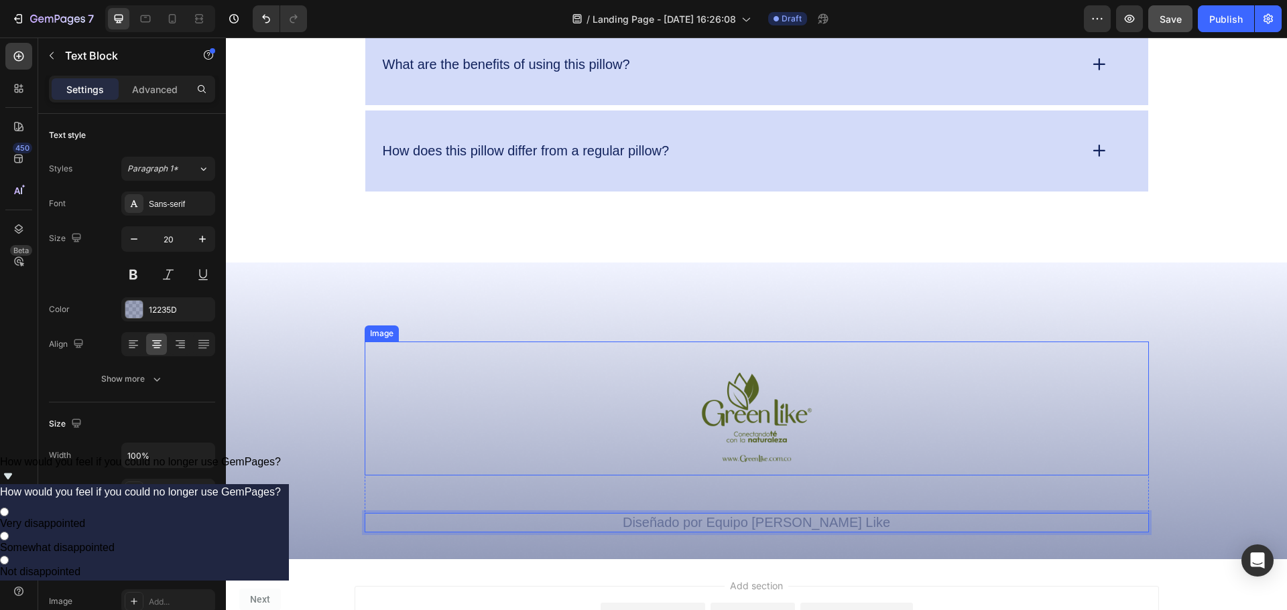
click at [1002, 418] on div at bounding box center [757, 409] width 784 height 134
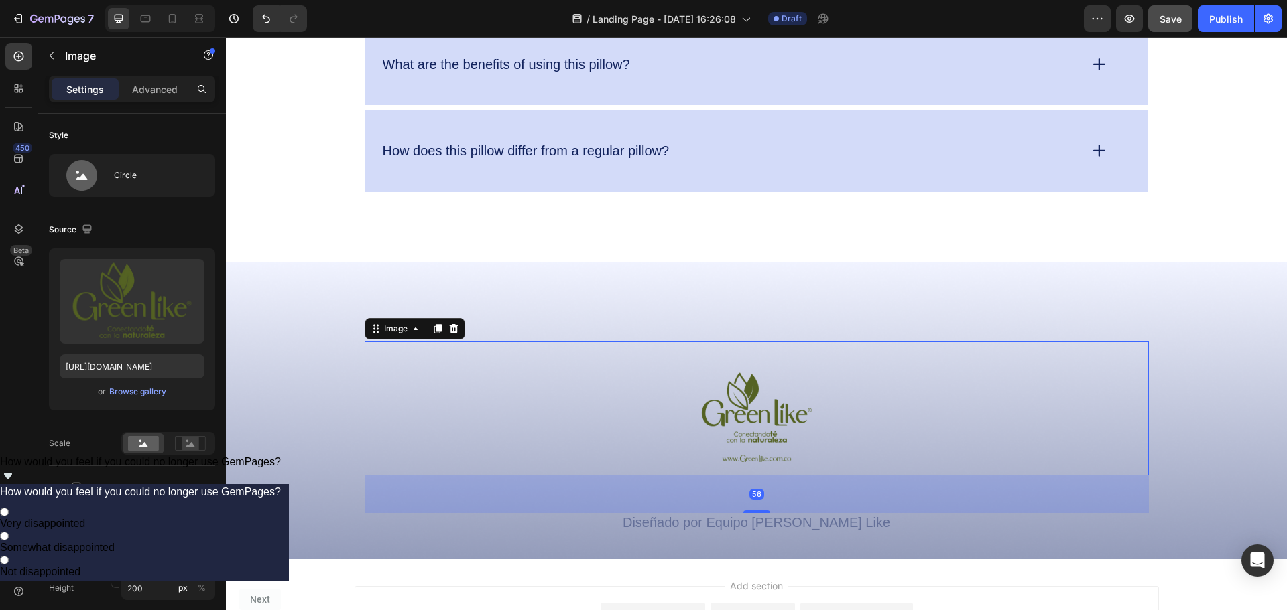
click at [1175, 480] on div "Image 56 Diseñado por Equipo [PERSON_NAME] Like Text Block Row" at bounding box center [756, 437] width 1061 height 191
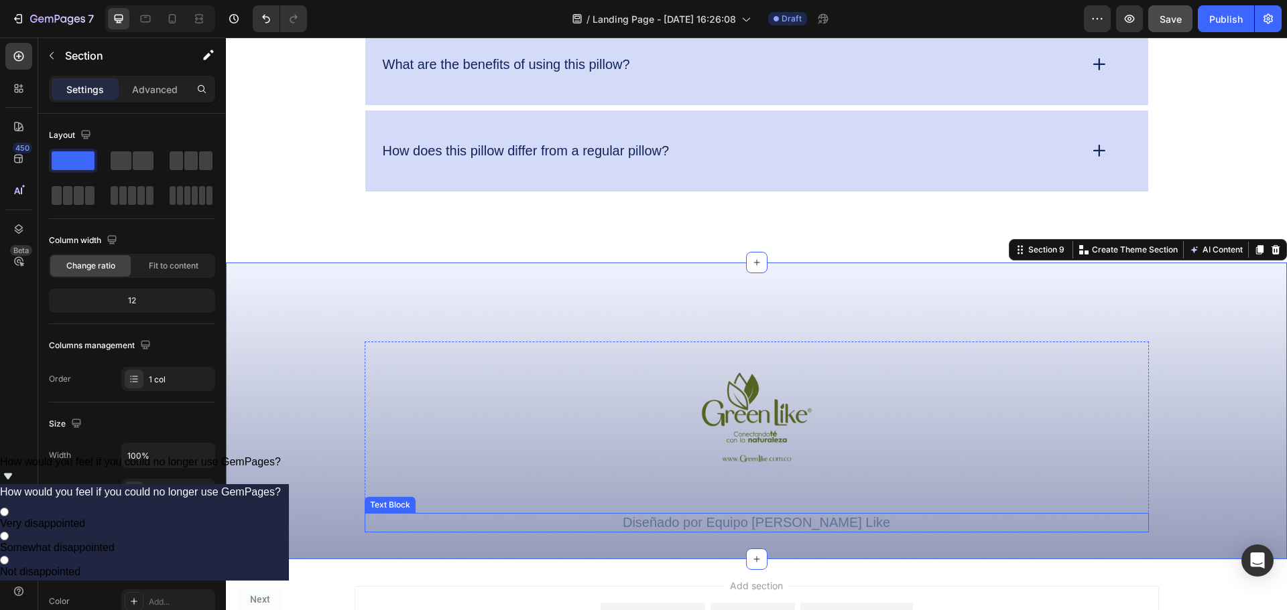
click at [873, 518] on p "Diseñado por Equipo [PERSON_NAME] Like" at bounding box center [756, 523] width 781 height 17
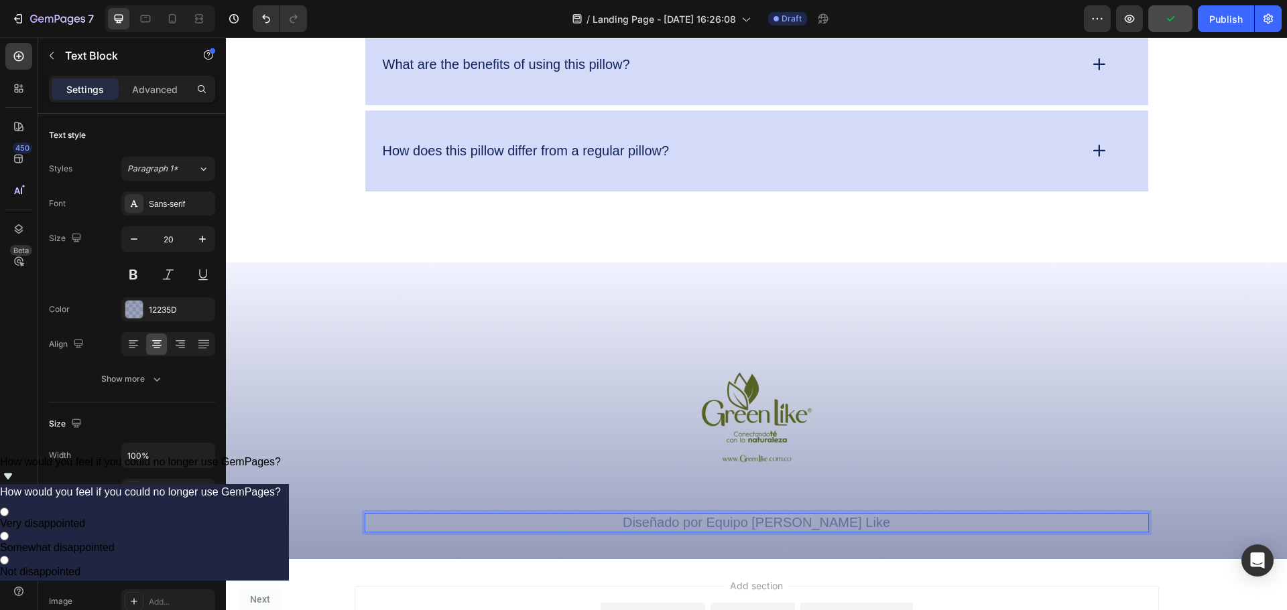
click at [723, 527] on p "Diseñado por Equipo [PERSON_NAME] Like" at bounding box center [756, 523] width 781 height 17
click at [1185, 484] on div "Image Diseñado Por Equipo [PERSON_NAME] Like Text Block 0 Row" at bounding box center [756, 437] width 1061 height 191
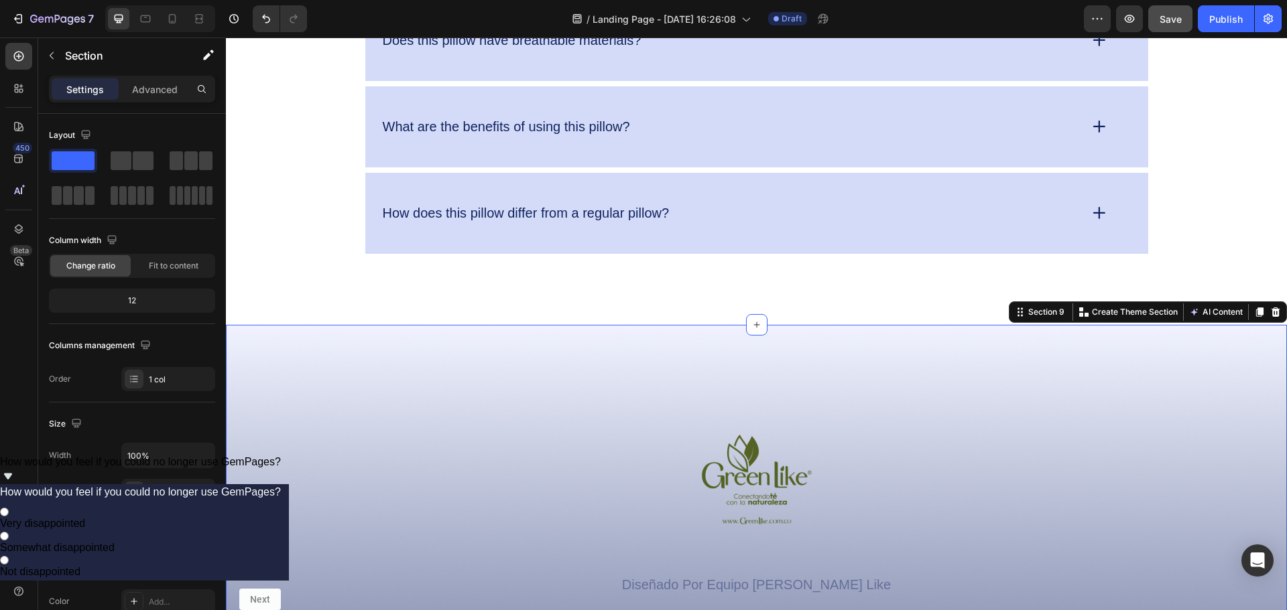
scroll to position [3983, 0]
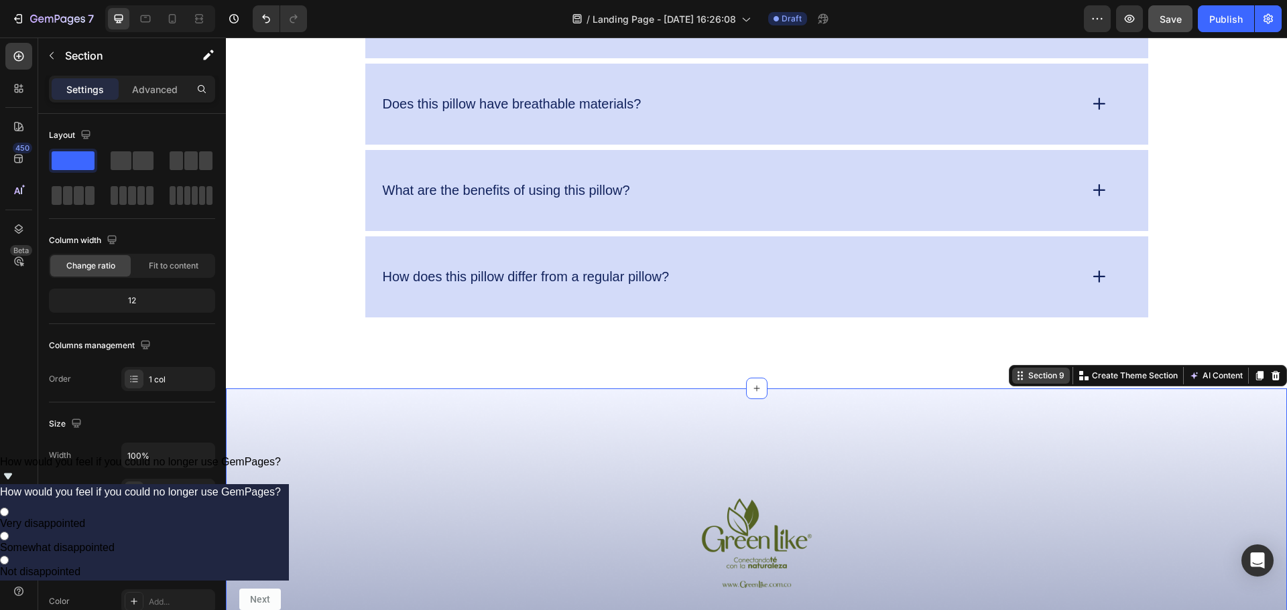
click at [1041, 375] on div "Section 9" at bounding box center [1046, 376] width 42 height 12
click at [1037, 383] on div "Section 9" at bounding box center [1041, 376] width 58 height 16
click at [1017, 376] on icon at bounding box center [1018, 376] width 2 height 2
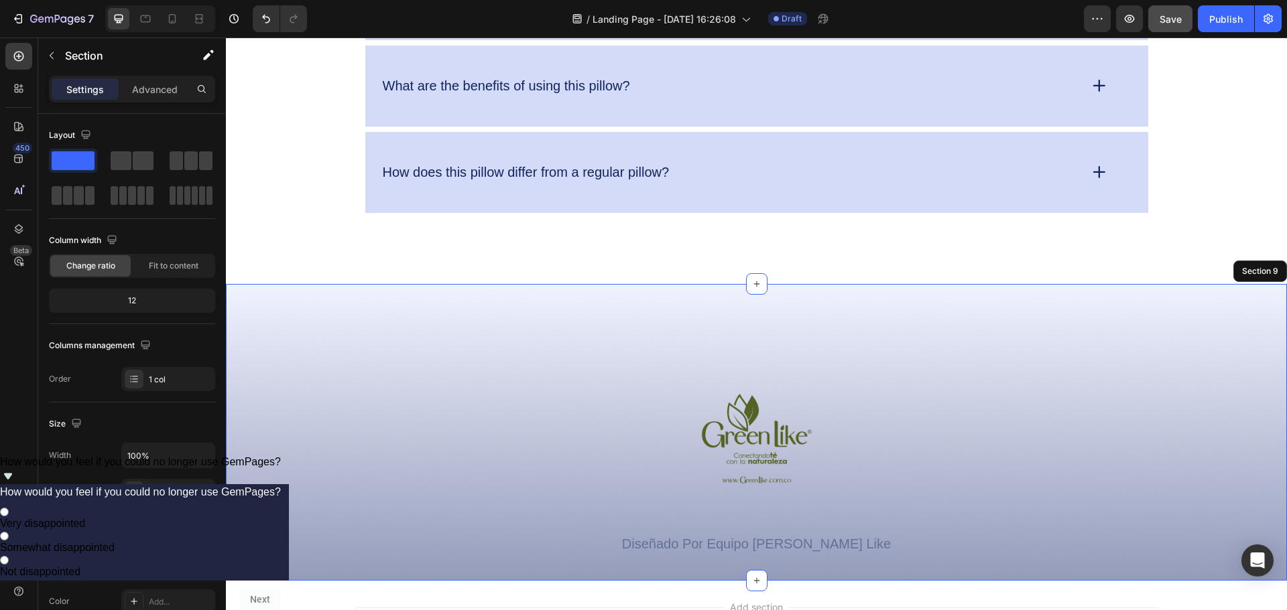
scroll to position [4184, 0]
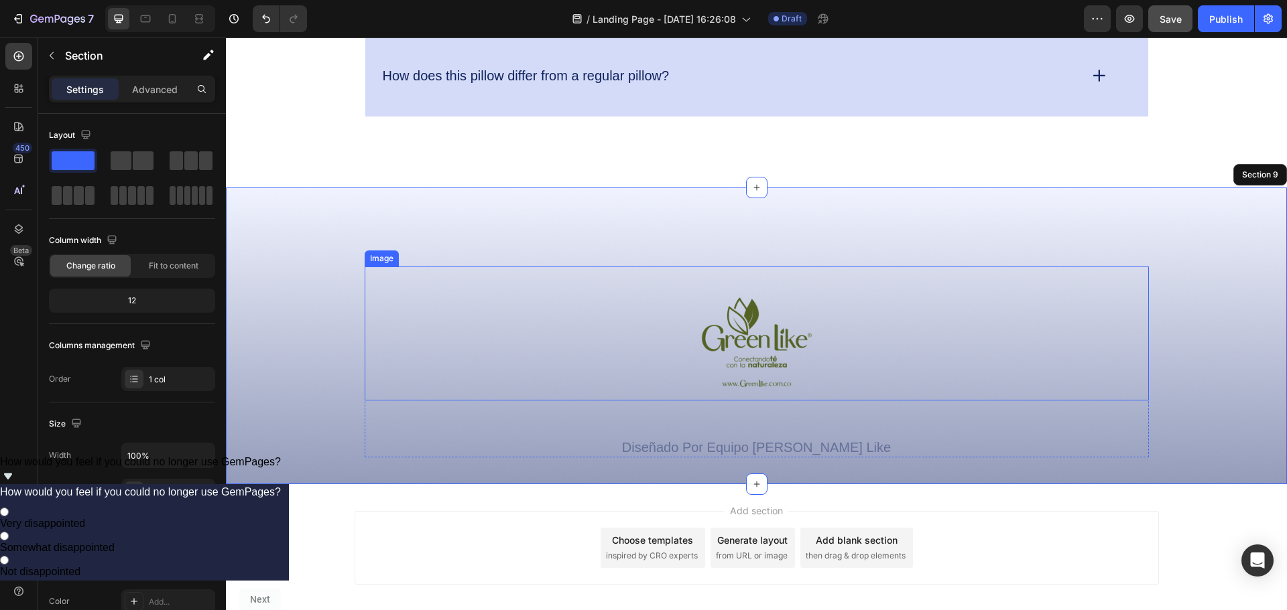
drag, startPoint x: 753, startPoint y: 191, endPoint x: 757, endPoint y: 333, distance: 142.1
click at [757, 333] on div "Image Diseñado Por Equipo [PERSON_NAME] Like Text Block Row Section 9" at bounding box center [756, 336] width 1061 height 297
click at [122, 170] on span at bounding box center [121, 160] width 21 height 19
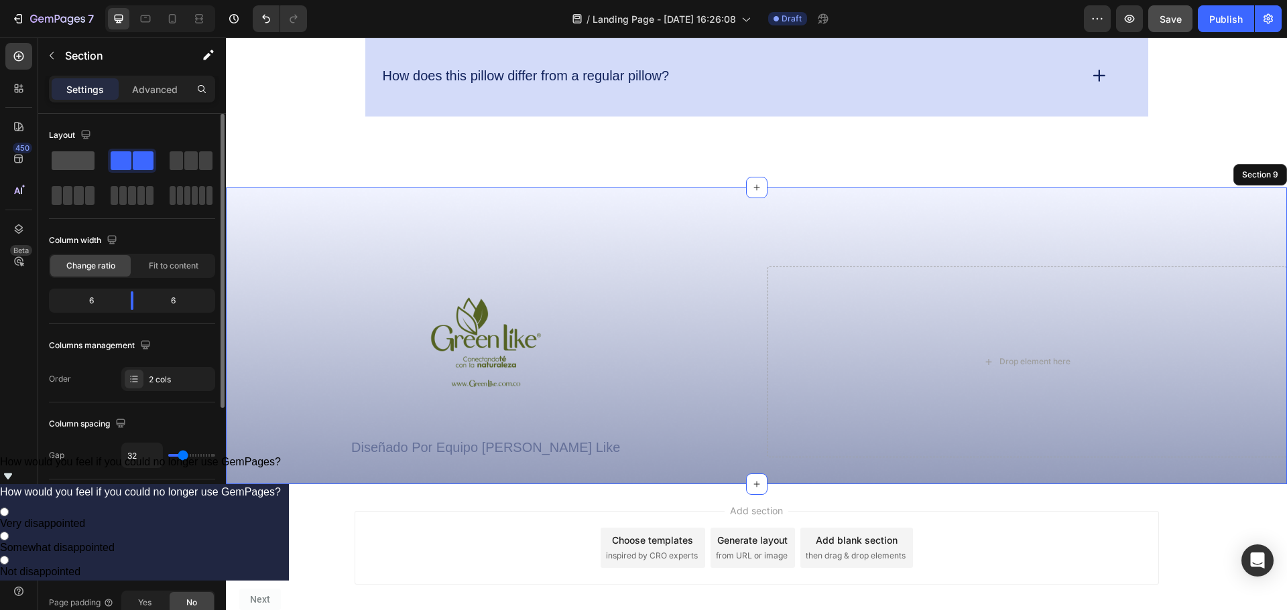
click at [58, 162] on span at bounding box center [73, 160] width 43 height 19
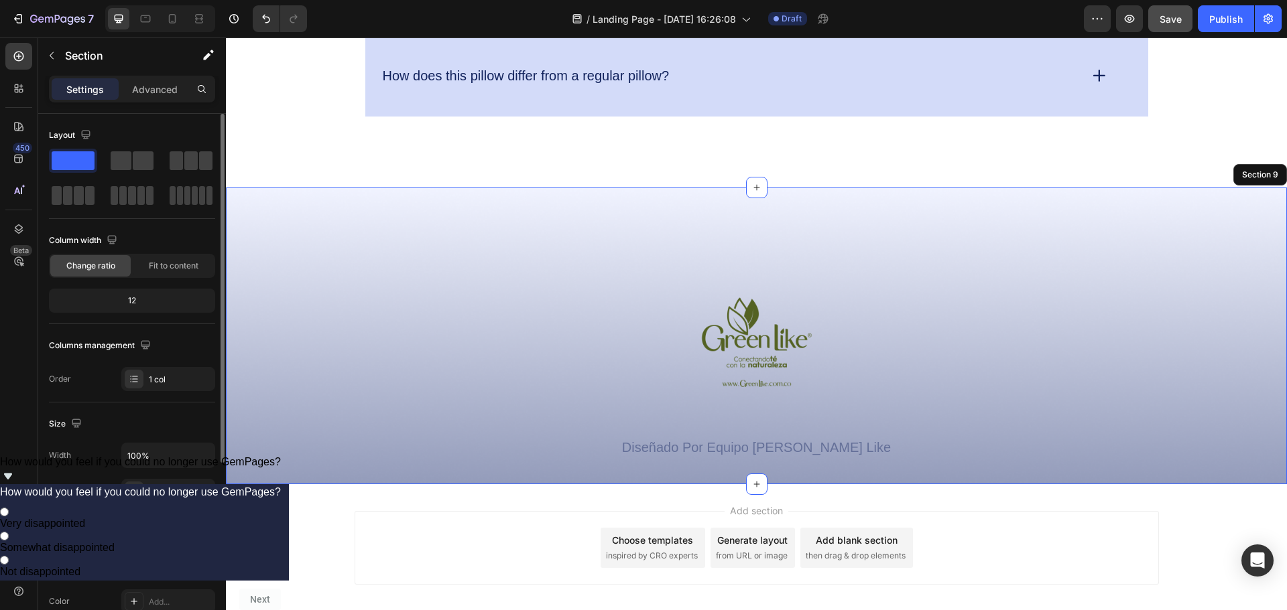
click at [126, 302] on div "12" at bounding box center [132, 300] width 161 height 19
click at [153, 300] on div "12" at bounding box center [132, 300] width 161 height 19
click at [151, 275] on div "Fit to content" at bounding box center [173, 265] width 80 height 21
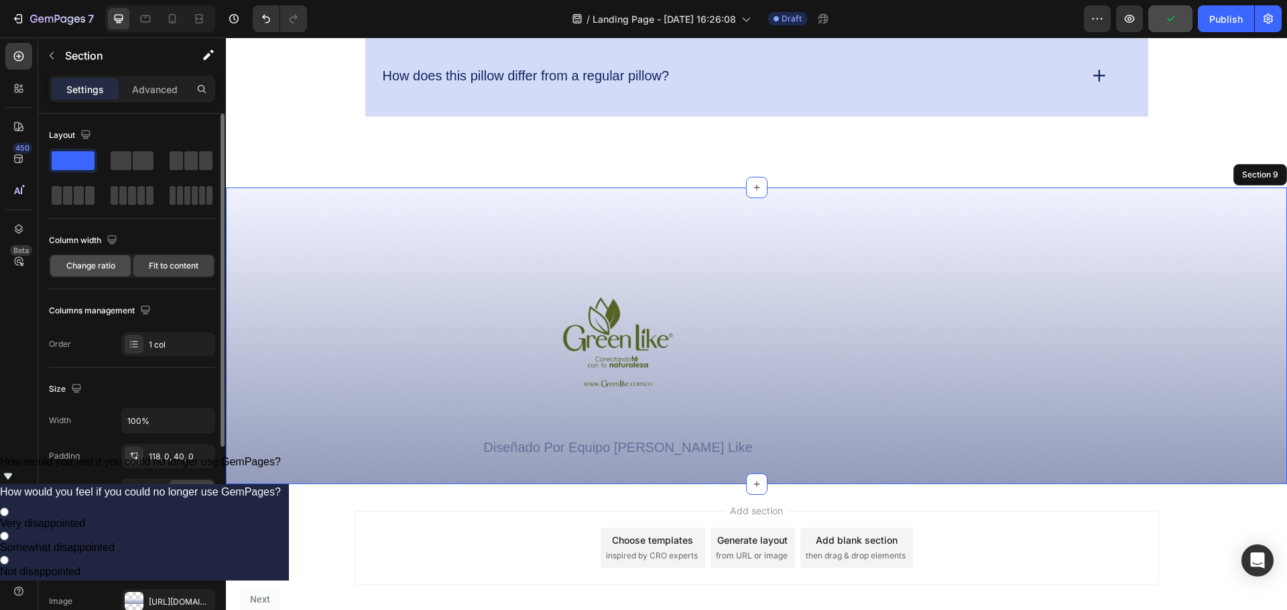
click at [101, 264] on span "Change ratio" at bounding box center [90, 266] width 49 height 12
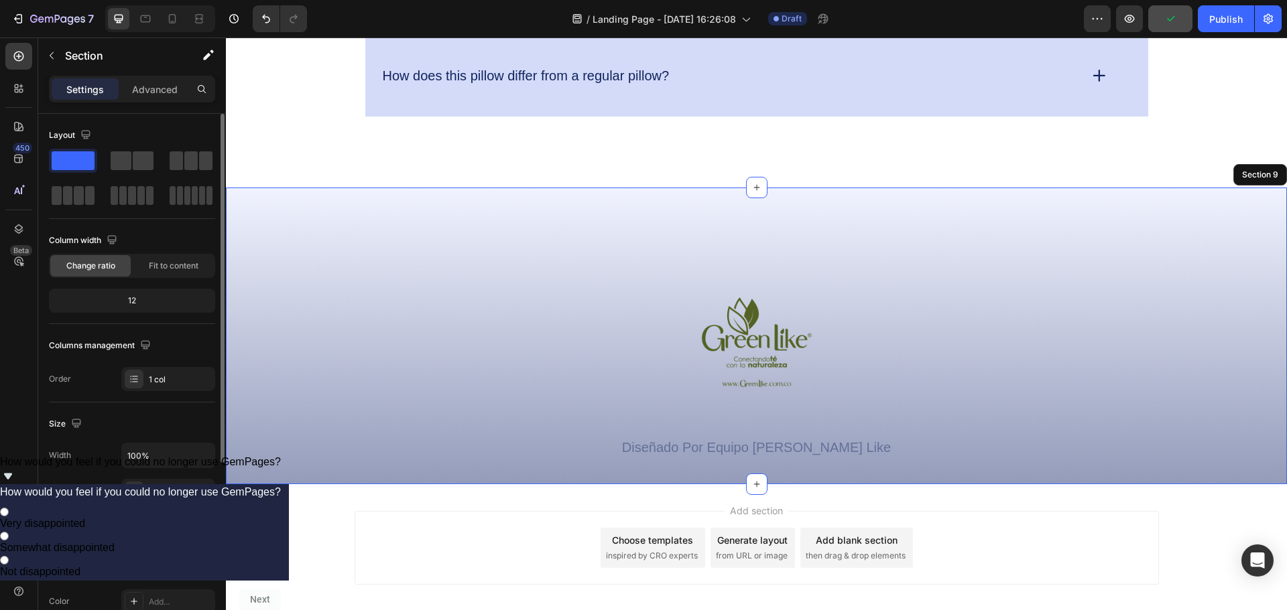
click at [131, 300] on div "12" at bounding box center [132, 300] width 161 height 19
click at [160, 461] on input "100%" at bounding box center [168, 456] width 92 height 24
click at [204, 457] on icon "button" at bounding box center [202, 455] width 13 height 13
click at [154, 519] on p "Default 1200px" at bounding box center [165, 515] width 76 height 12
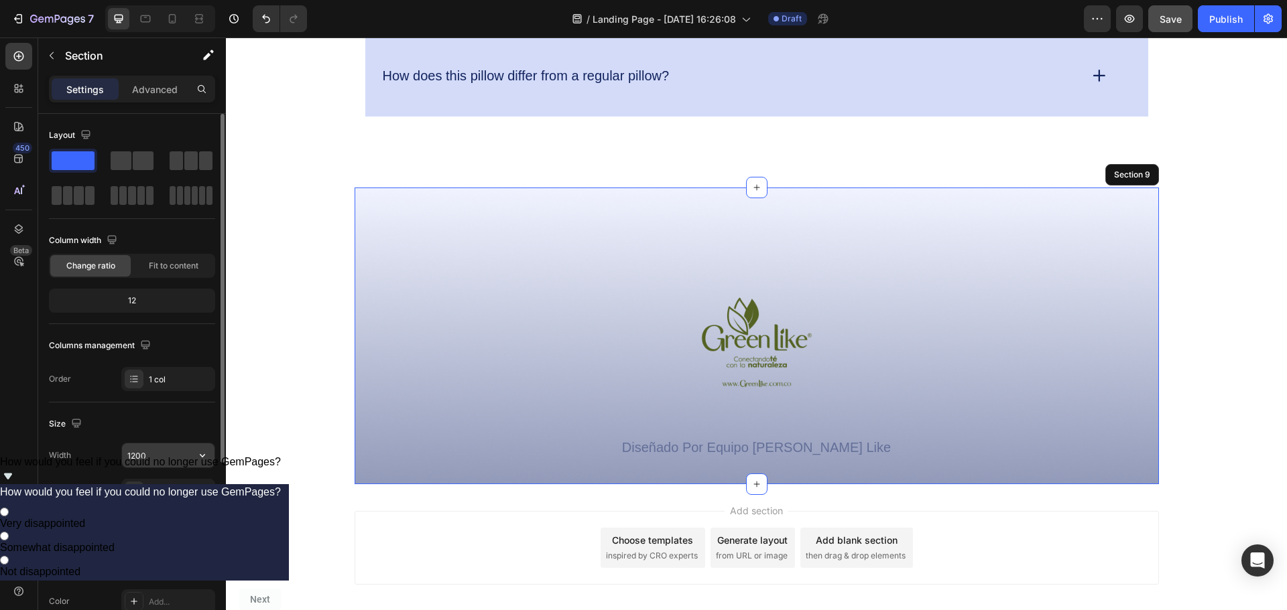
click at [195, 454] on button "button" at bounding box center [202, 456] width 24 height 24
click at [159, 486] on p "Full 100%" at bounding box center [165, 490] width 76 height 12
type input "100%"
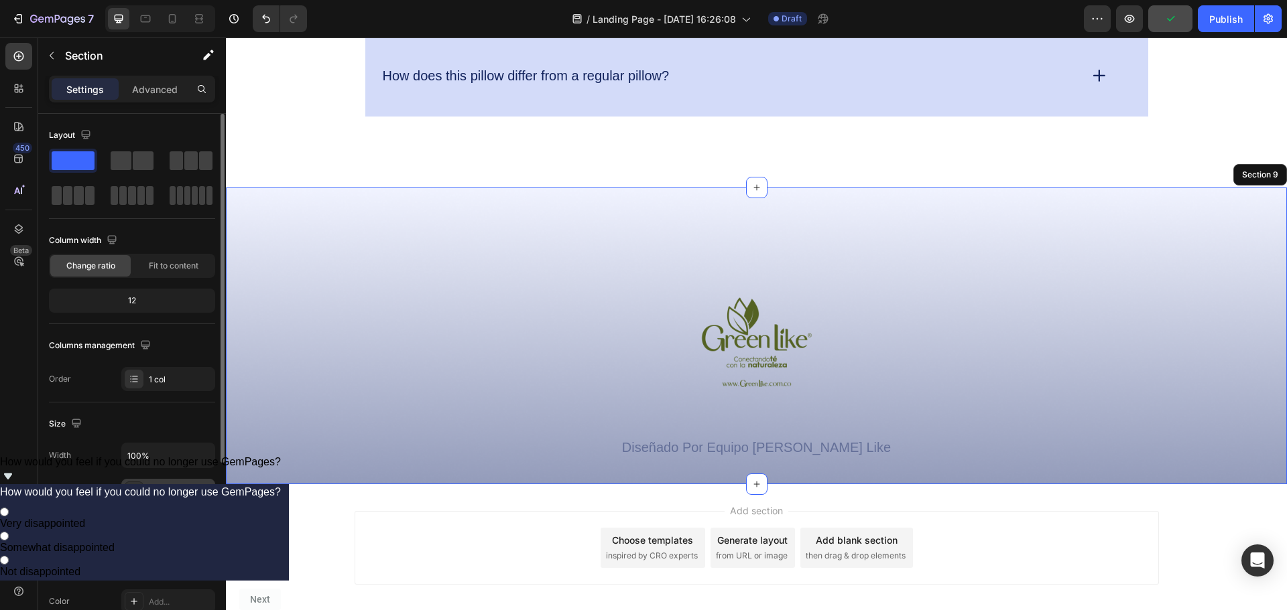
click at [186, 498] on div "118, 0, 40, 0" at bounding box center [168, 491] width 94 height 24
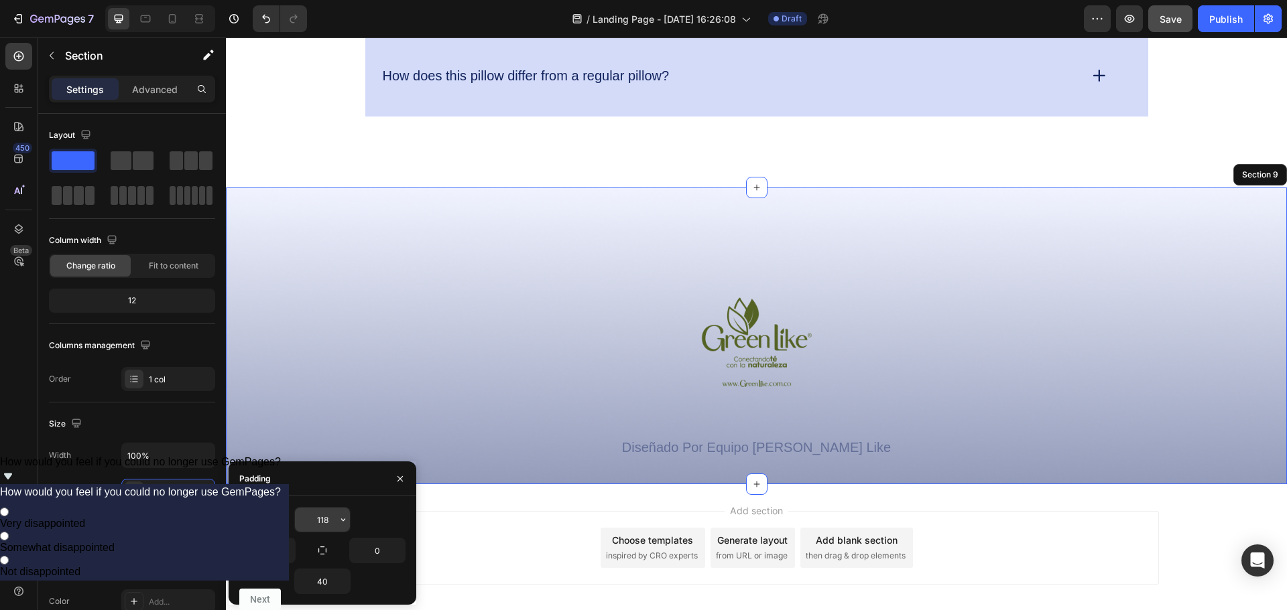
click at [330, 519] on input "118" at bounding box center [322, 520] width 55 height 24
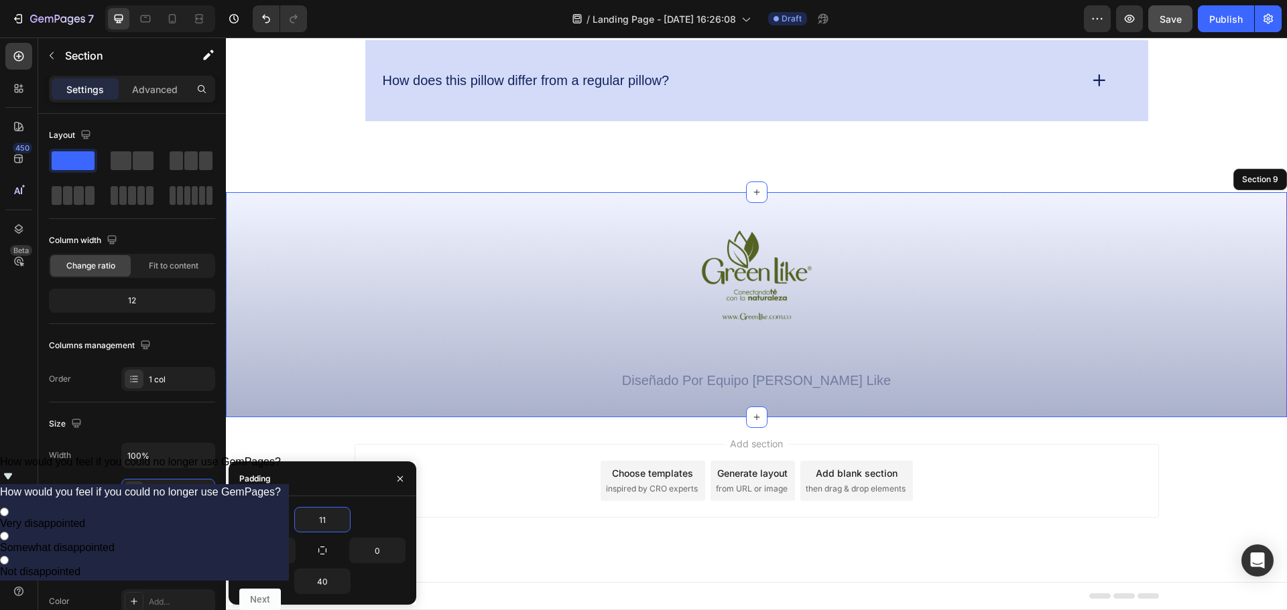
scroll to position [4179, 0]
type input "11"
click at [329, 585] on input "40" at bounding box center [322, 582] width 55 height 24
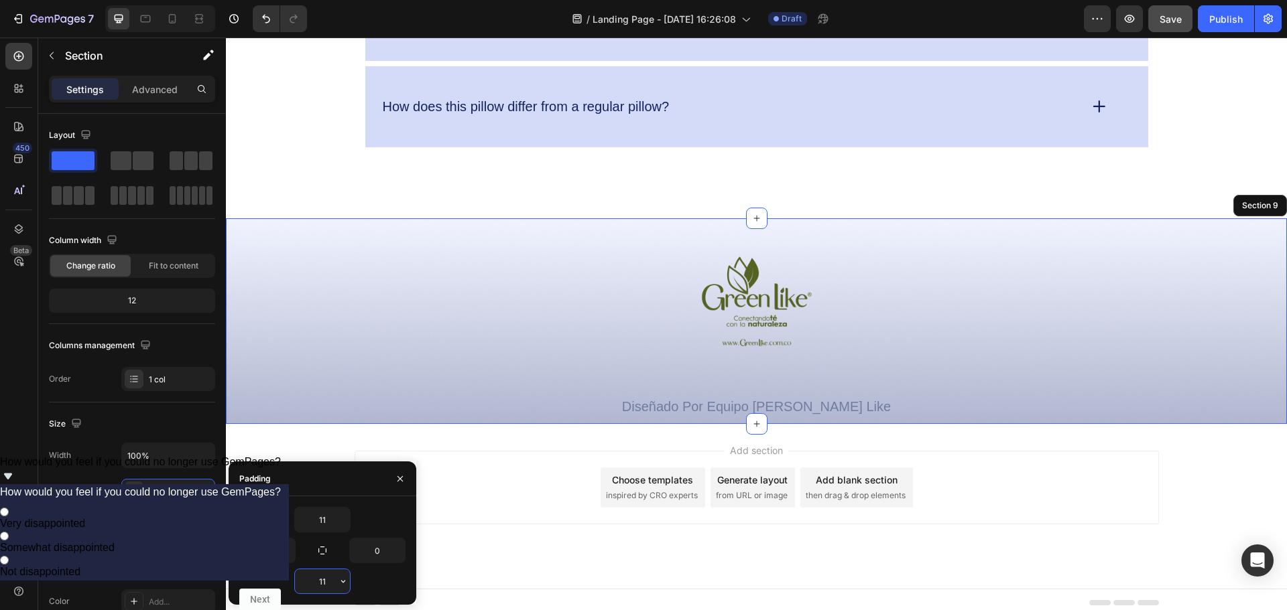
scroll to position [4160, 0]
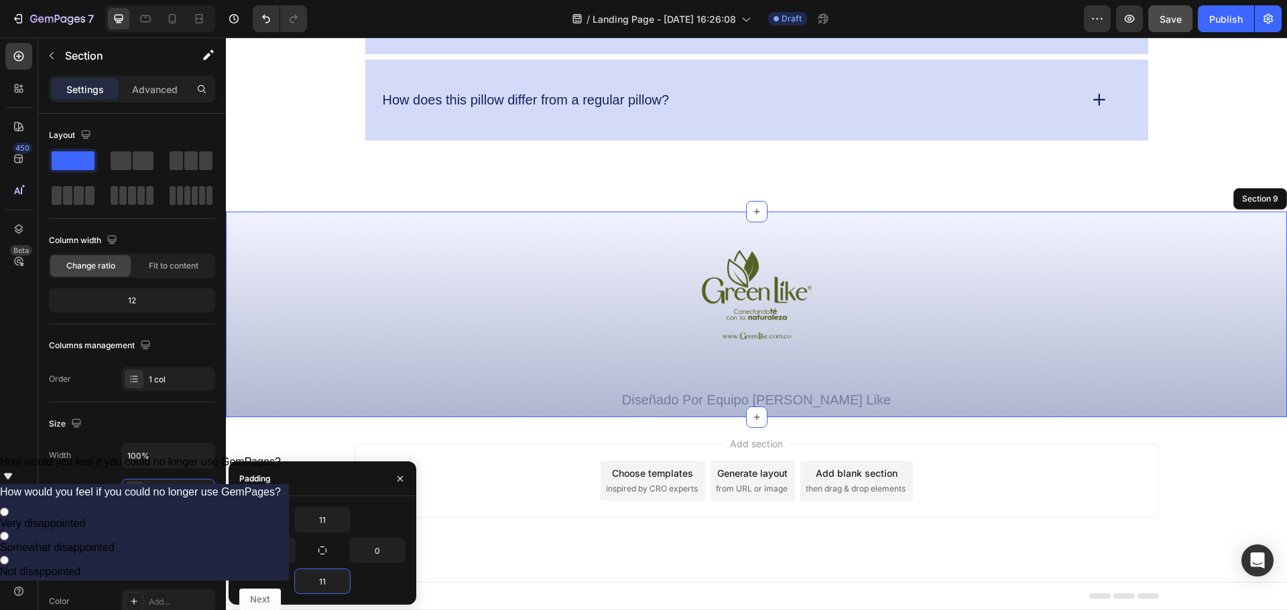
type input "1"
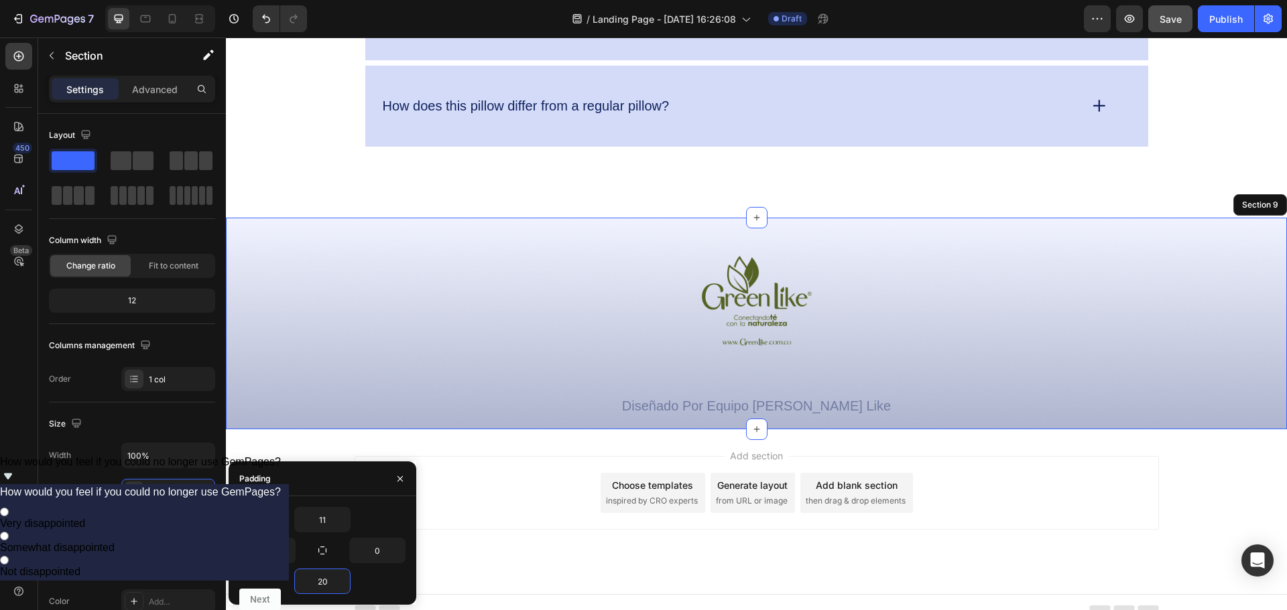
scroll to position [4166, 0]
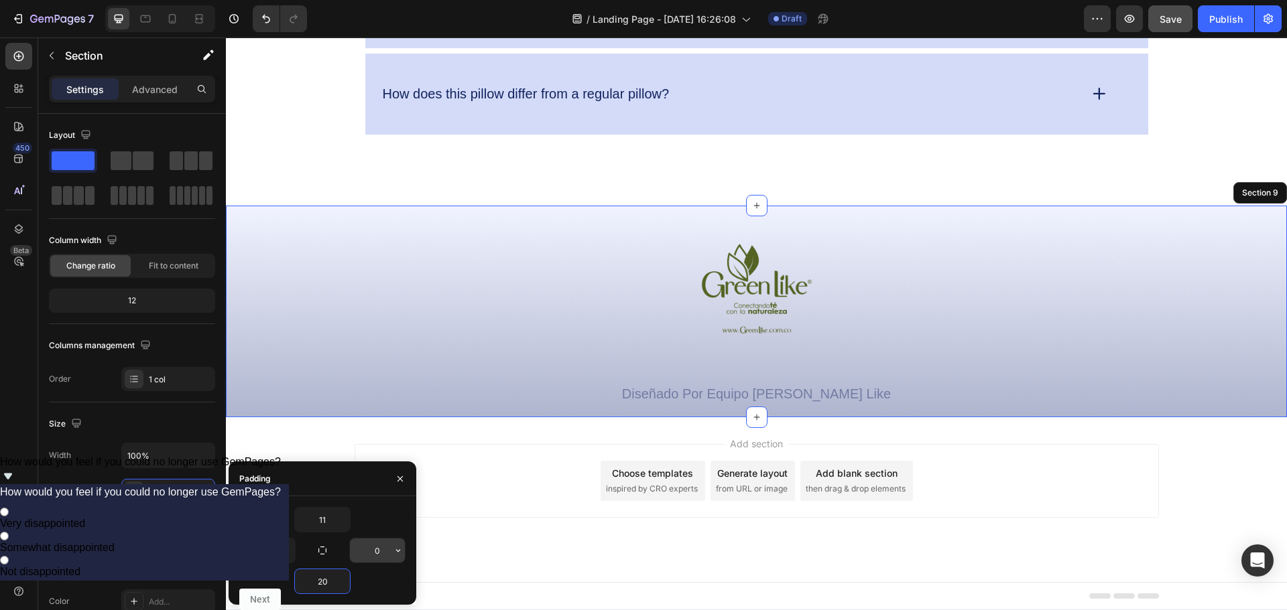
type input "20"
click at [356, 551] on input "0" at bounding box center [377, 551] width 55 height 24
type input "10"
click at [281, 557] on button "button" at bounding box center [287, 551] width 13 height 24
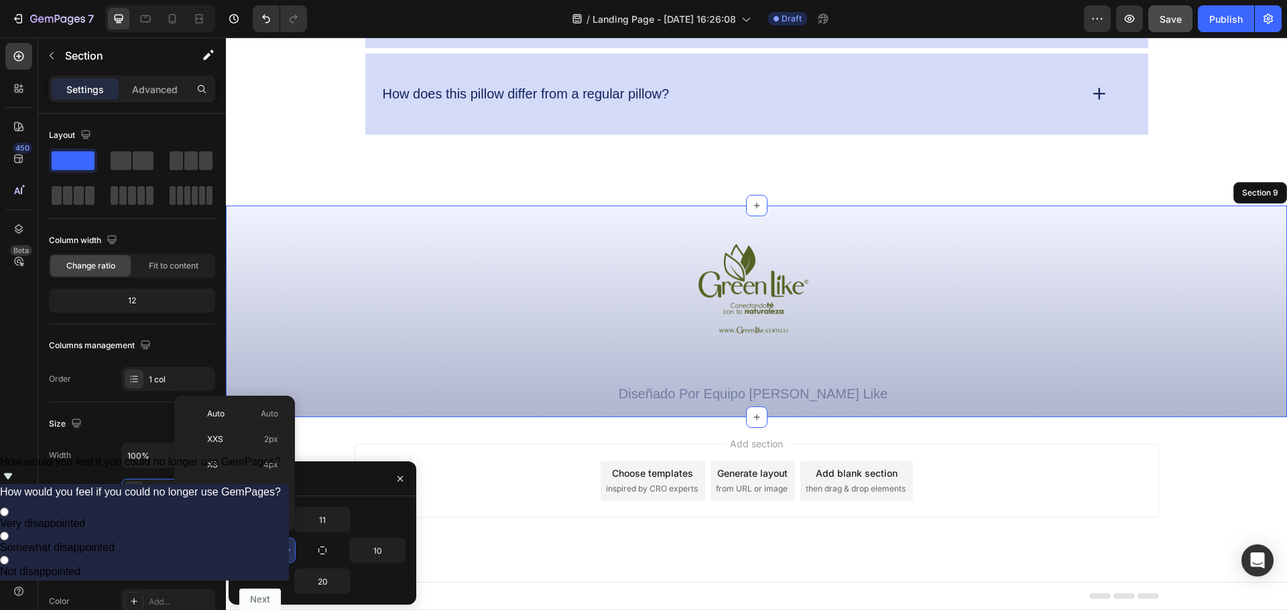
click at [275, 554] on input "0" at bounding box center [267, 551] width 55 height 24
type input "10"
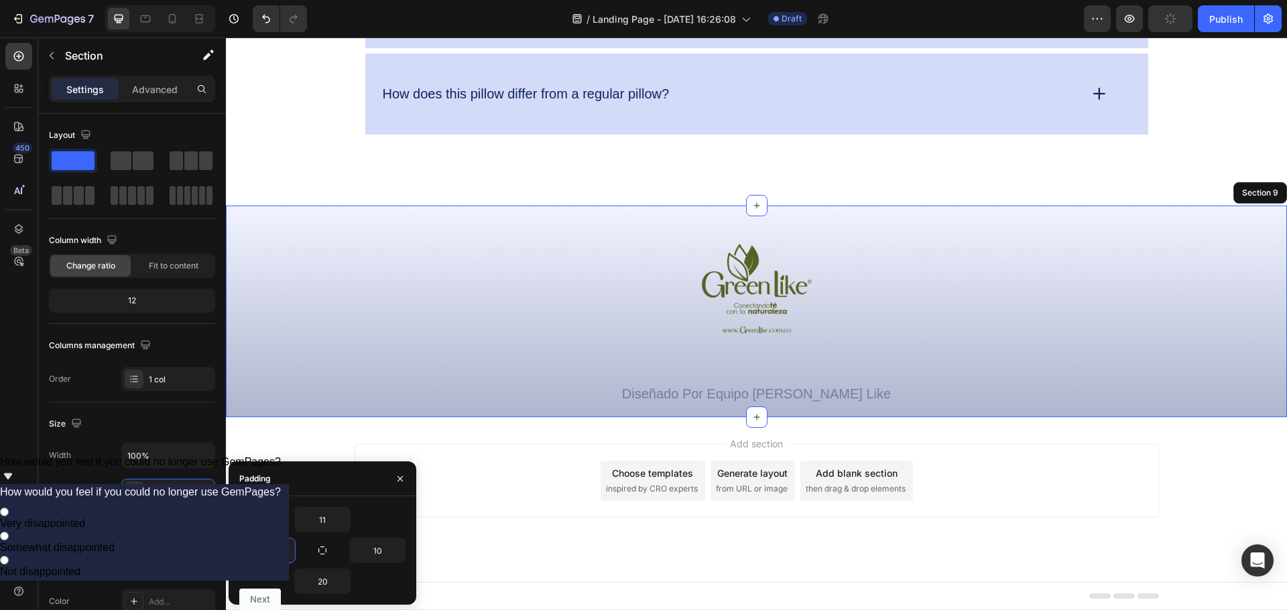
click at [484, 555] on div "Add section Choose templates inspired by CRO experts Generate layout from URL o…" at bounding box center [756, 499] width 1061 height 165
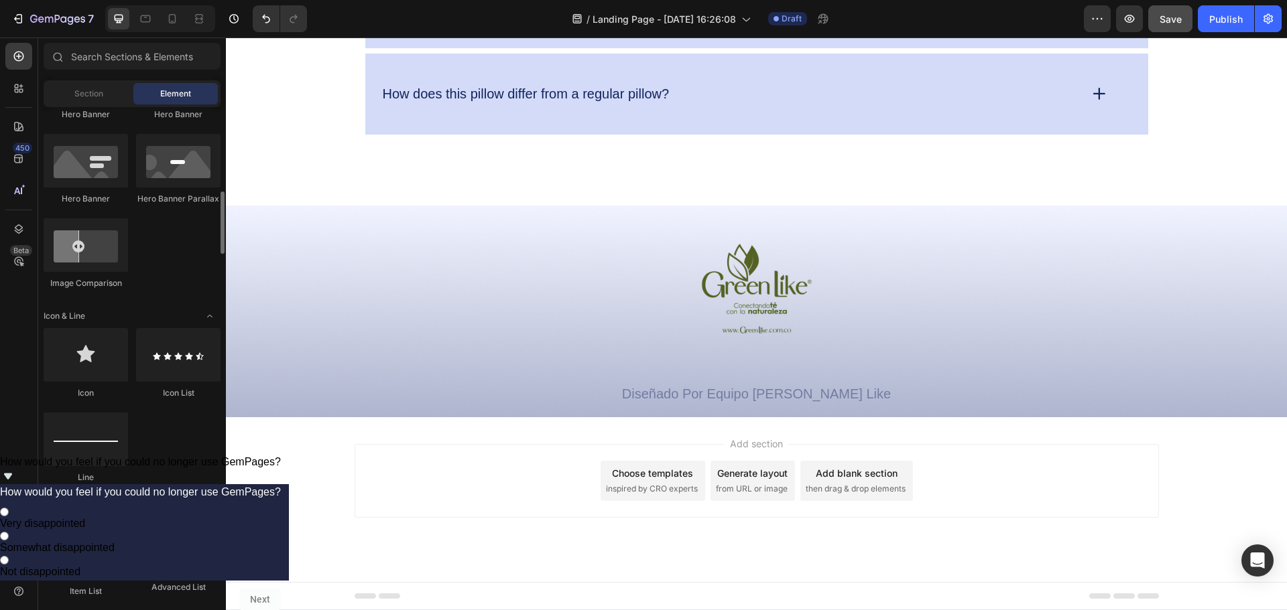
scroll to position [871, 0]
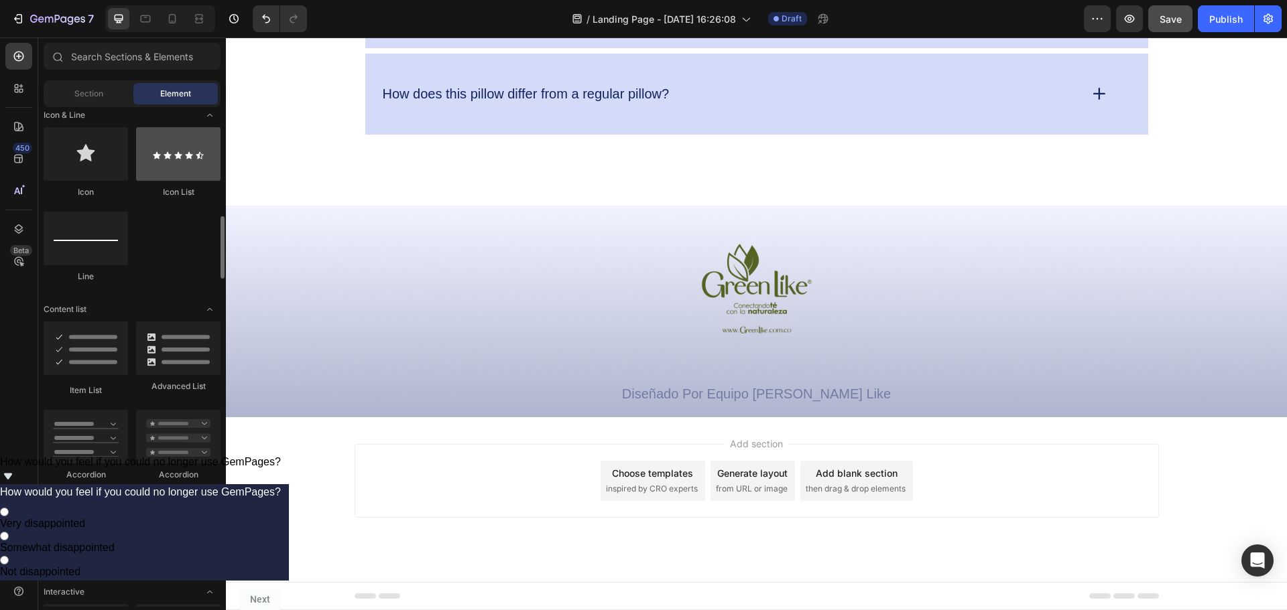
click at [173, 165] on div at bounding box center [178, 154] width 84 height 54
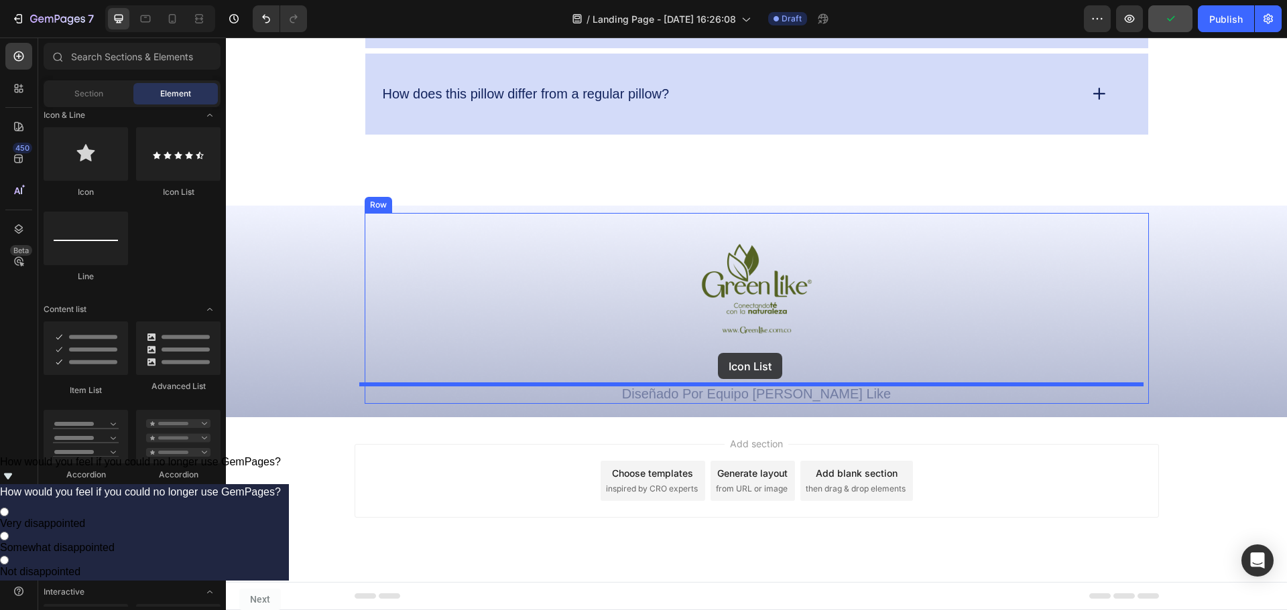
drag, startPoint x: 405, startPoint y: 200, endPoint x: 718, endPoint y: 353, distance: 347.9
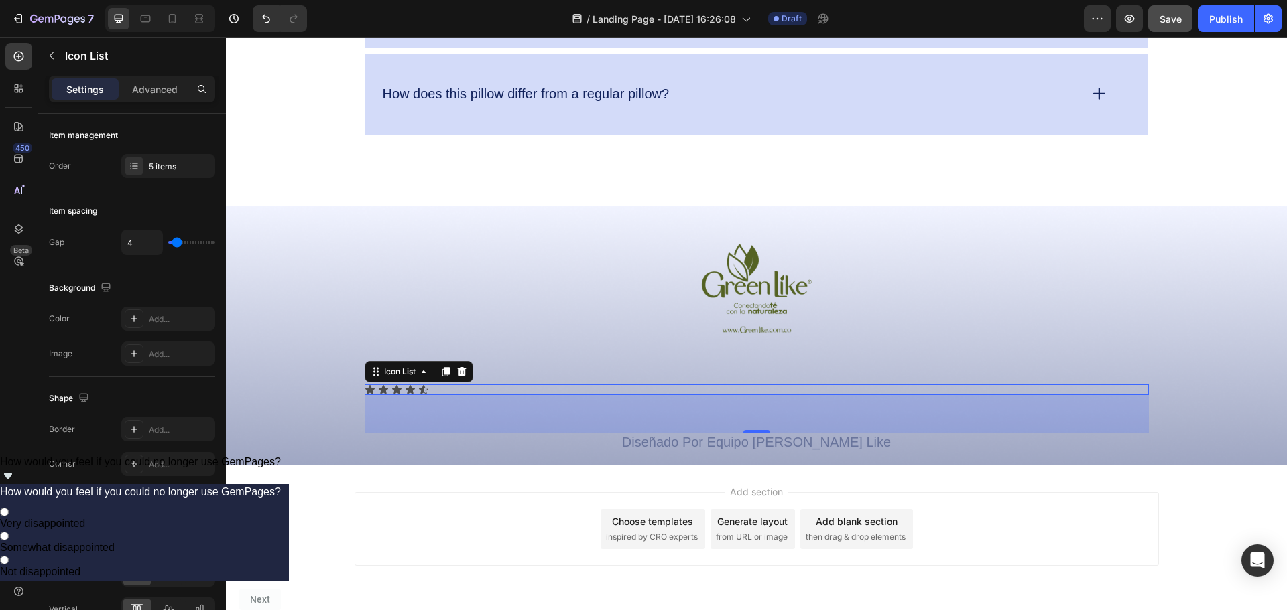
click at [428, 390] on div "Icon Icon Icon Icon Icon" at bounding box center [757, 390] width 784 height 11
type input "11"
type input "12"
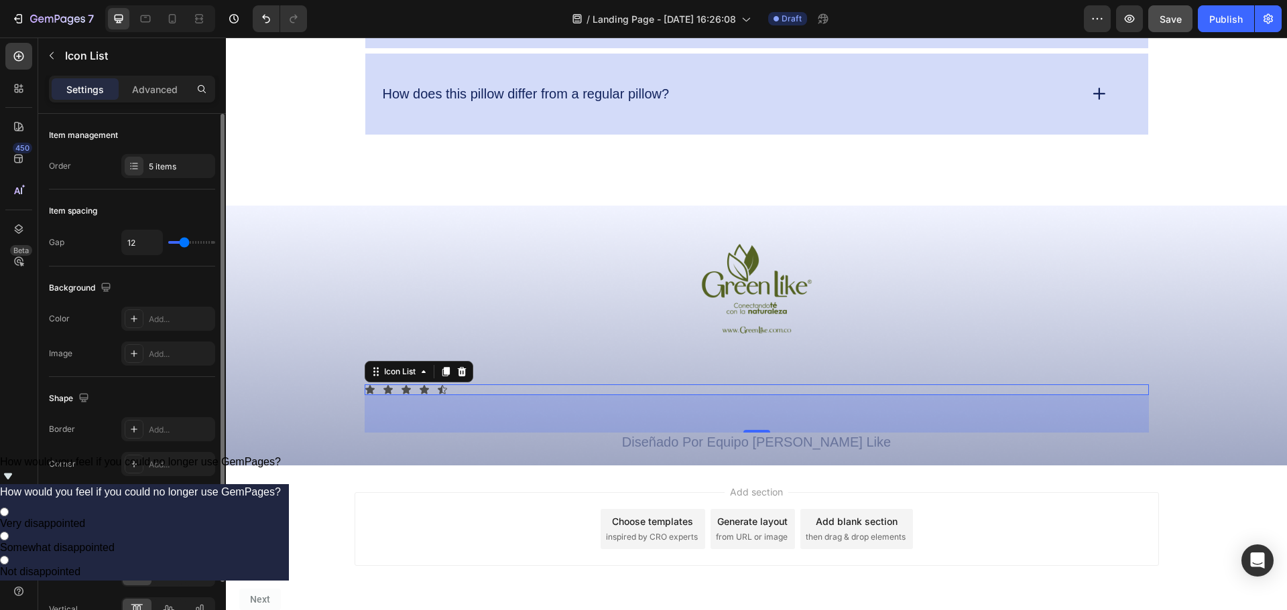
type input "13"
drag, startPoint x: 174, startPoint y: 245, endPoint x: 186, endPoint y: 245, distance: 11.4
type input "13"
click at [186, 244] on input "range" at bounding box center [191, 242] width 47 height 3
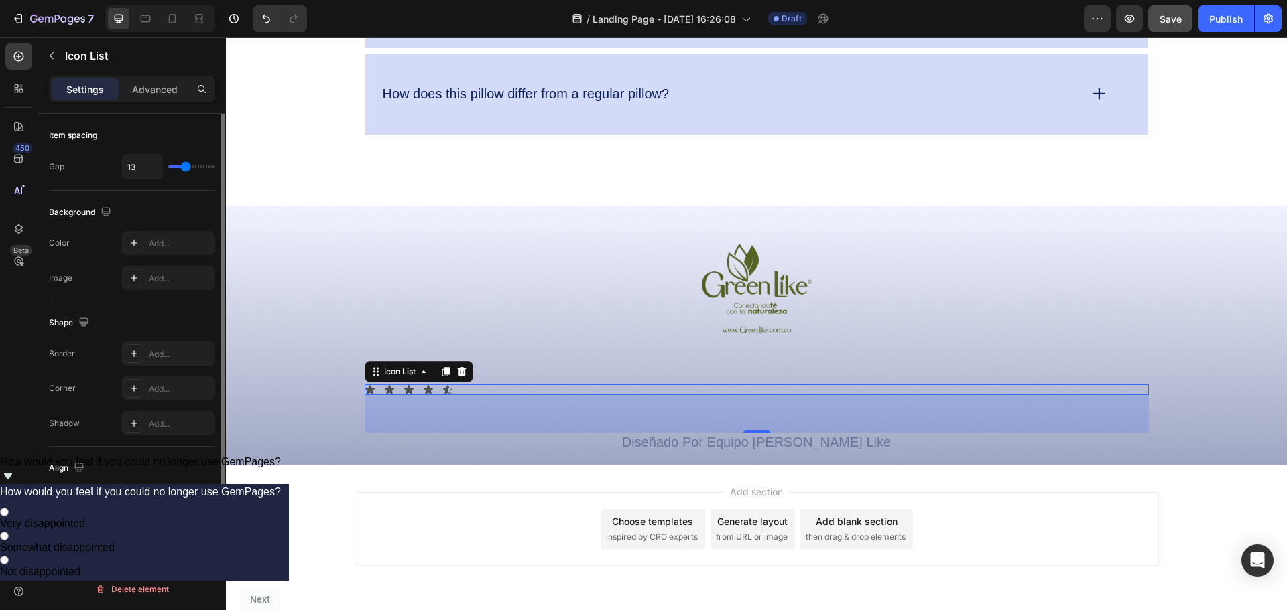
scroll to position [0, 0]
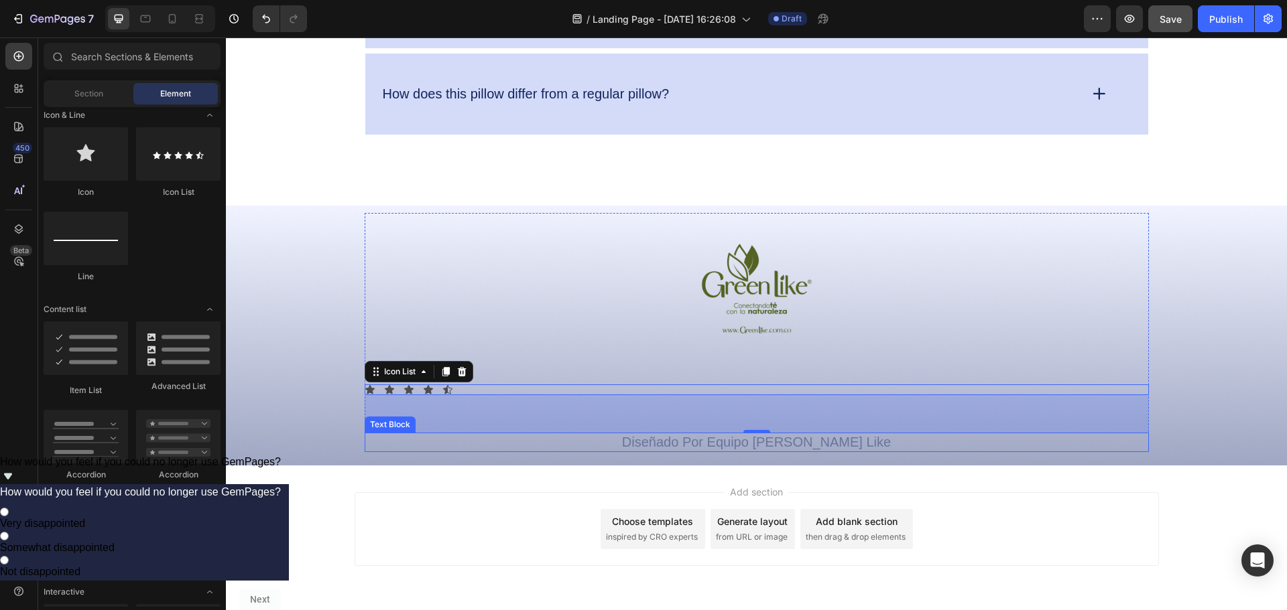
click at [496, 498] on div "Add section Choose templates inspired by CRO experts Generate layout from URL o…" at bounding box center [756, 530] width 804 height 74
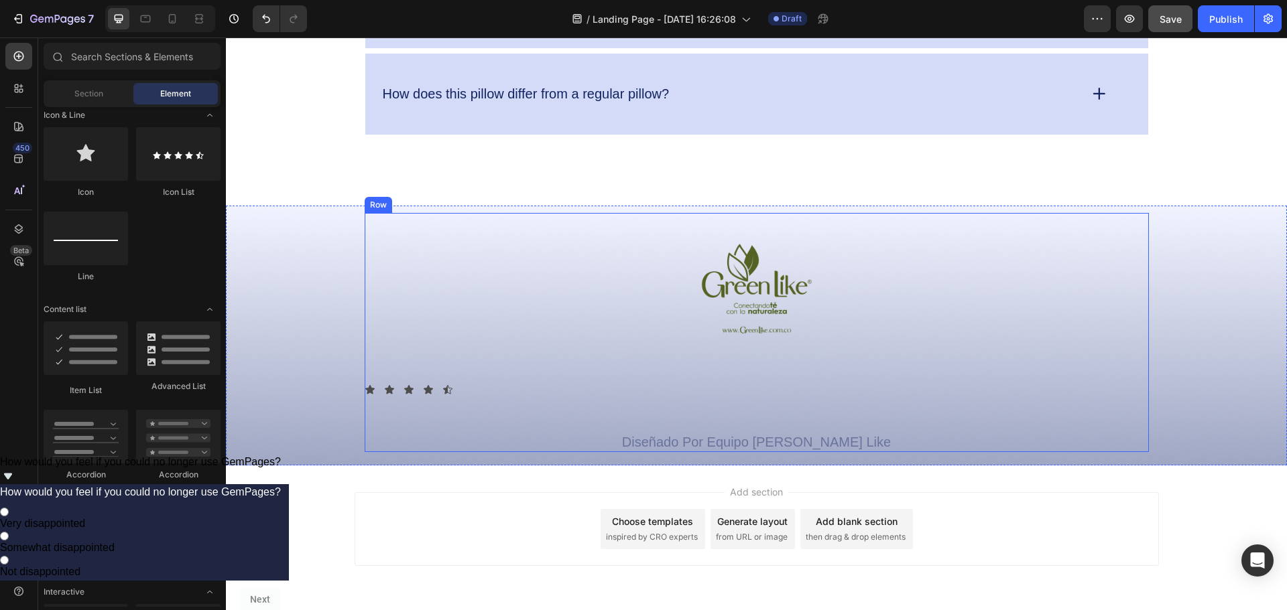
click at [460, 393] on div "Icon Icon Icon Icon Icon" at bounding box center [757, 390] width 784 height 11
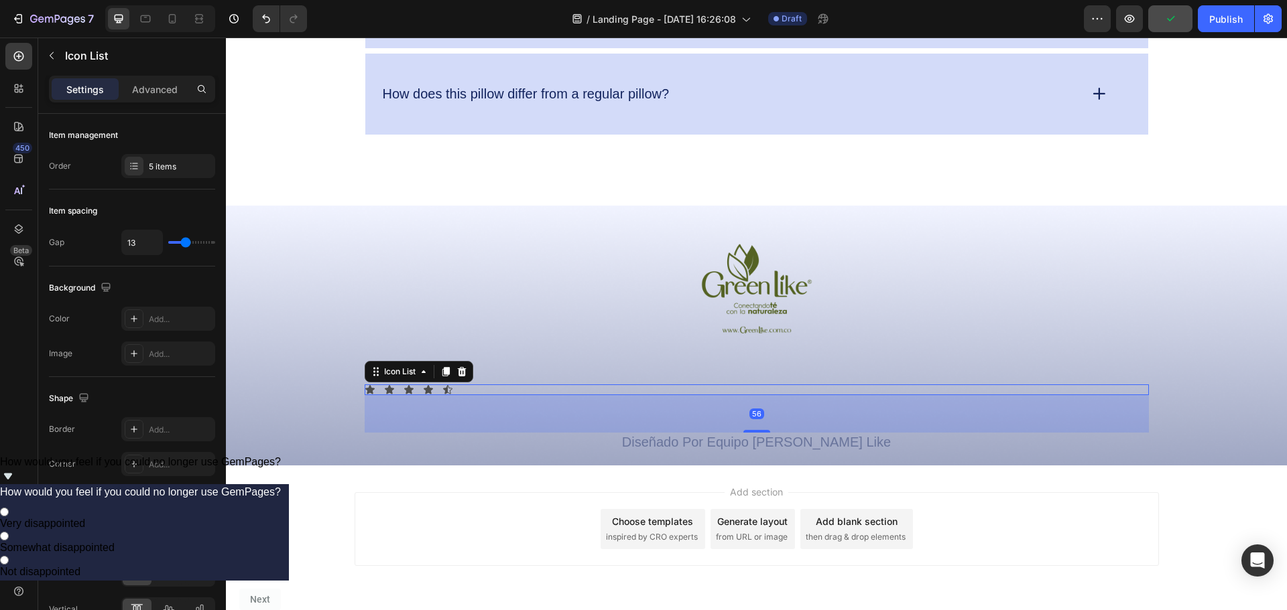
click at [454, 390] on div "Icon Icon Icon Icon Icon" at bounding box center [757, 390] width 784 height 11
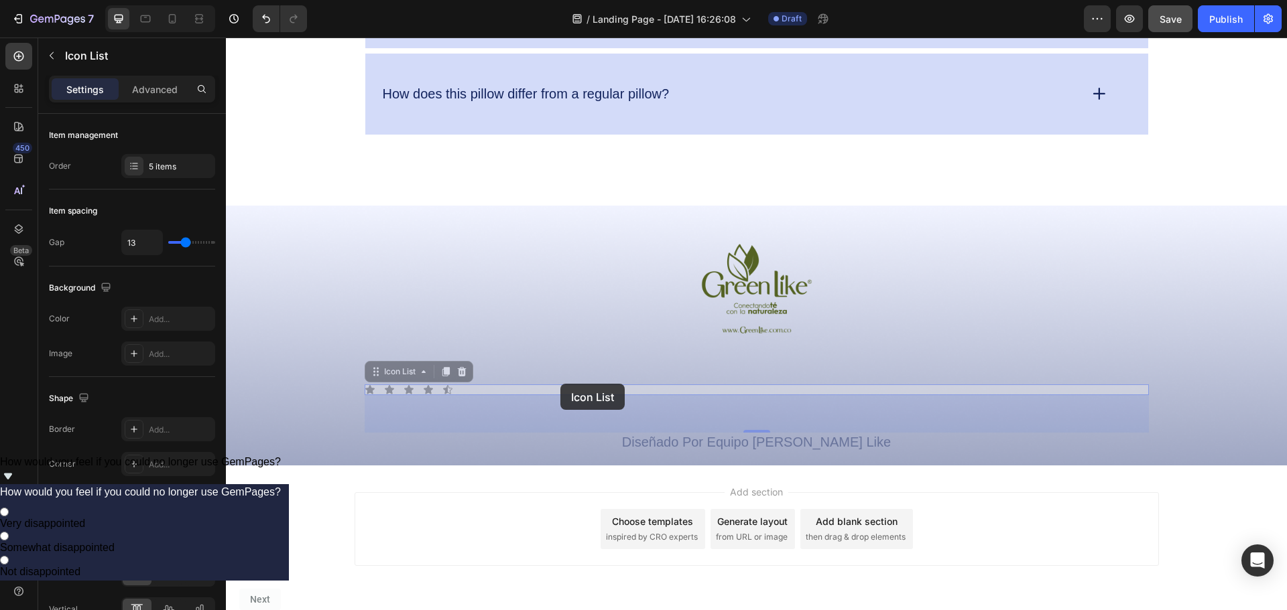
drag, startPoint x: 411, startPoint y: 387, endPoint x: 390, endPoint y: 380, distance: 21.8
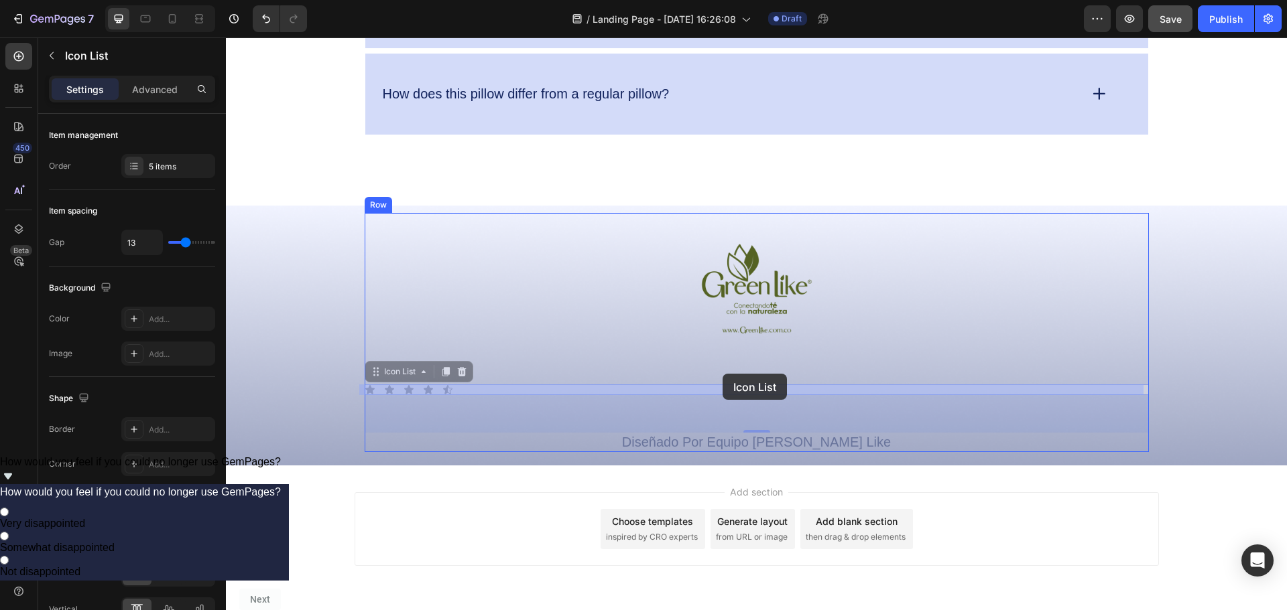
drag, startPoint x: 377, startPoint y: 374, endPoint x: 722, endPoint y: 374, distance: 345.8
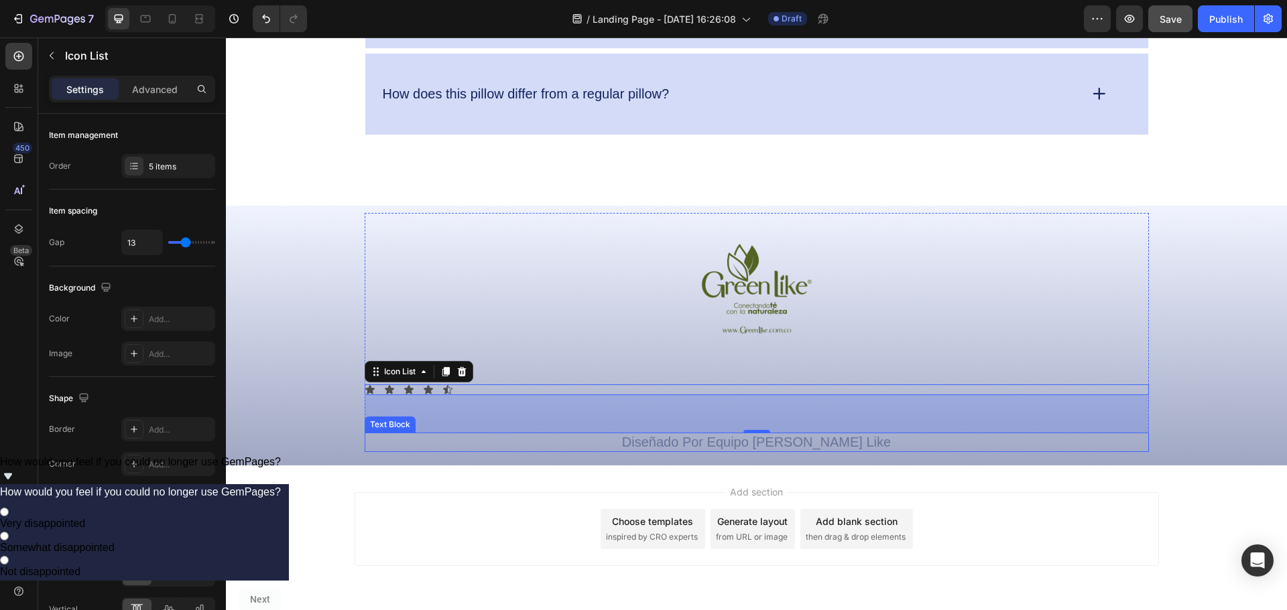
click at [421, 458] on div "Image Icon Icon Icon Icon Icon Icon List 56 Diseñado Por Equipo [PERSON_NAME] L…" at bounding box center [756, 336] width 1061 height 260
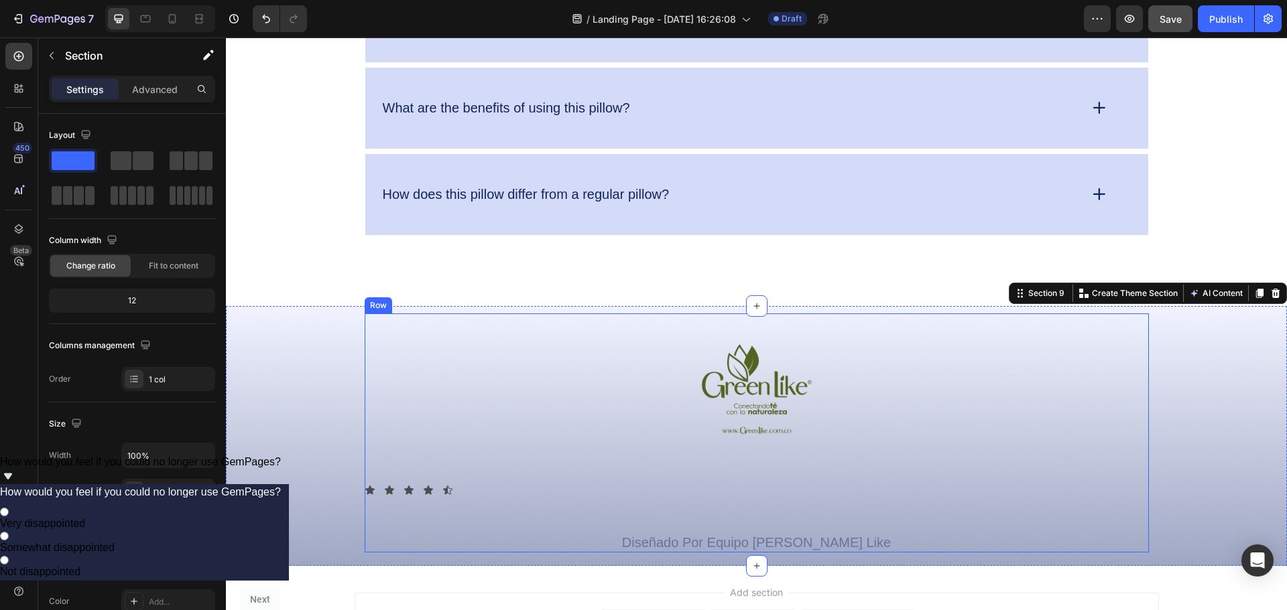
scroll to position [4099, 0]
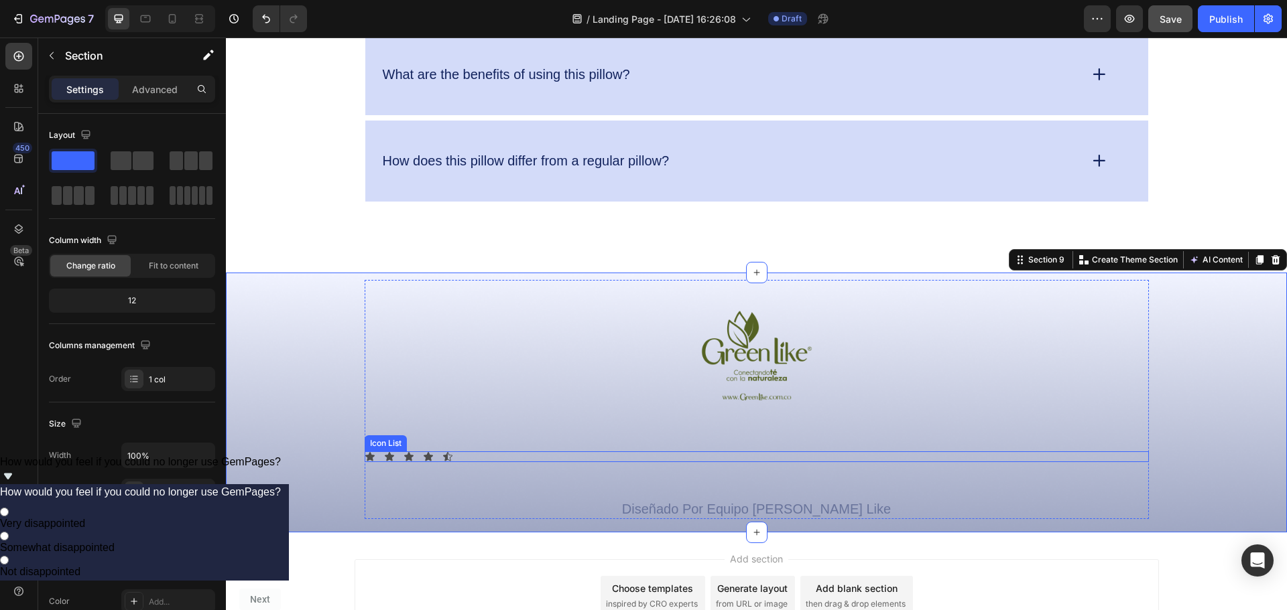
click at [483, 454] on div "Icon Icon Icon Icon Icon" at bounding box center [757, 457] width 784 height 11
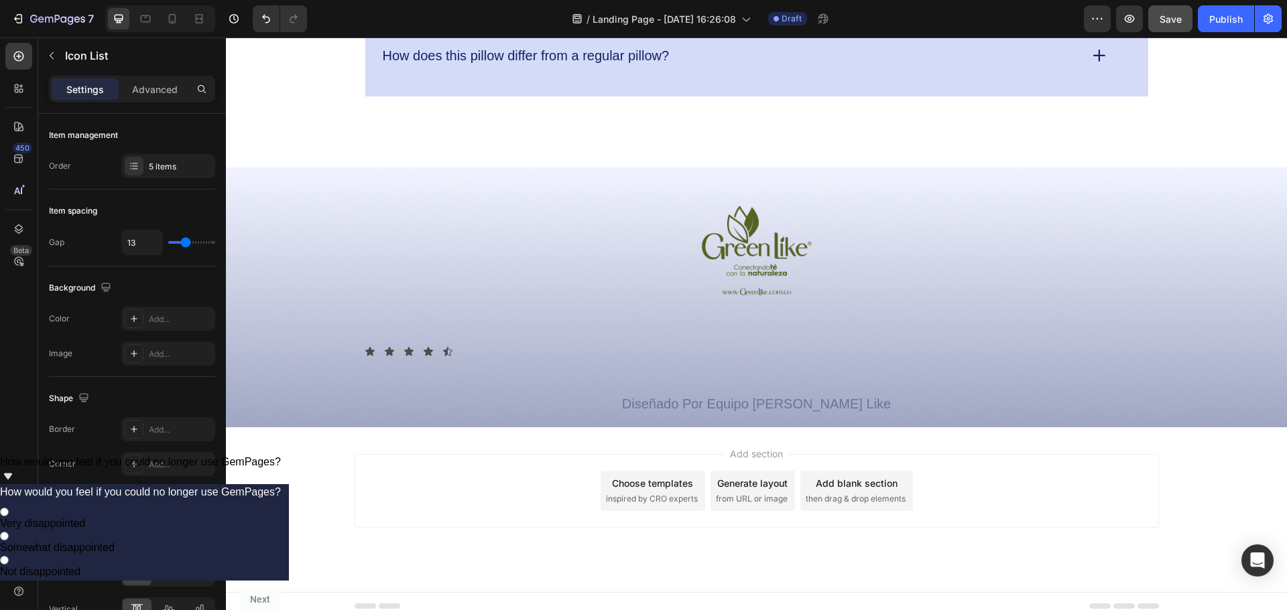
scroll to position [4214, 0]
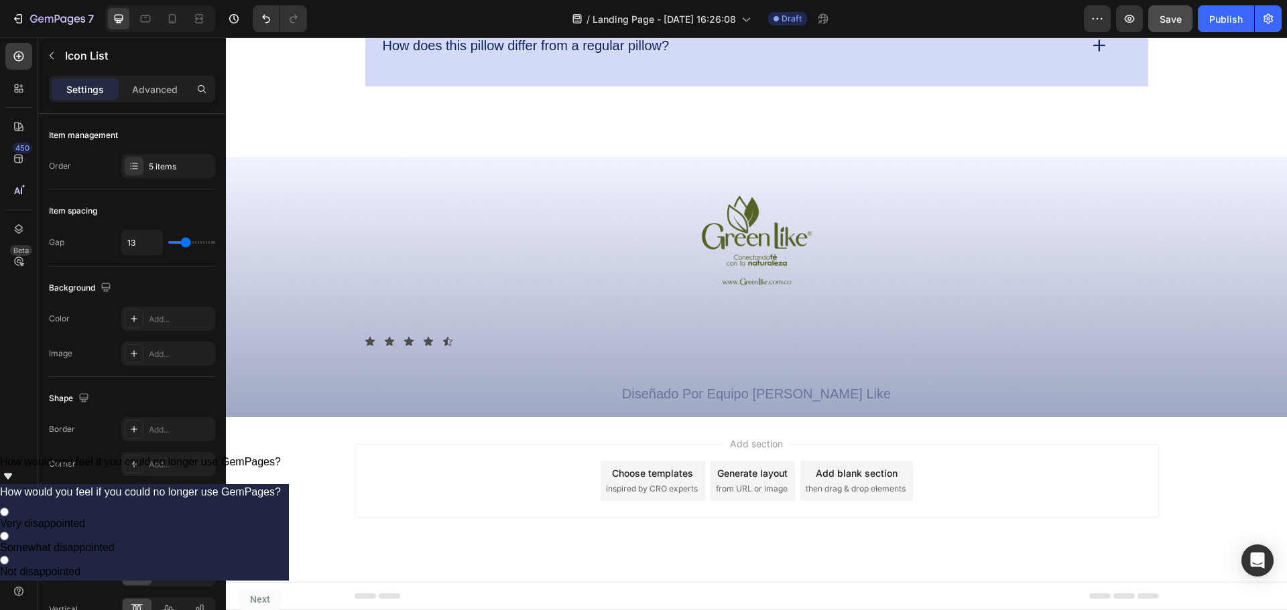
click at [460, 499] on div "Add section Choose templates inspired by CRO experts Generate layout from URL o…" at bounding box center [756, 481] width 804 height 74
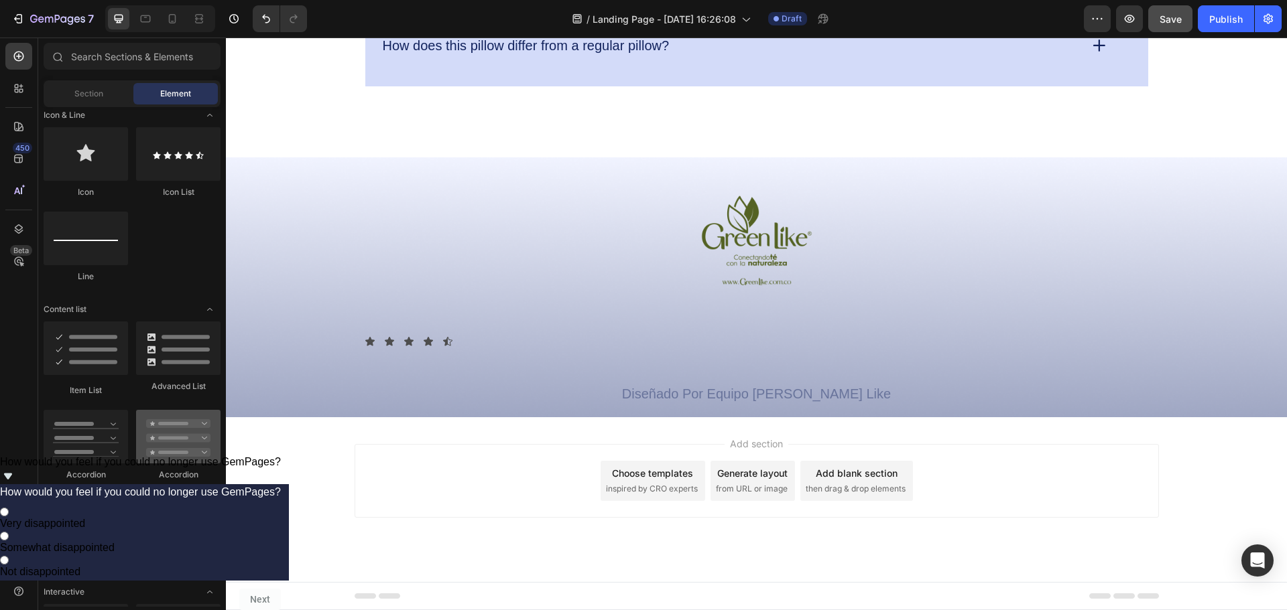
click at [167, 447] on div at bounding box center [178, 437] width 84 height 54
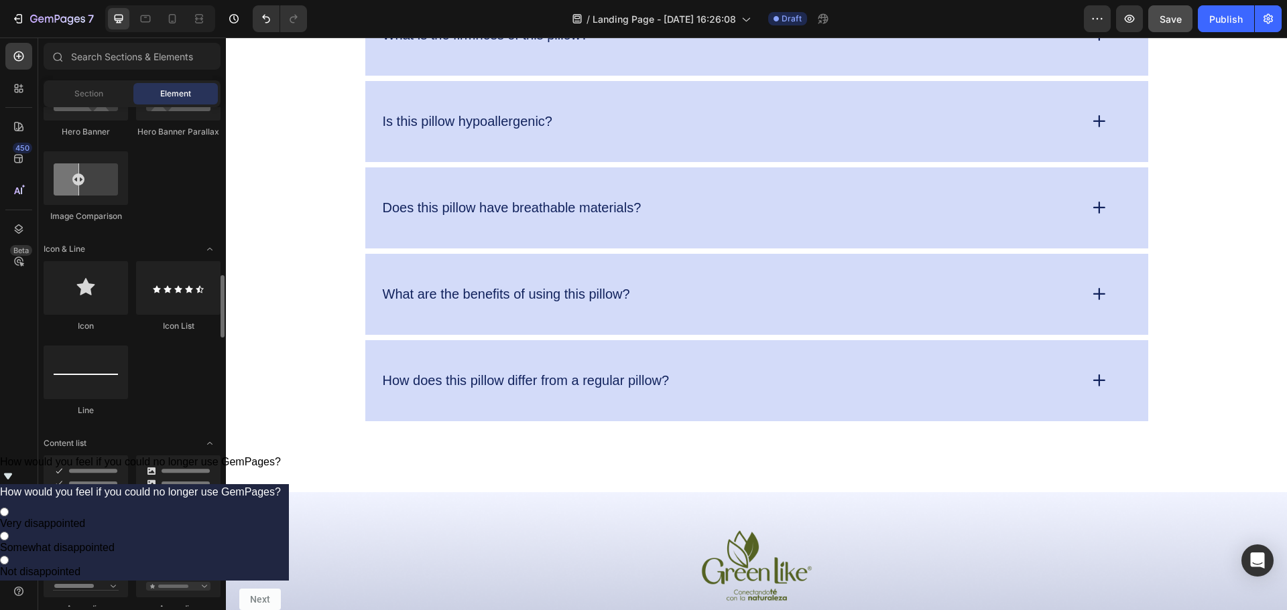
scroll to position [804, 0]
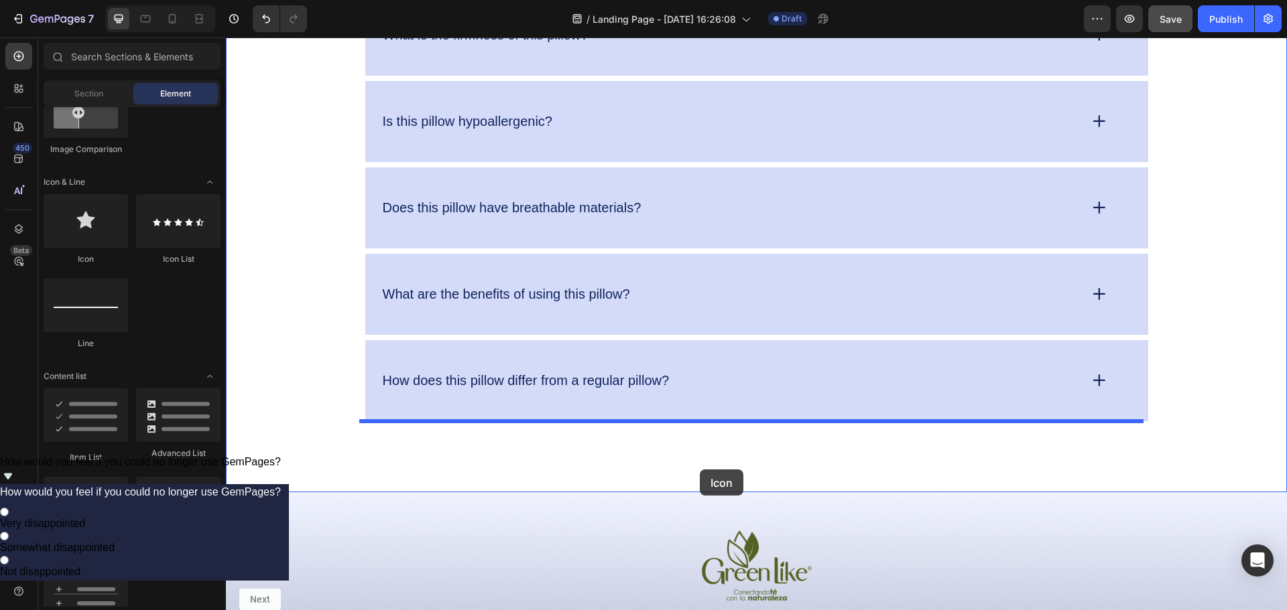
drag, startPoint x: 318, startPoint y: 259, endPoint x: 704, endPoint y: 470, distance: 440.2
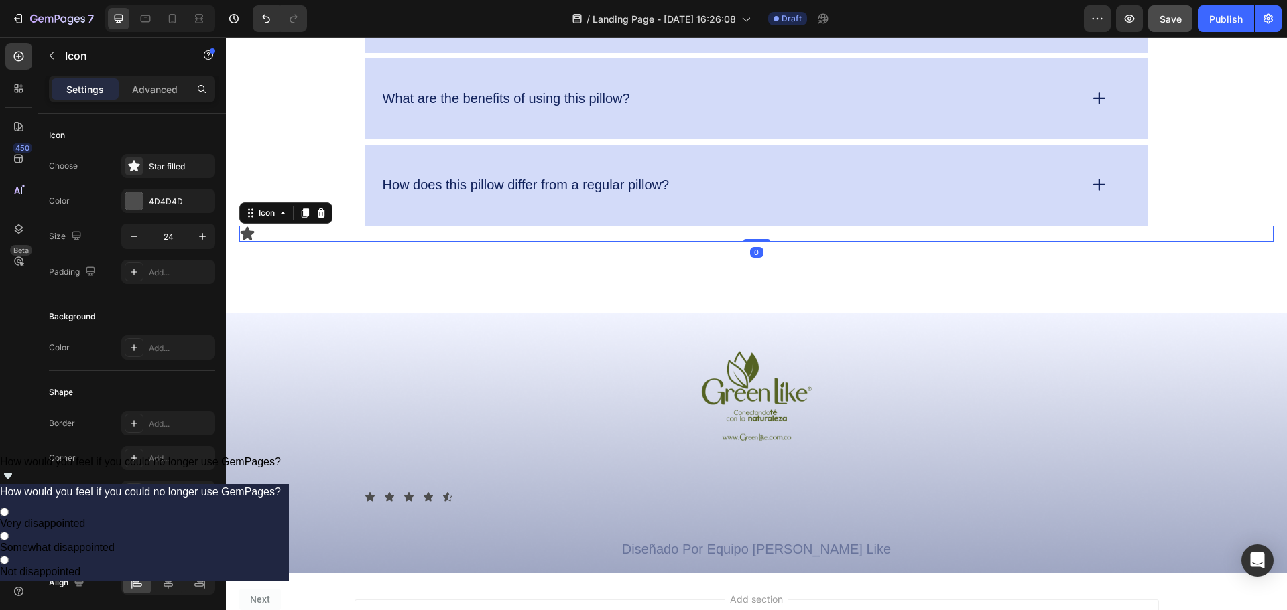
scroll to position [4080, 0]
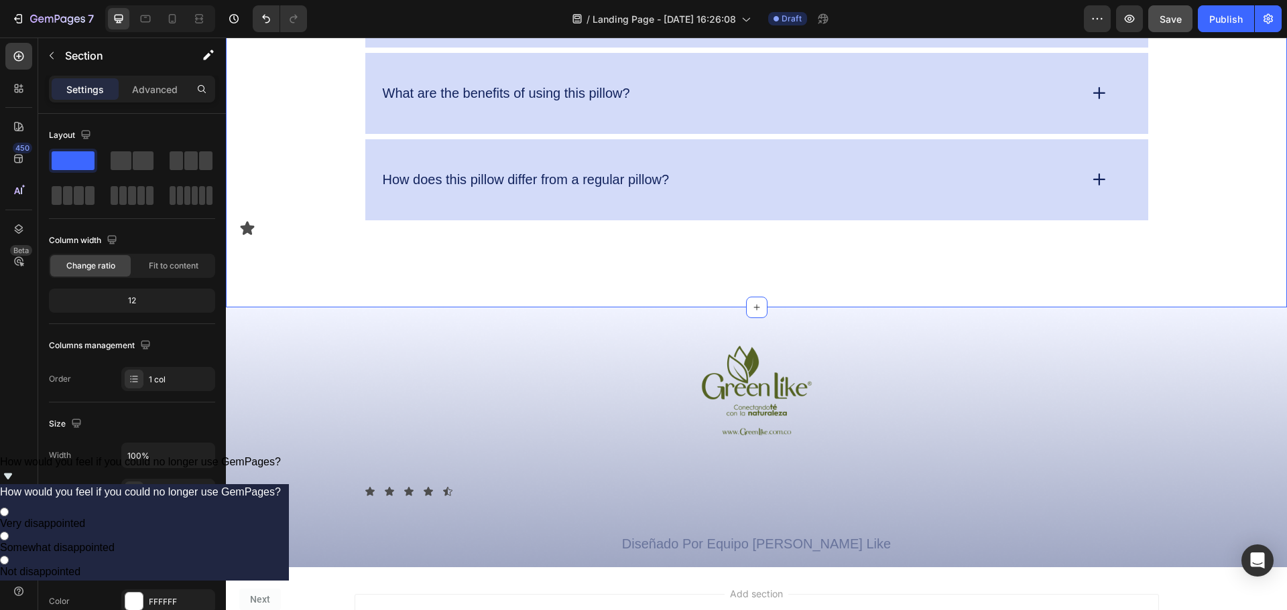
click at [275, 222] on div "Icon" at bounding box center [756, 228] width 1034 height 16
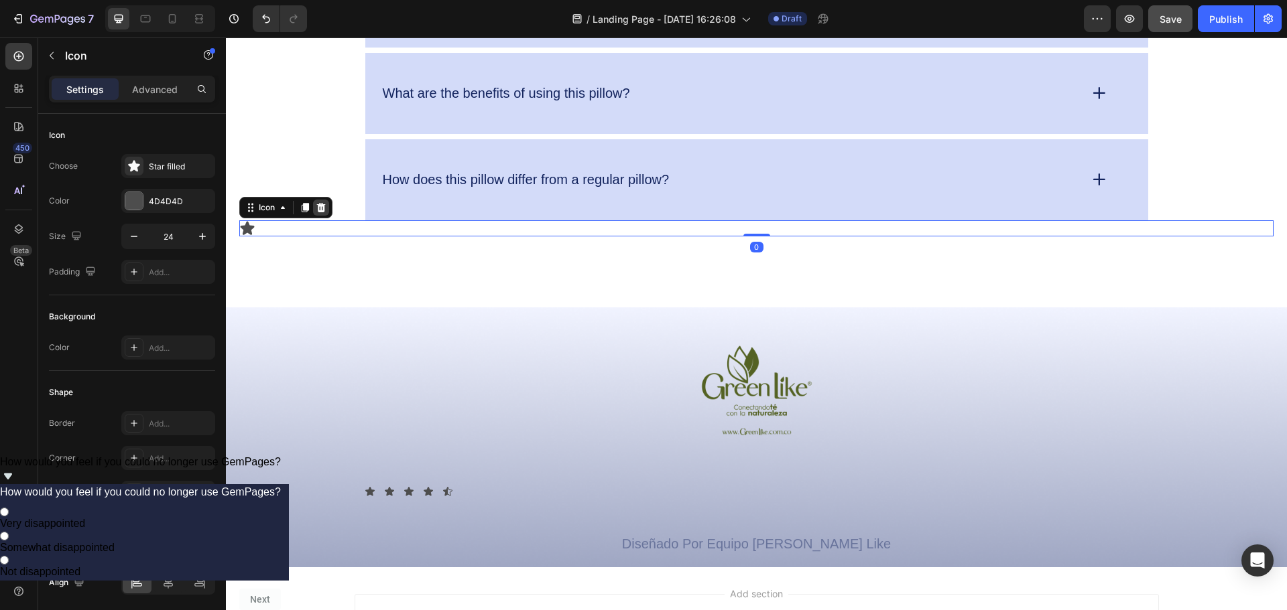
click at [323, 212] on icon at bounding box center [321, 207] width 9 height 9
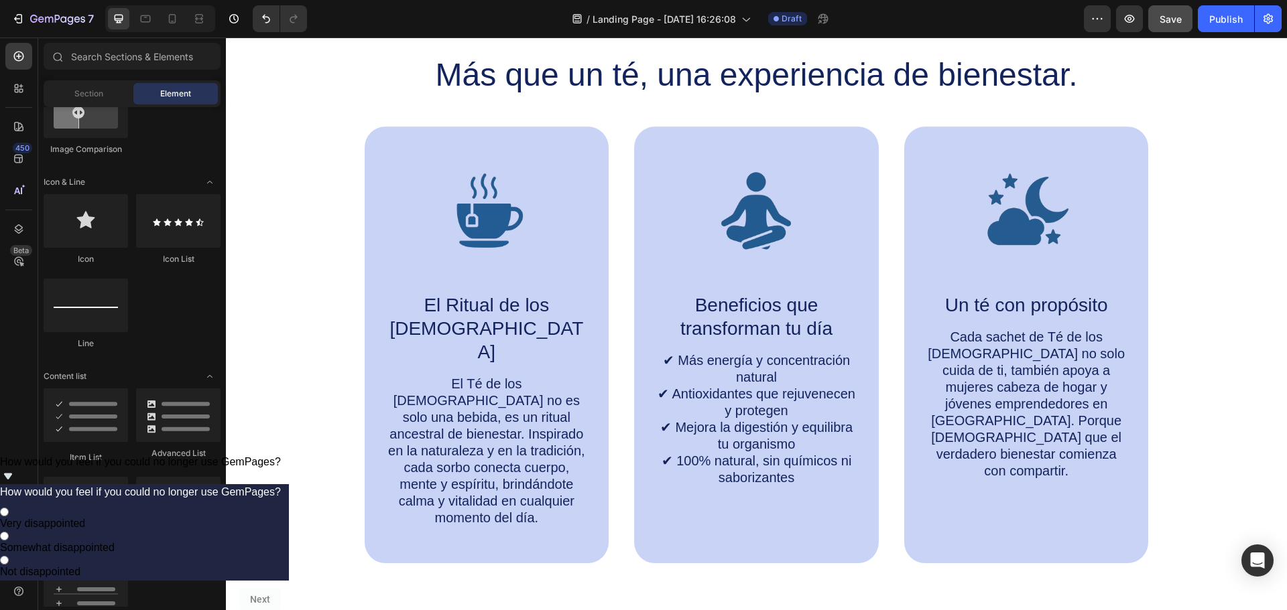
scroll to position [670, 0]
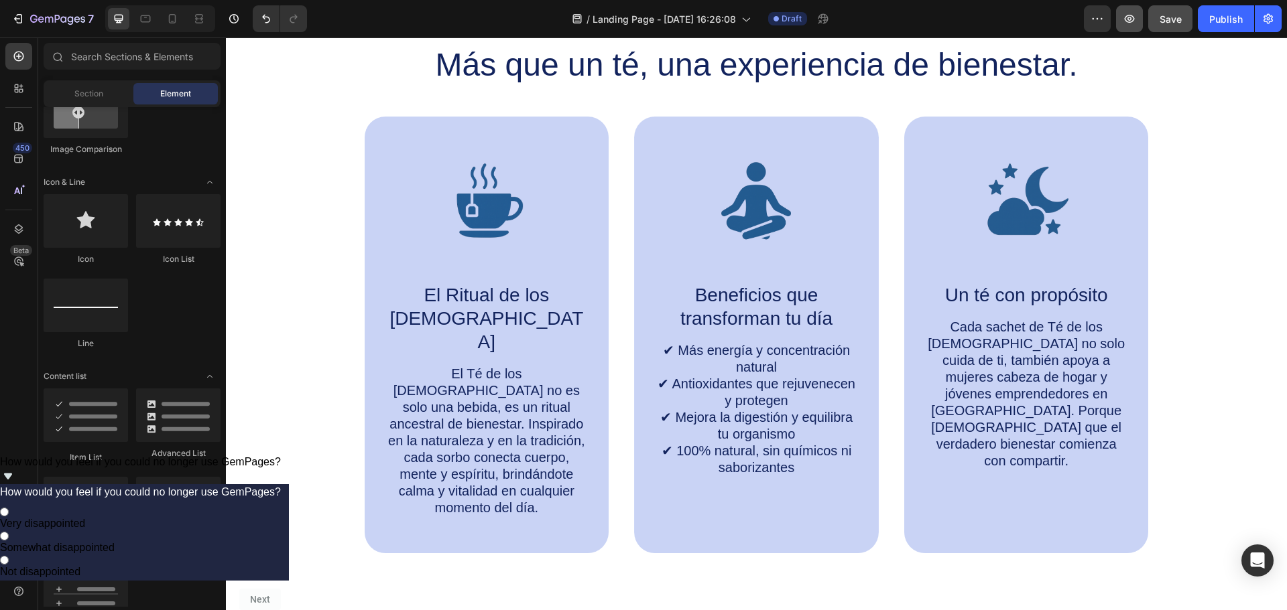
click at [1132, 20] on icon "button" at bounding box center [1128, 18] width 13 height 13
click at [1136, 12] on button "button" at bounding box center [1129, 18] width 27 height 27
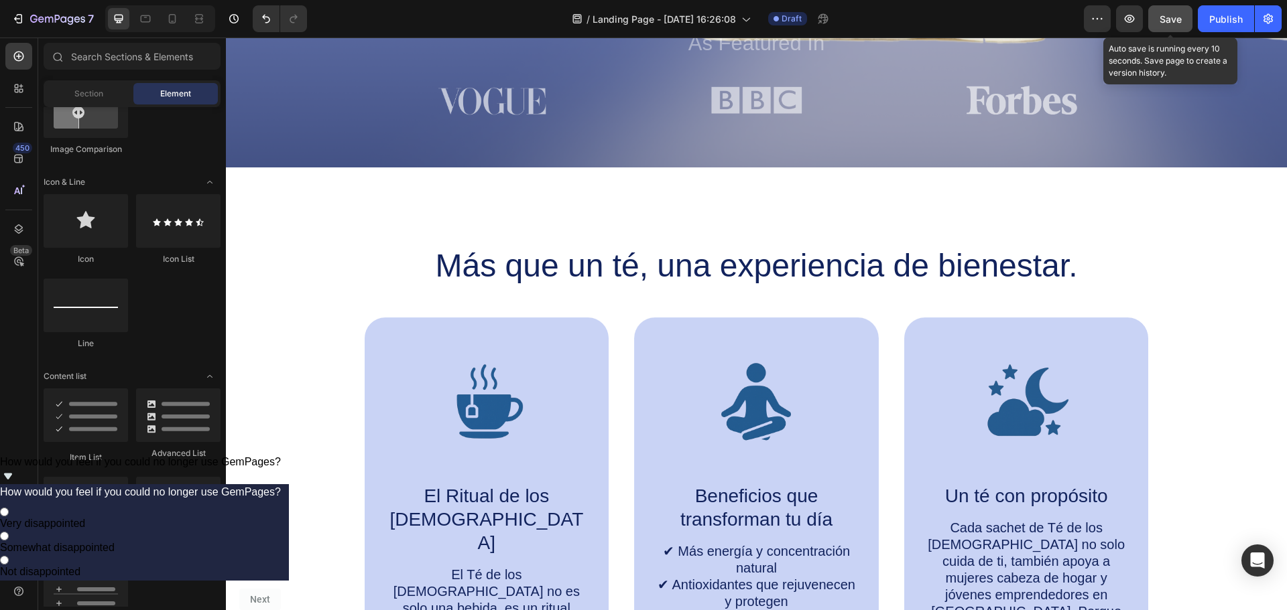
click at [1171, 12] on div "Save" at bounding box center [1170, 19] width 22 height 14
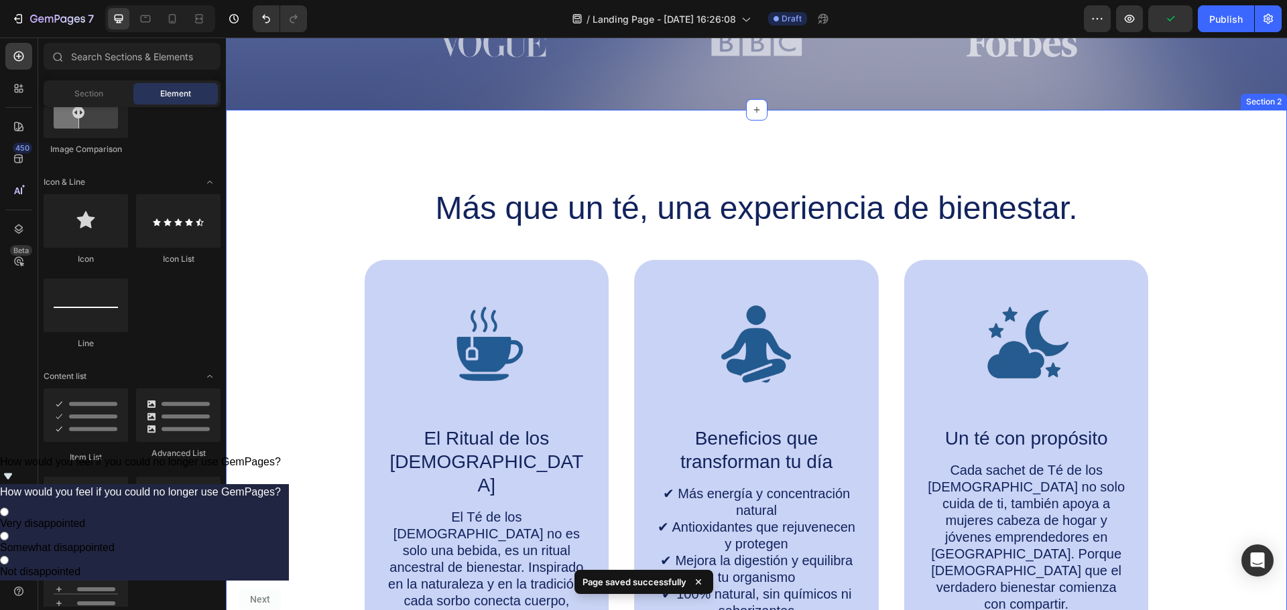
scroll to position [603, 0]
